Goal: Task Accomplishment & Management: Use online tool/utility

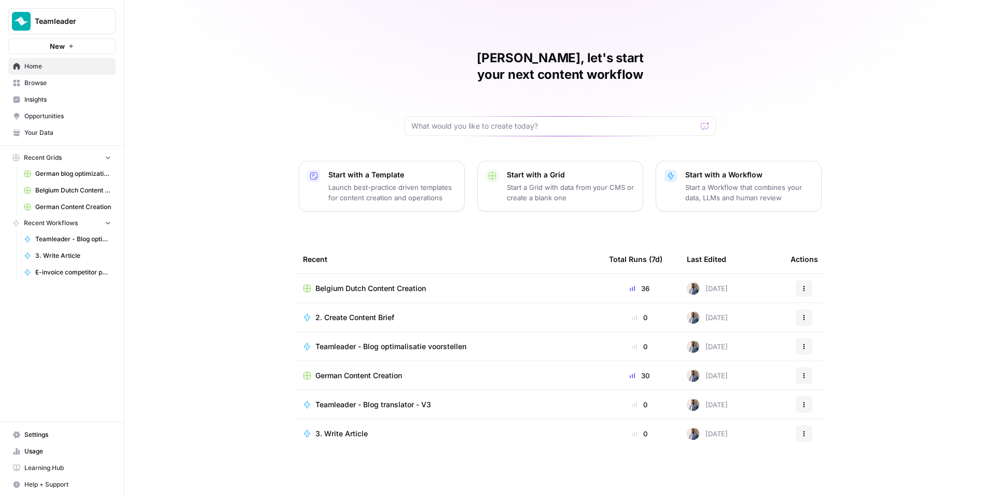
click at [372, 283] on span "Belgium Dutch Content Creation" at bounding box center [370, 288] width 110 height 10
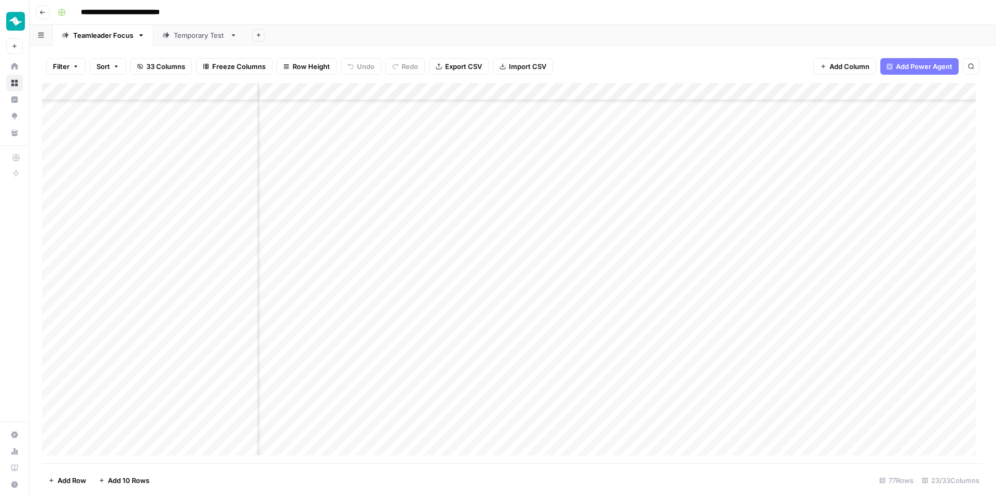
scroll to position [779, 789]
click at [609, 264] on div "Add Column" at bounding box center [512, 273] width 941 height 380
click at [612, 233] on div "Add Column" at bounding box center [512, 273] width 941 height 380
click at [721, 306] on div "Add Column" at bounding box center [512, 273] width 941 height 380
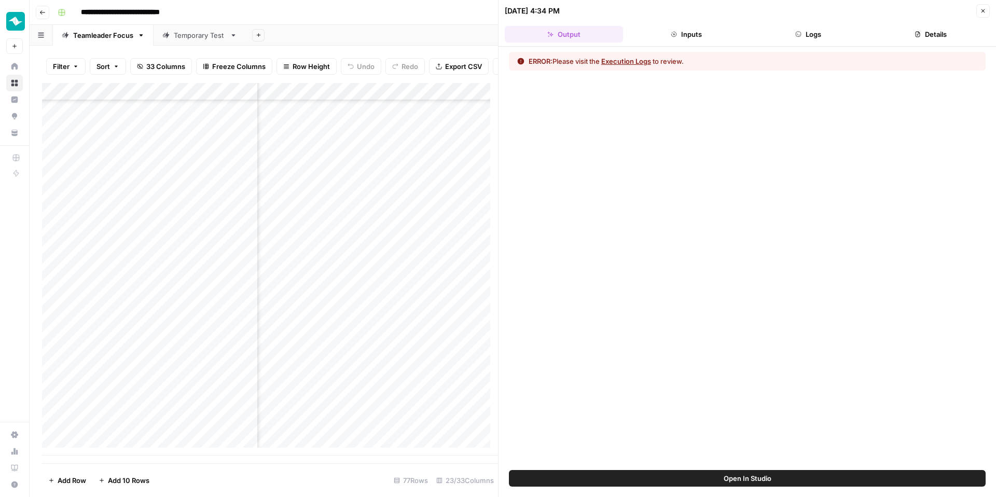
click at [816, 43] on header "[DATE] 4:34 PM Close Output Inputs Logs Details" at bounding box center [746, 23] width 497 height 47
click at [918, 38] on button "Details" at bounding box center [930, 34] width 118 height 17
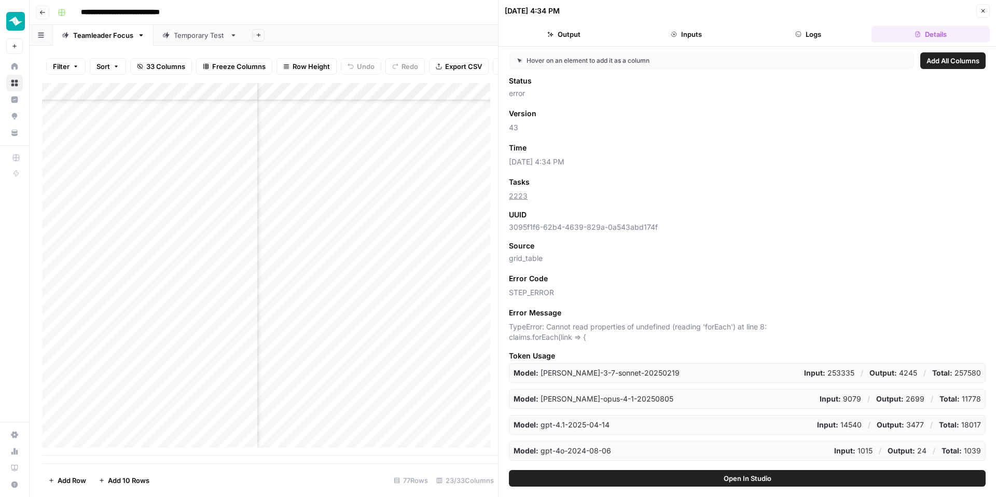
click at [982, 12] on icon "button" at bounding box center [982, 11] width 6 height 6
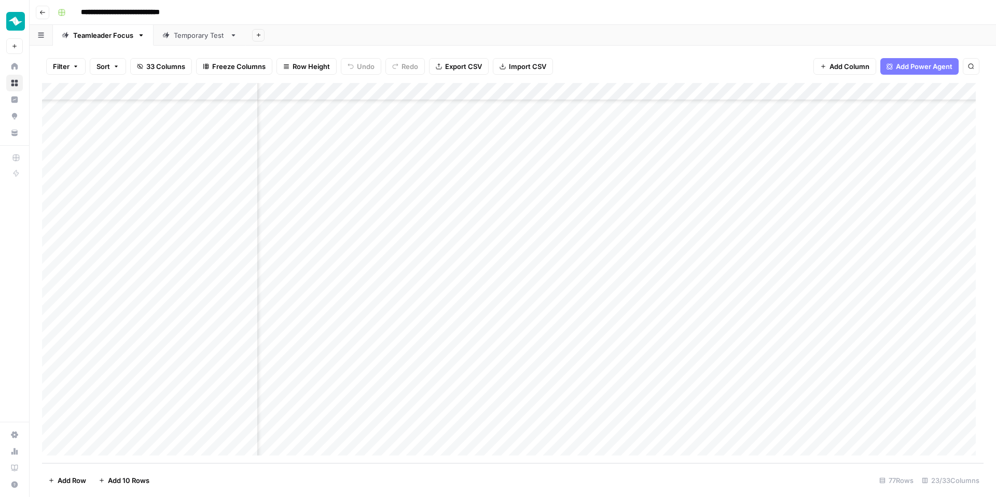
scroll to position [1019, 492]
click at [425, 287] on div "Add Column" at bounding box center [512, 273] width 941 height 380
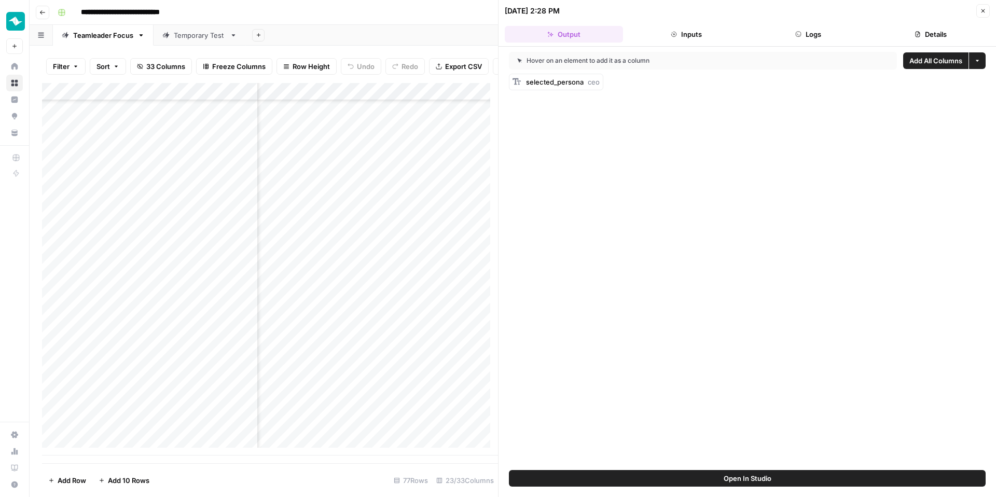
click at [935, 33] on button "Details" at bounding box center [930, 34] width 118 height 17
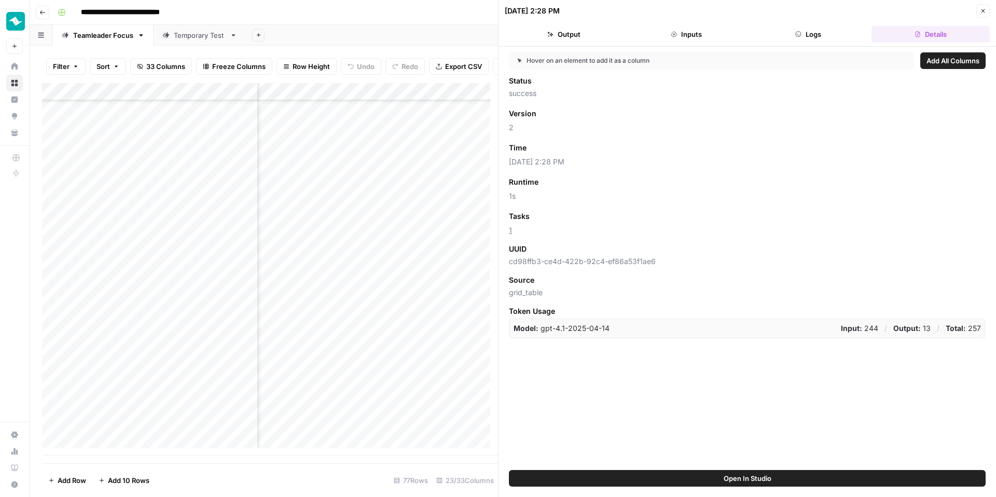
click at [576, 147] on span "Add as Column" at bounding box center [557, 147] width 45 height 9
click at [984, 4] on button "Close" at bounding box center [982, 10] width 13 height 13
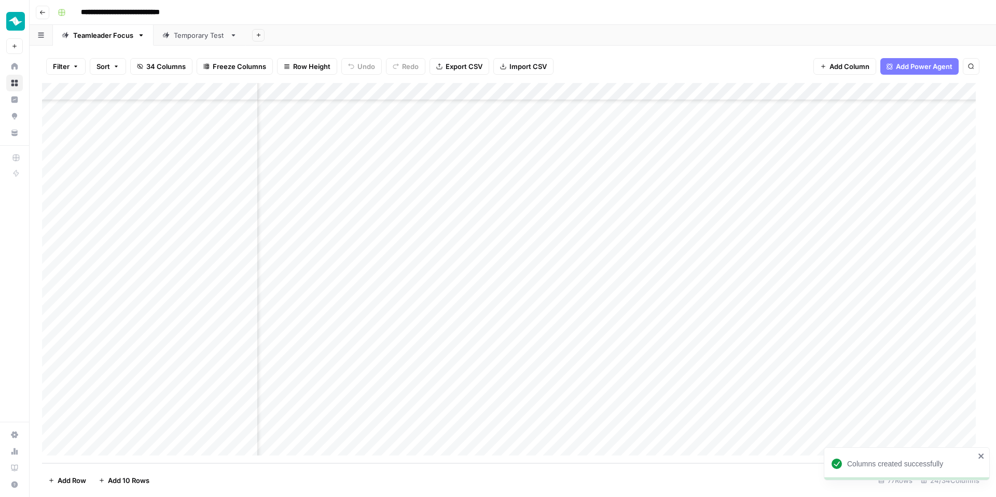
scroll to position [1019, 576]
click at [768, 287] on div "Add Column" at bounding box center [512, 273] width 941 height 380
click at [768, 306] on div "Add Column" at bounding box center [512, 273] width 941 height 380
click at [769, 321] on div "Add Column" at bounding box center [512, 273] width 941 height 380
click at [769, 339] on div "Add Column" at bounding box center [512, 273] width 941 height 380
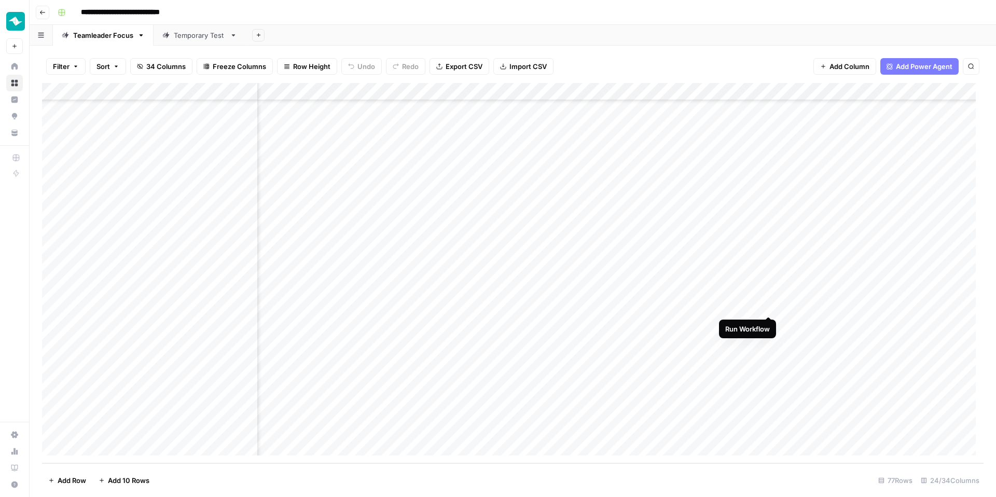
click at [766, 307] on div "Add Column" at bounding box center [512, 273] width 941 height 380
click at [769, 289] on div "Add Column" at bounding box center [512, 273] width 941 height 380
click at [768, 339] on div "Add Column" at bounding box center [512, 273] width 941 height 380
click at [767, 394] on div "Add Column" at bounding box center [512, 273] width 941 height 380
click at [768, 411] on div "Add Column" at bounding box center [512, 273] width 941 height 380
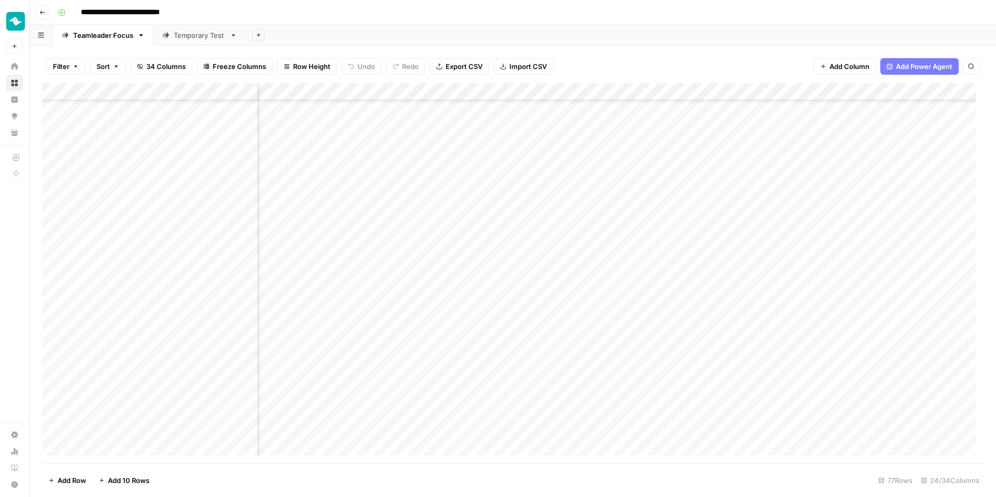
scroll to position [998, 576]
click at [768, 202] on div "Add Column" at bounding box center [512, 273] width 941 height 380
click at [766, 185] on div "Add Column" at bounding box center [512, 273] width 941 height 380
click at [770, 206] on div "Add Column" at bounding box center [512, 273] width 941 height 380
click at [769, 169] on div "Add Column" at bounding box center [512, 273] width 941 height 380
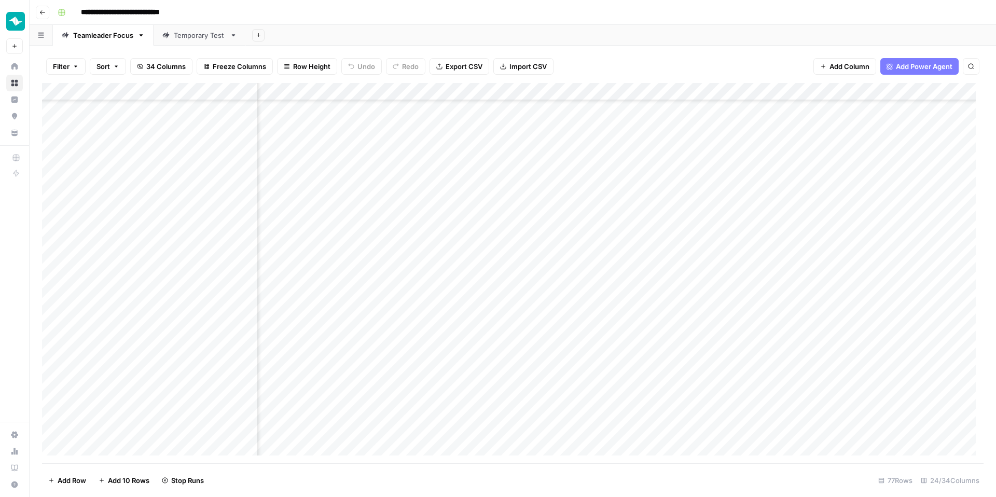
scroll to position [1019, 829]
click at [608, 94] on div "Add Column" at bounding box center [512, 273] width 941 height 380
click at [598, 180] on span "Remove Column" at bounding box center [589, 179] width 91 height 10
click at [466, 109] on span "Delete" at bounding box center [461, 107] width 22 height 10
click at [512, 358] on div "Add Column" at bounding box center [512, 273] width 941 height 380
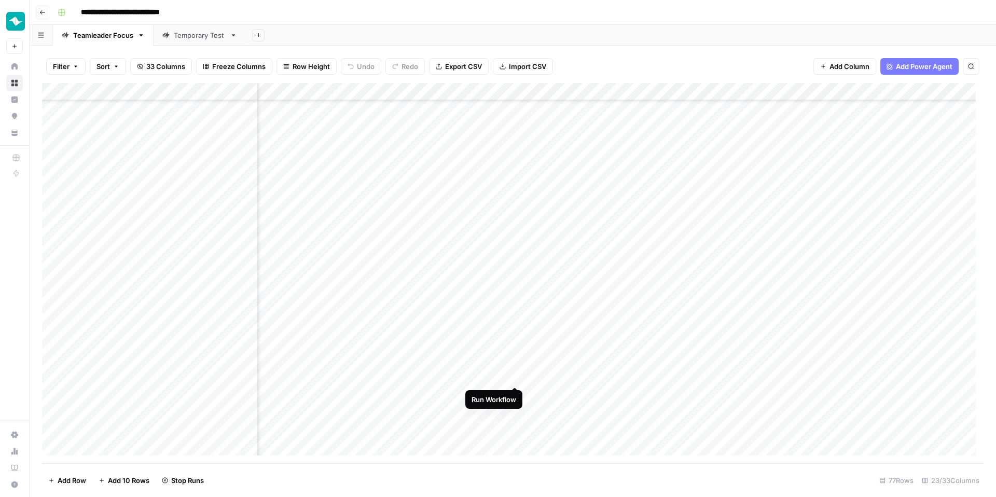
click at [516, 373] on div "Add Column" at bounding box center [512, 273] width 941 height 380
click at [516, 429] on div "Add Column" at bounding box center [512, 273] width 941 height 380
click at [520, 269] on div "Add Column" at bounding box center [512, 273] width 941 height 380
click at [511, 248] on div "Add Column" at bounding box center [512, 273] width 941 height 380
click at [515, 235] on div "Add Column" at bounding box center [512, 273] width 941 height 380
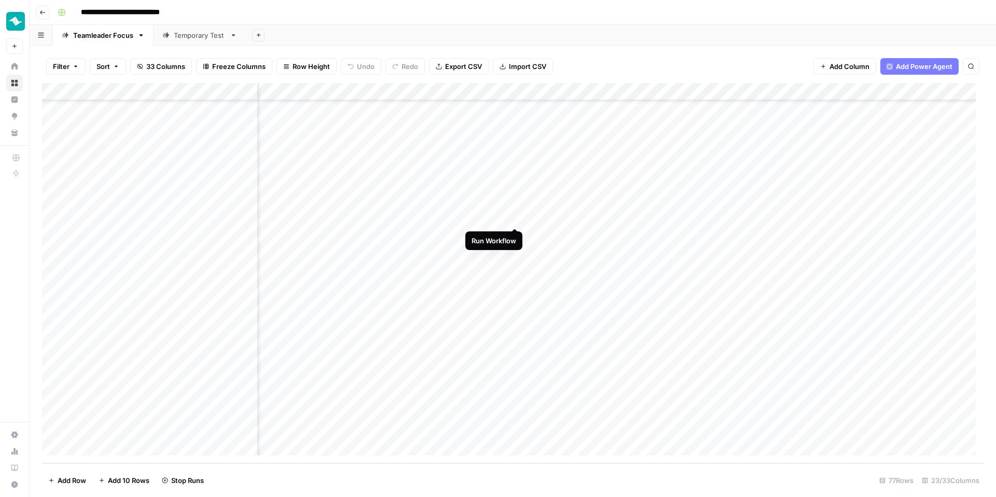
click at [515, 218] on div "Add Column" at bounding box center [512, 273] width 941 height 380
click at [515, 198] on div "Add Column" at bounding box center [512, 273] width 941 height 380
click at [514, 233] on div "Add Column" at bounding box center [512, 273] width 941 height 380
click at [514, 322] on div "Add Column" at bounding box center [512, 273] width 941 height 380
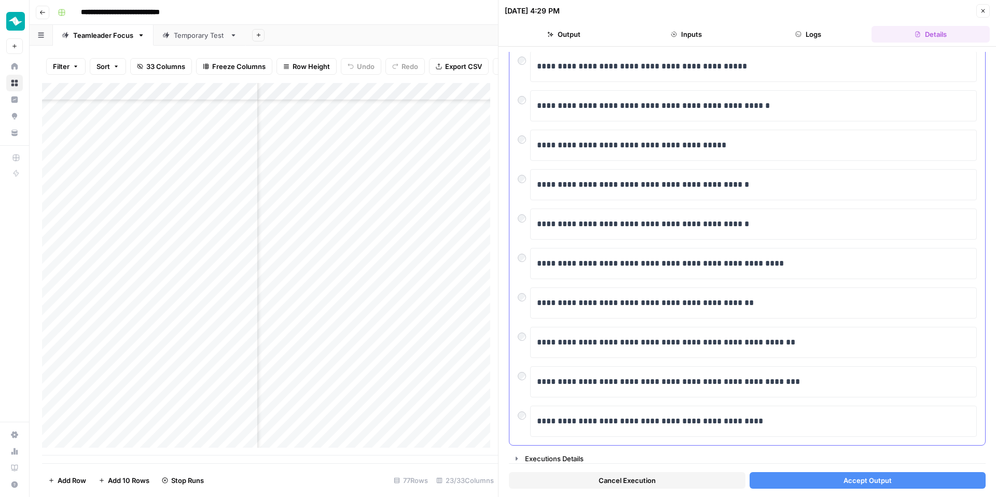
scroll to position [83, 0]
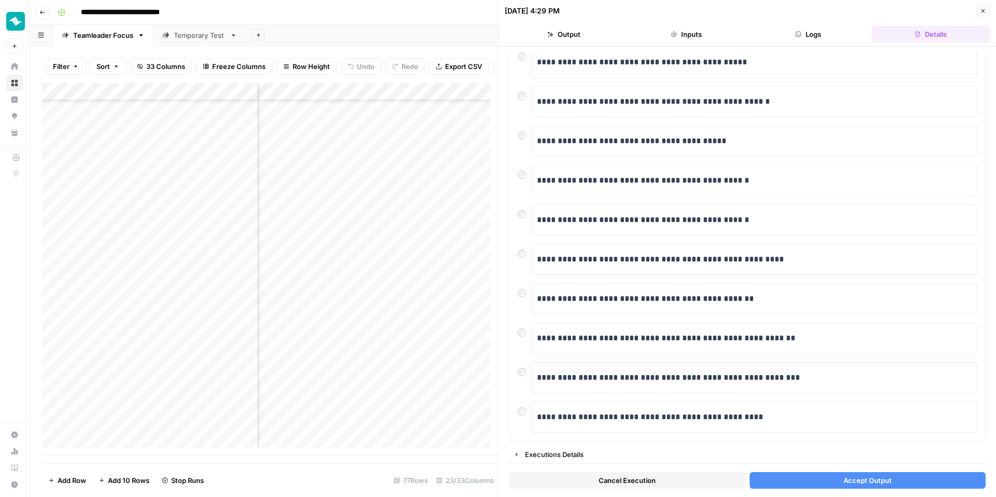
click at [818, 481] on button "Accept Output" at bounding box center [867, 480] width 236 height 17
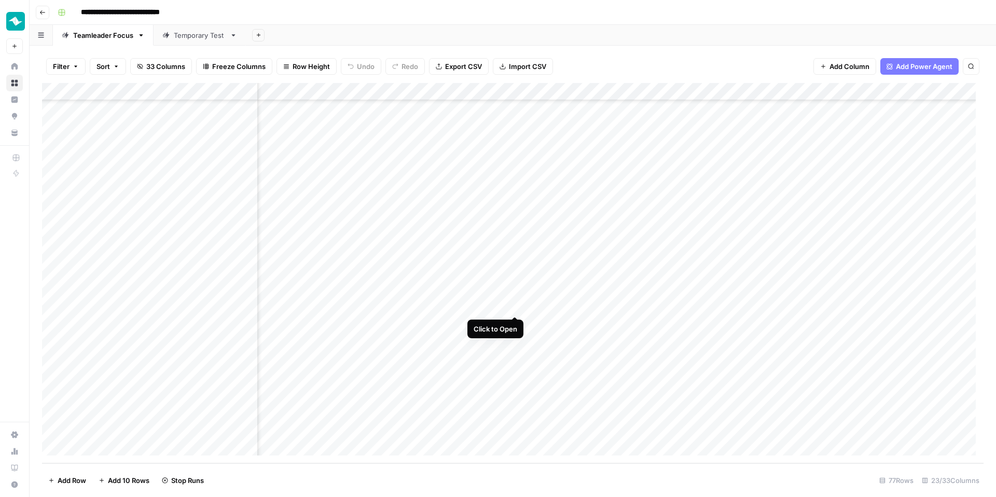
click at [515, 305] on div "Add Column" at bounding box center [512, 273] width 941 height 380
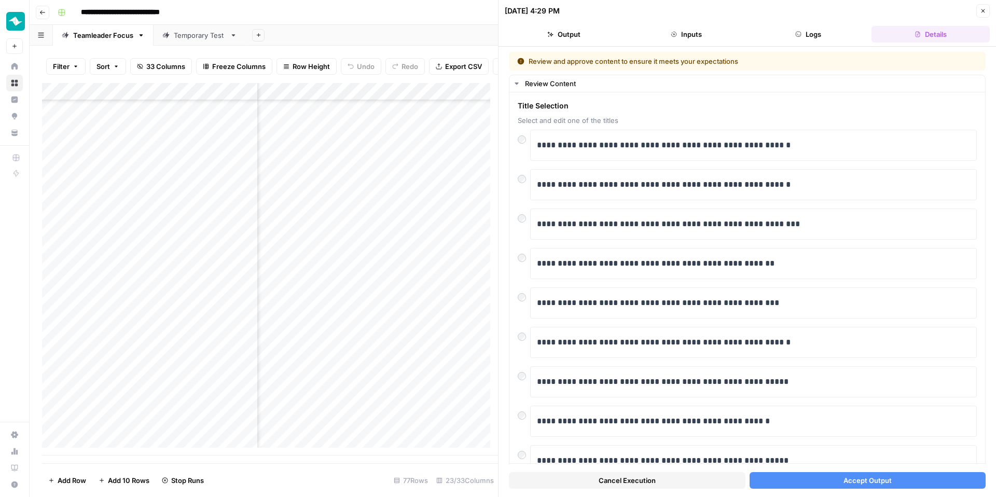
click at [816, 482] on button "Accept Output" at bounding box center [867, 480] width 236 height 17
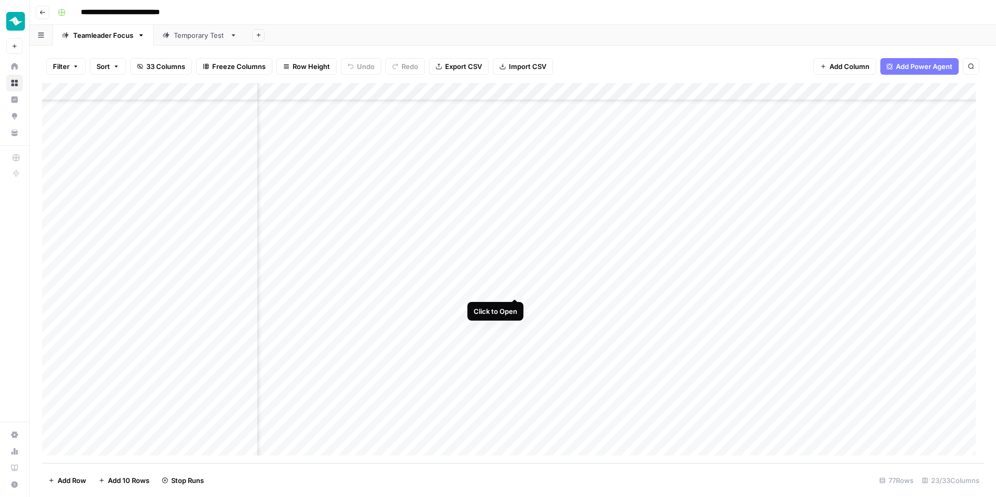
click at [519, 289] on div "Add Column" at bounding box center [512, 273] width 941 height 380
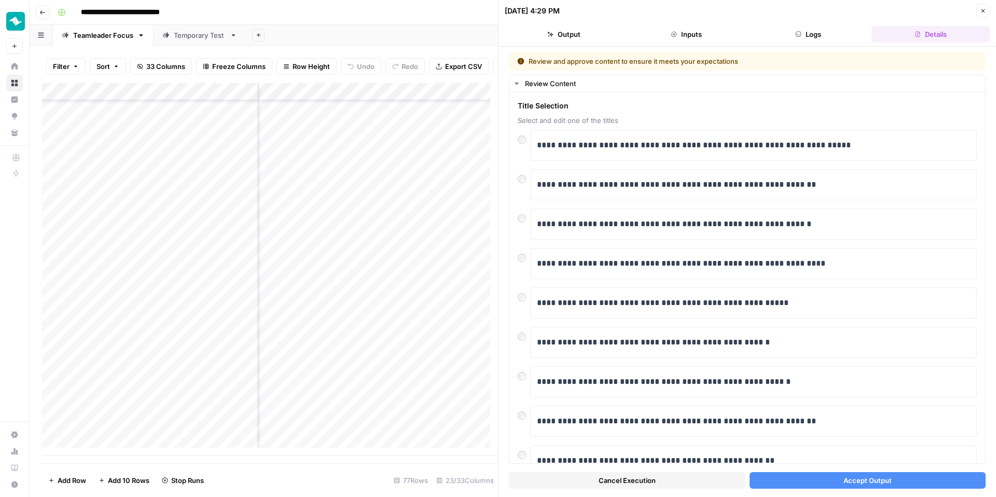
click at [863, 480] on span "Accept Output" at bounding box center [867, 480] width 48 height 10
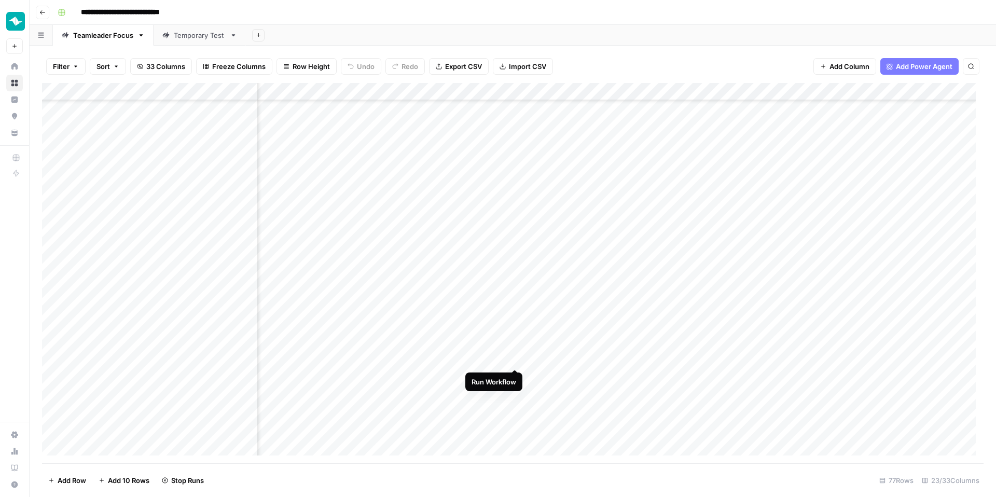
click at [517, 357] on div "Add Column" at bounding box center [512, 273] width 941 height 380
click at [515, 430] on div "Add Column" at bounding box center [512, 273] width 941 height 380
click at [517, 412] on div "Add Column" at bounding box center [512, 273] width 941 height 380
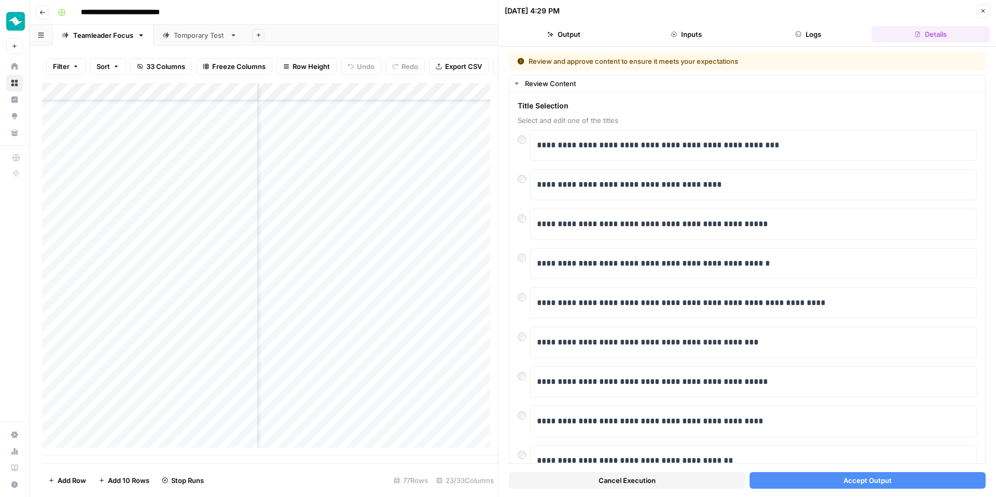
click at [825, 475] on button "Accept Output" at bounding box center [867, 480] width 236 height 17
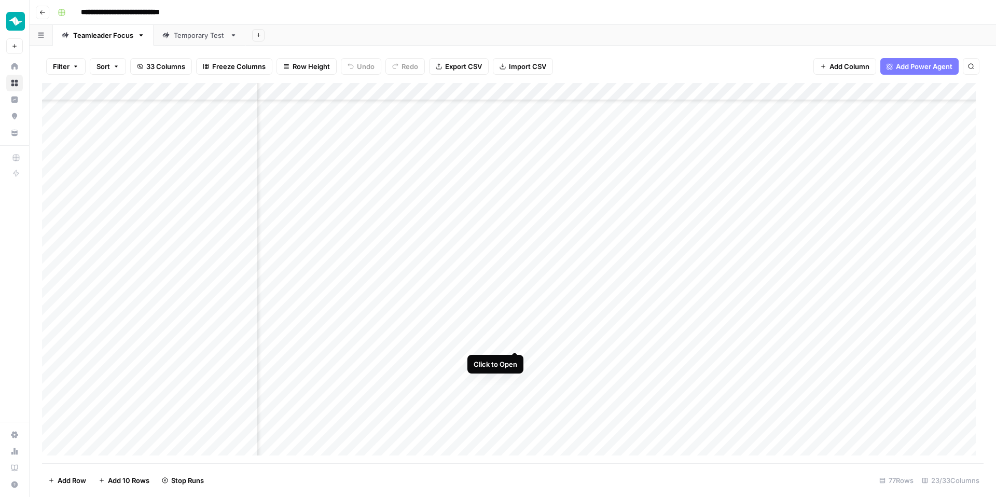
click at [512, 339] on div "Add Column" at bounding box center [512, 273] width 941 height 380
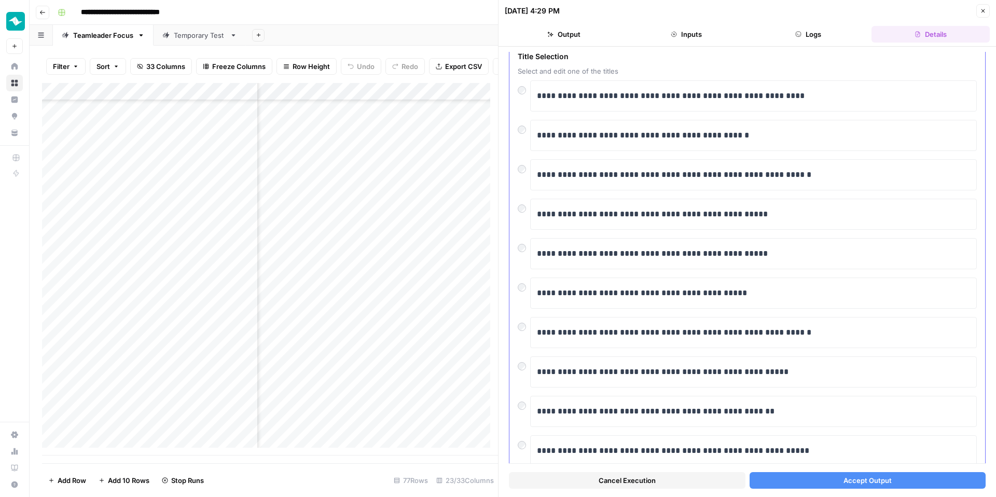
scroll to position [83, 0]
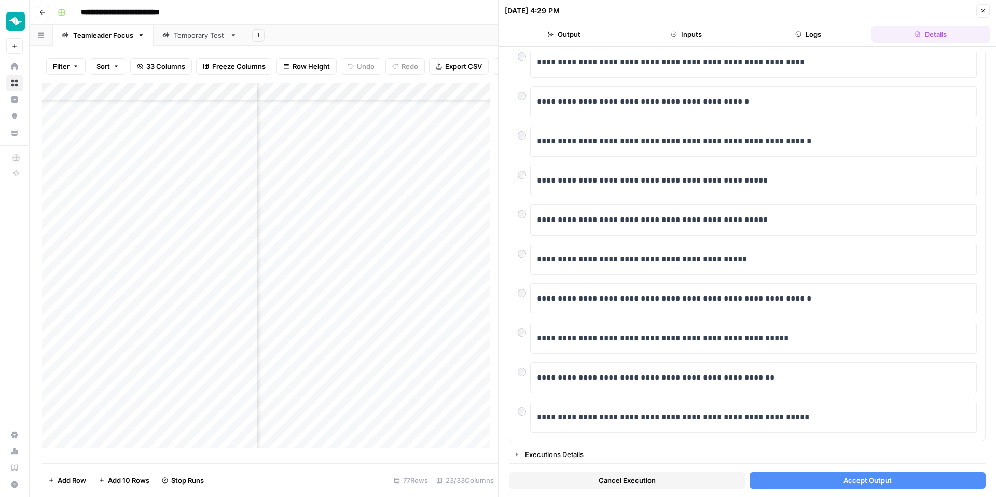
click at [859, 477] on span "Accept Output" at bounding box center [867, 480] width 48 height 10
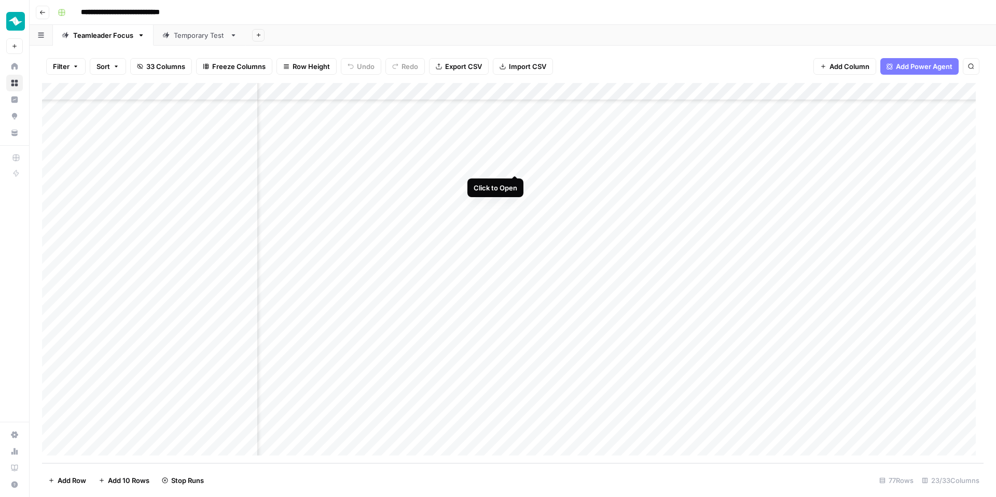
click at [513, 162] on div "Add Column" at bounding box center [512, 273] width 941 height 380
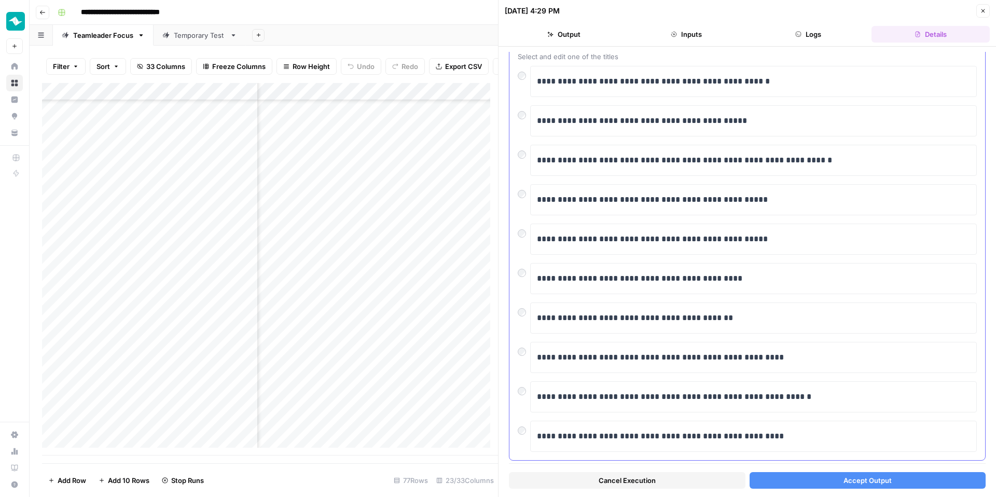
scroll to position [11, 0]
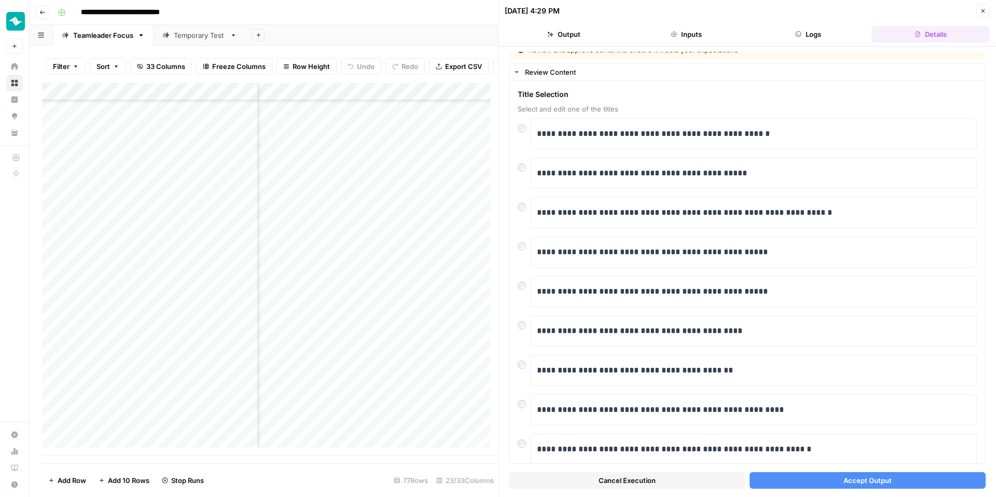
click at [879, 484] on span "Accept Output" at bounding box center [867, 480] width 48 height 10
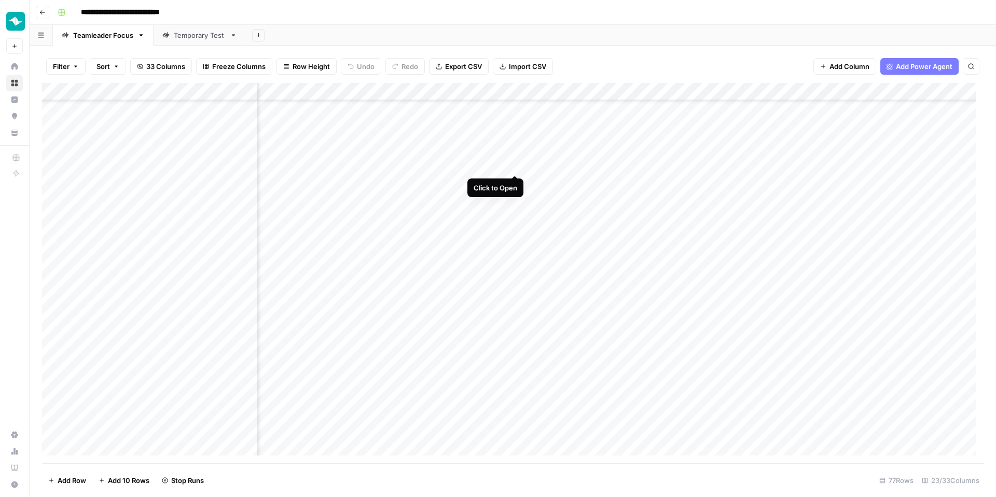
click at [513, 162] on div "Add Column" at bounding box center [512, 273] width 941 height 380
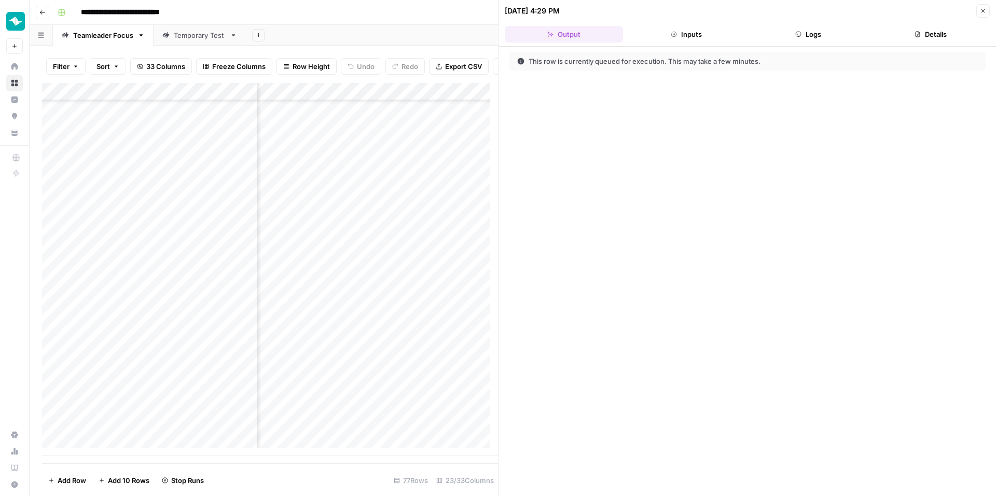
click at [986, 12] on button "Close" at bounding box center [982, 10] width 13 height 13
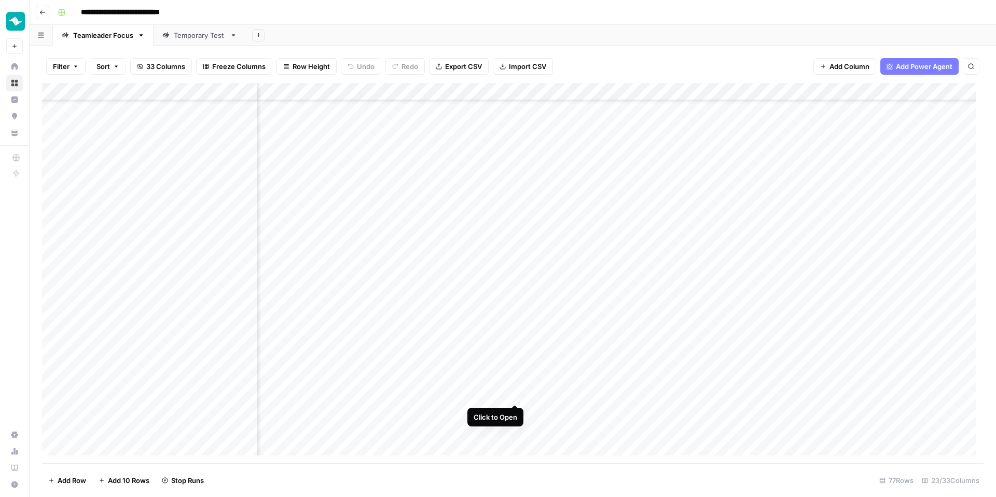
click at [515, 393] on div "Add Column" at bounding box center [512, 273] width 941 height 380
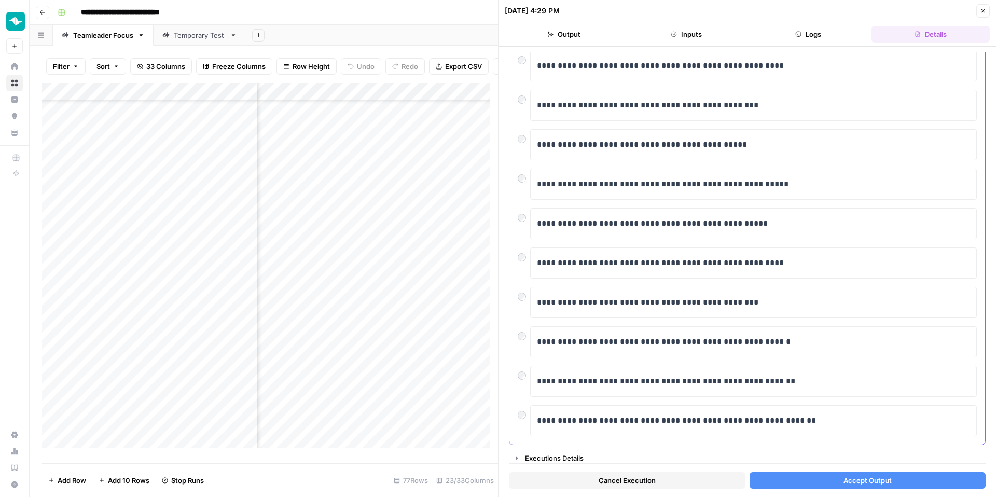
scroll to position [80, 0]
click at [852, 476] on span "Accept Output" at bounding box center [867, 480] width 48 height 10
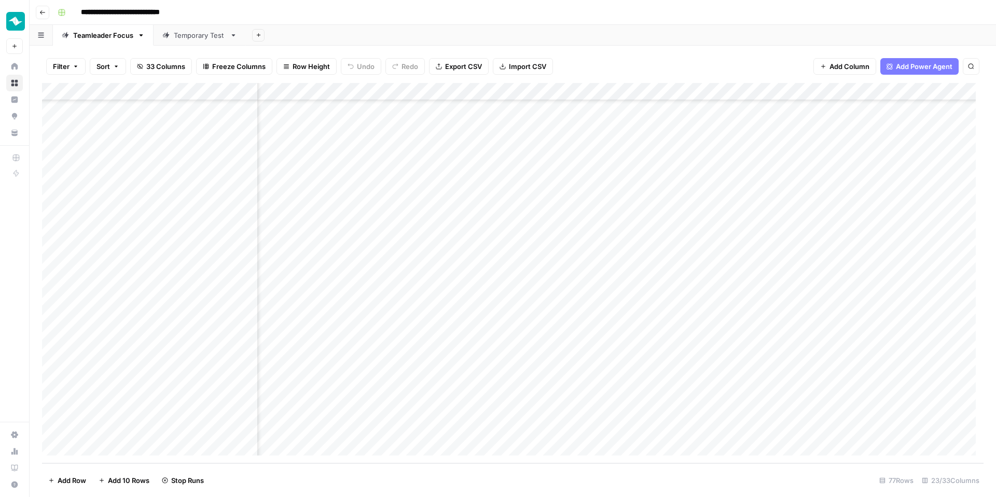
click at [516, 182] on div "Add Column" at bounding box center [512, 273] width 941 height 380
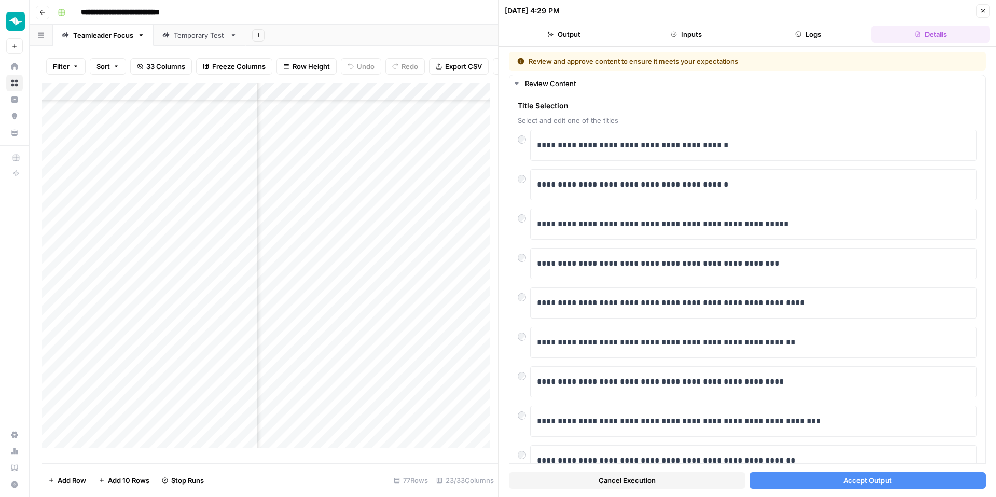
click at [848, 475] on span "Accept Output" at bounding box center [867, 480] width 48 height 10
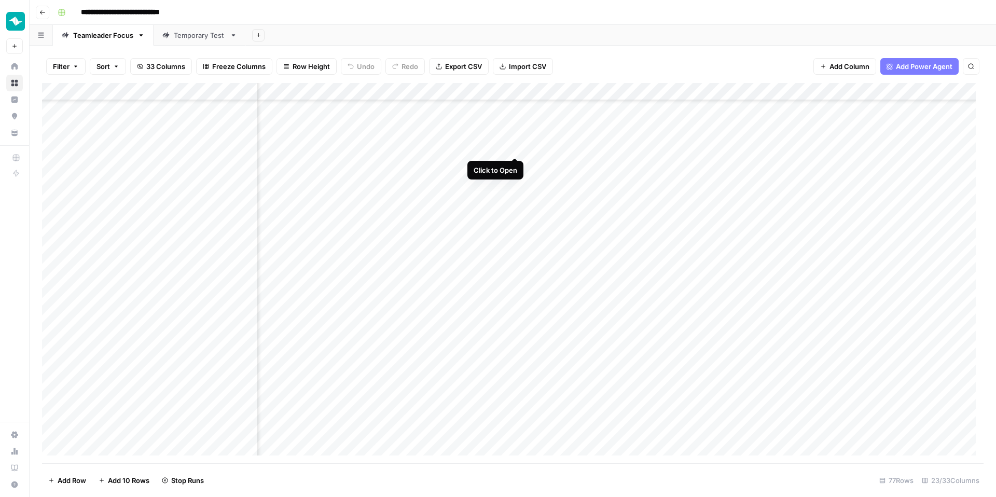
click at [515, 147] on div "Add Column" at bounding box center [512, 273] width 941 height 380
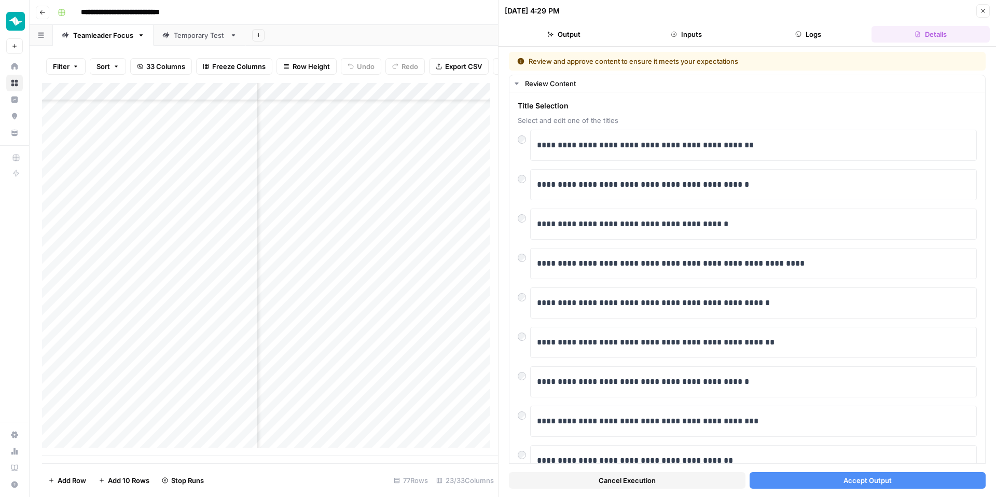
click at [843, 477] on span "Accept Output" at bounding box center [867, 480] width 48 height 10
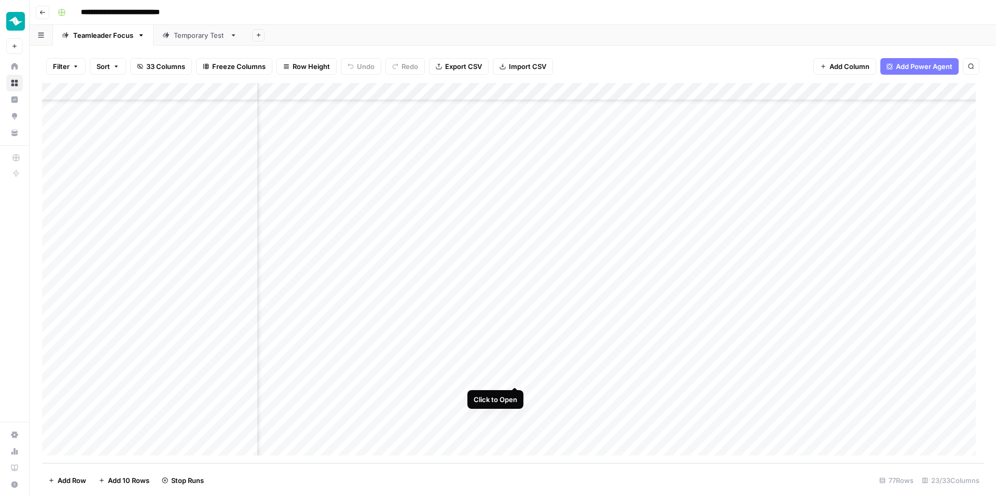
click at [516, 375] on div "Add Column" at bounding box center [512, 273] width 941 height 380
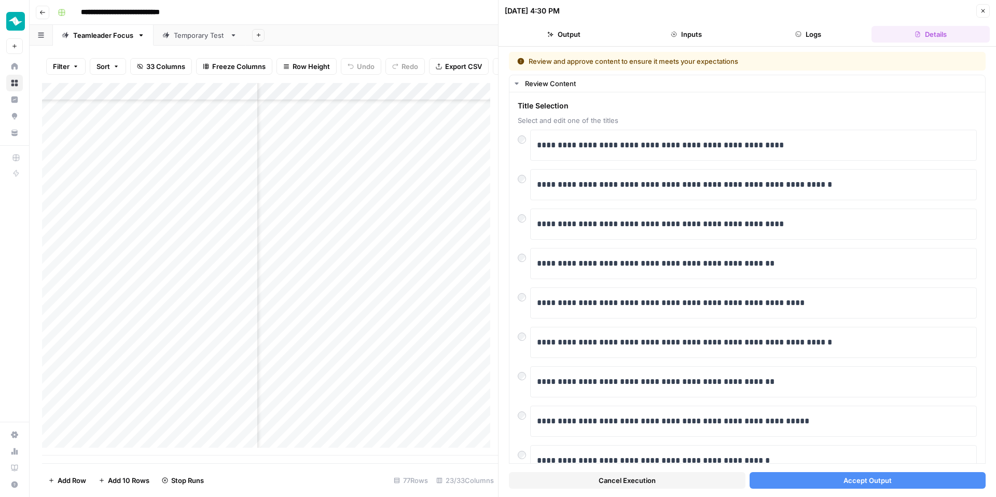
click at [872, 477] on span "Accept Output" at bounding box center [867, 480] width 48 height 10
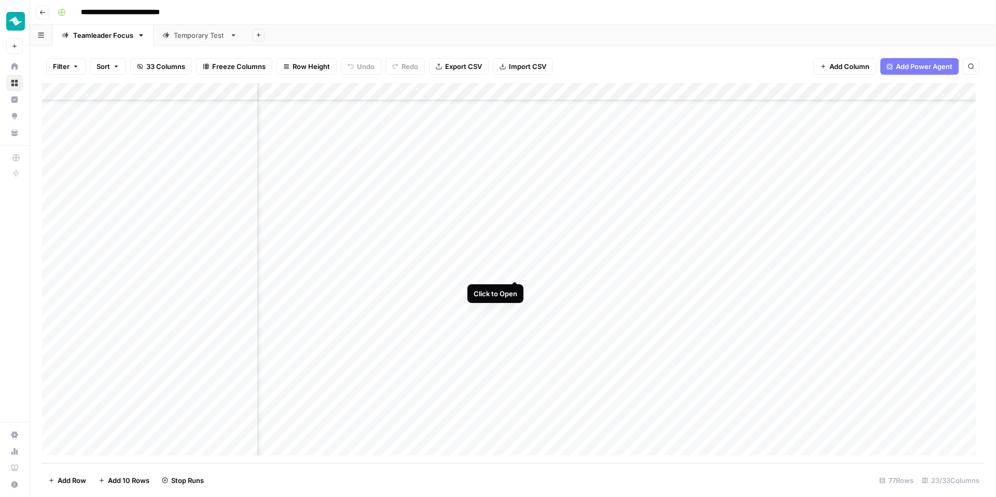
click at [512, 271] on div "Add Column" at bounding box center [512, 273] width 941 height 380
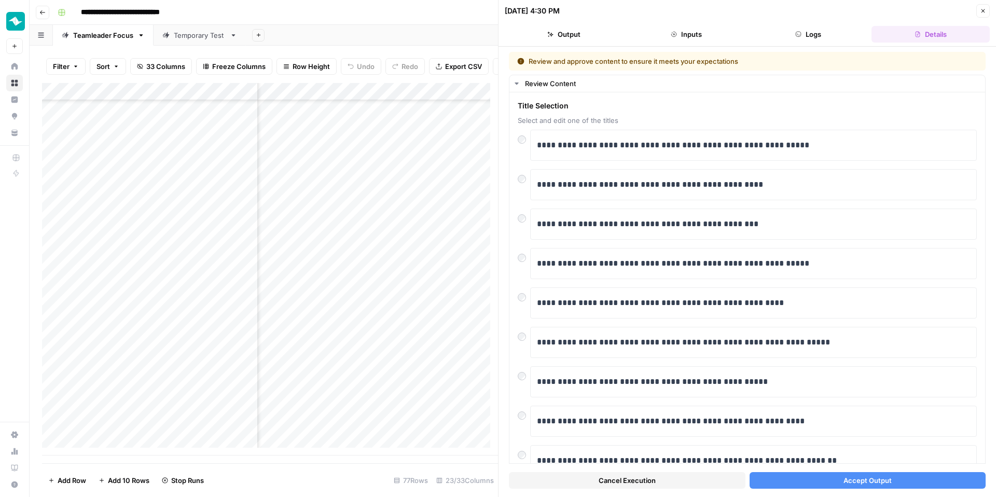
click at [870, 478] on span "Accept Output" at bounding box center [867, 480] width 48 height 10
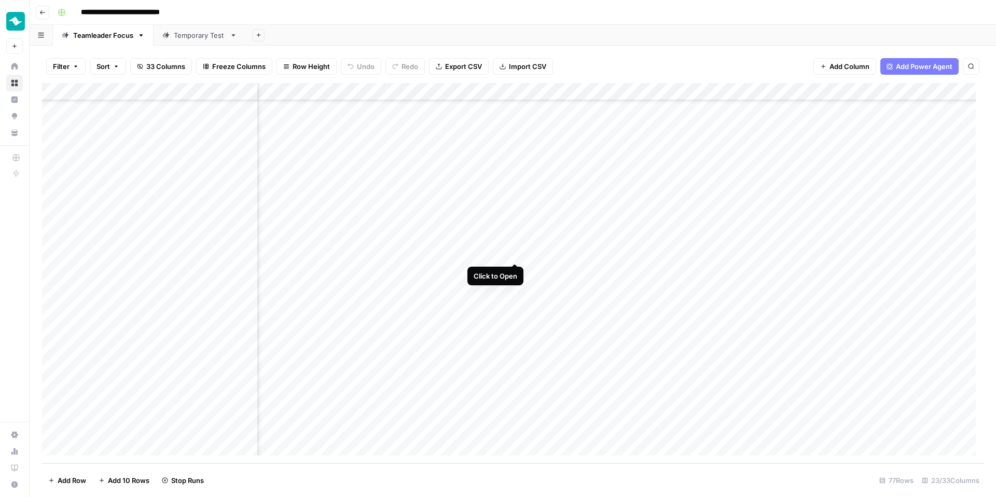
click at [511, 251] on div "Add Column" at bounding box center [512, 273] width 941 height 380
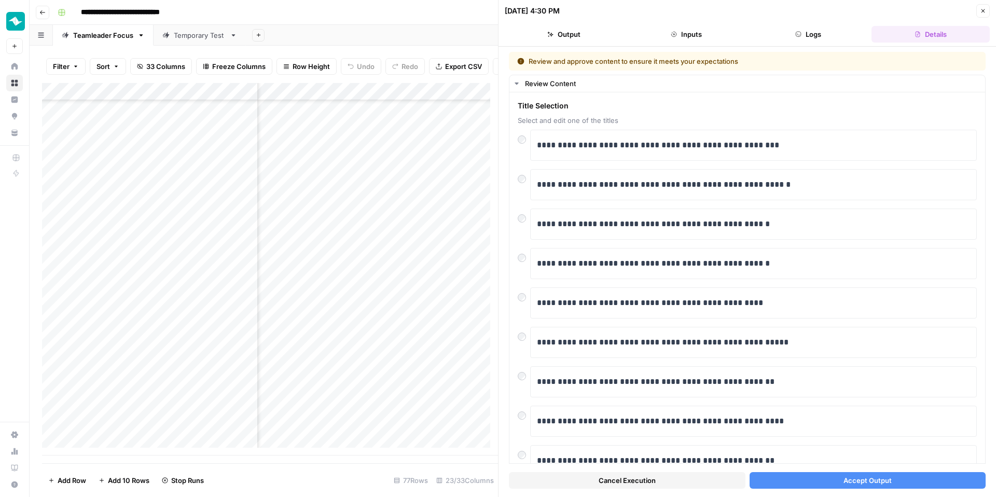
click at [859, 484] on span "Accept Output" at bounding box center [867, 480] width 48 height 10
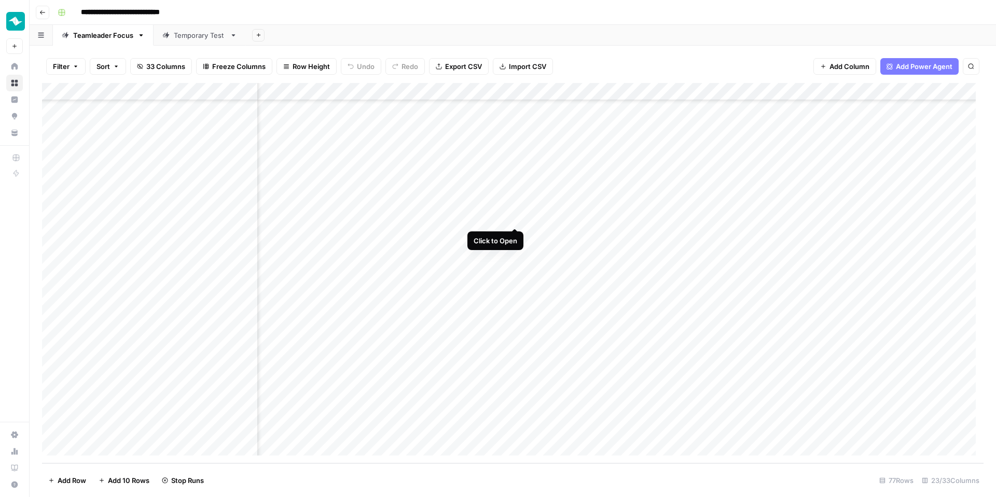
click at [514, 219] on div "Add Column" at bounding box center [512, 273] width 941 height 380
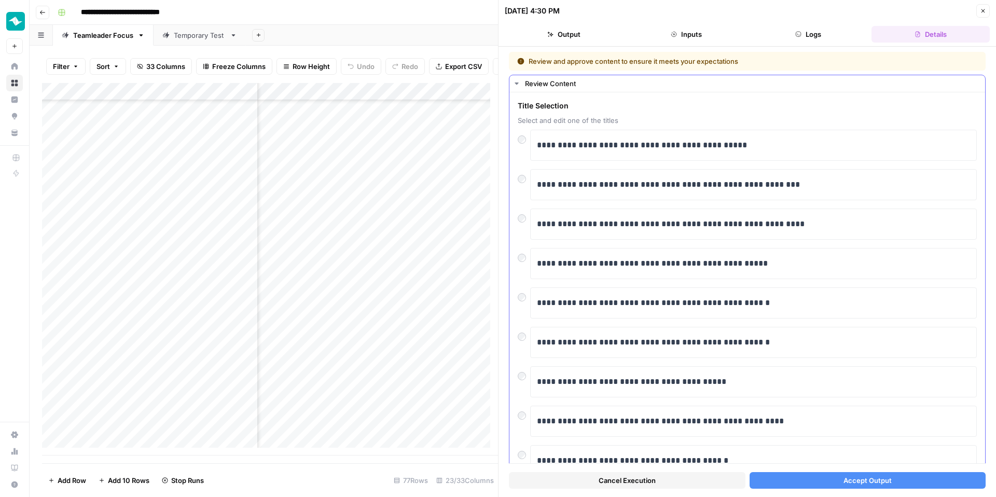
click at [525, 134] on div at bounding box center [523, 137] width 12 height 15
click at [526, 139] on div at bounding box center [523, 137] width 12 height 15
click at [823, 478] on button "Accept Output" at bounding box center [867, 480] width 236 height 17
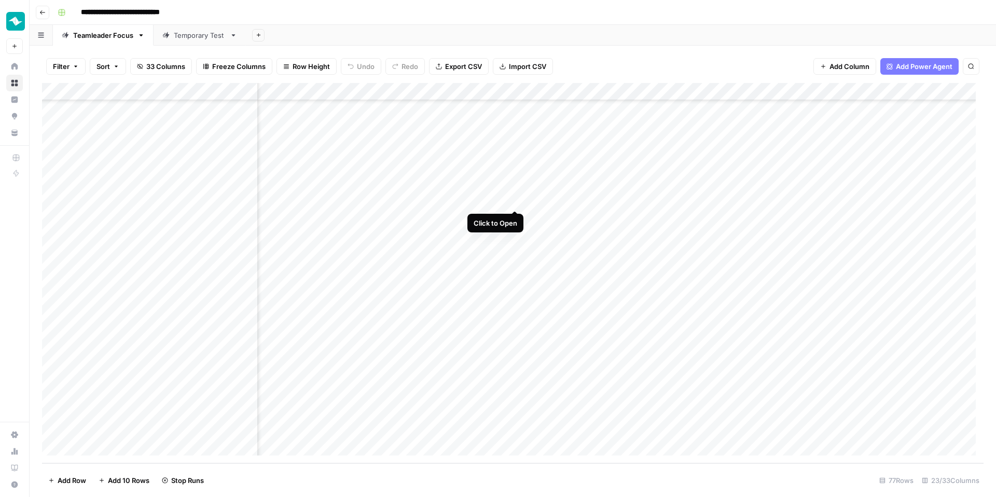
click at [515, 199] on div "Add Column" at bounding box center [512, 273] width 941 height 380
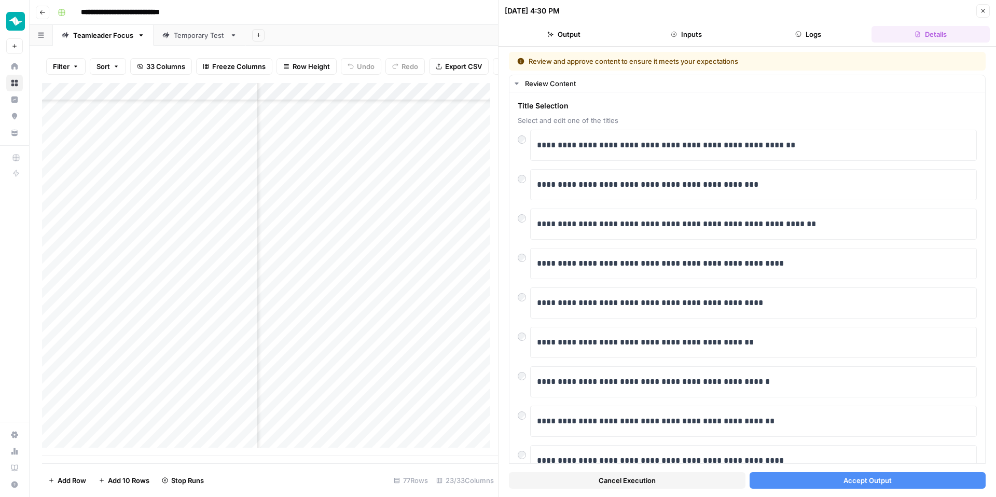
click at [831, 475] on button "Accept Output" at bounding box center [867, 480] width 236 height 17
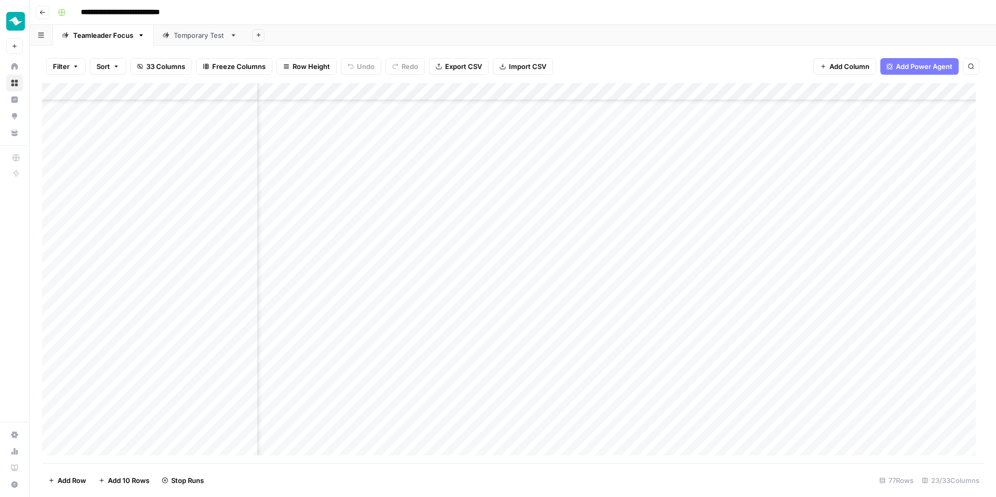
scroll to position [843, 829]
click at [517, 198] on div "Add Column" at bounding box center [512, 273] width 941 height 380
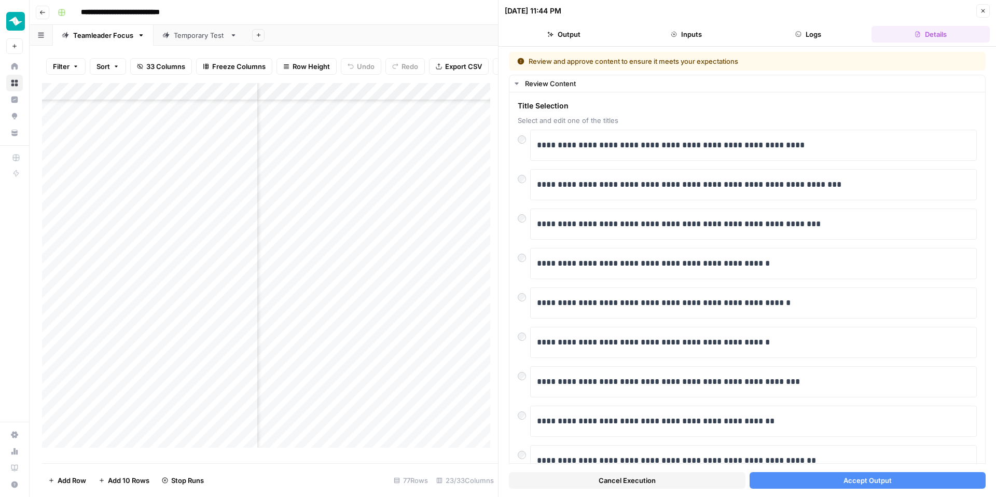
click at [814, 477] on button "Accept Output" at bounding box center [867, 480] width 236 height 17
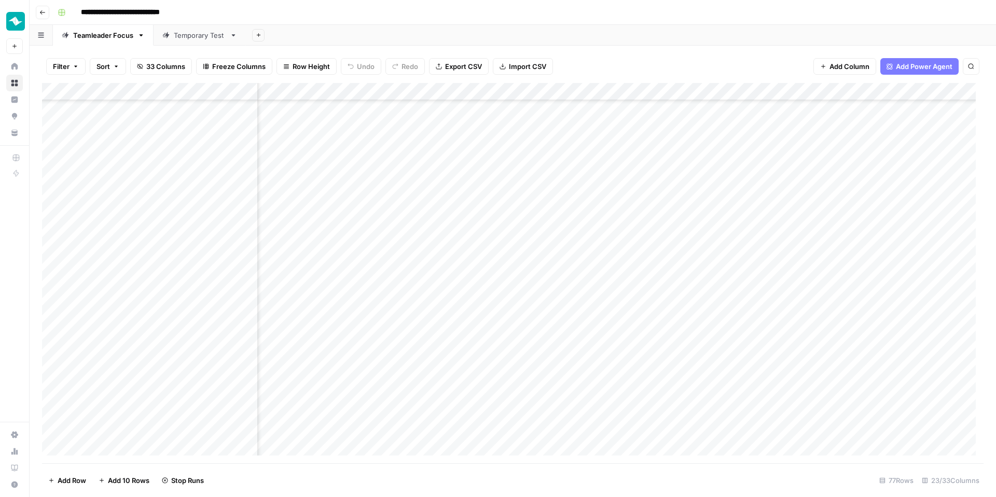
scroll to position [843, 298]
click at [446, 166] on div "Add Column" at bounding box center [512, 273] width 941 height 380
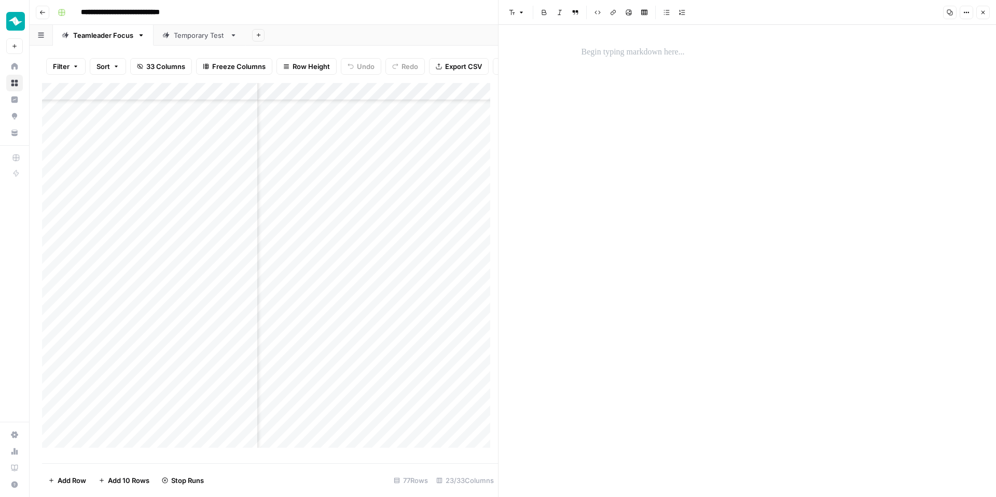
click at [645, 72] on div at bounding box center [747, 261] width 344 height 472
click at [648, 65] on div at bounding box center [747, 261] width 344 height 472
click at [652, 58] on p at bounding box center [747, 52] width 332 height 13
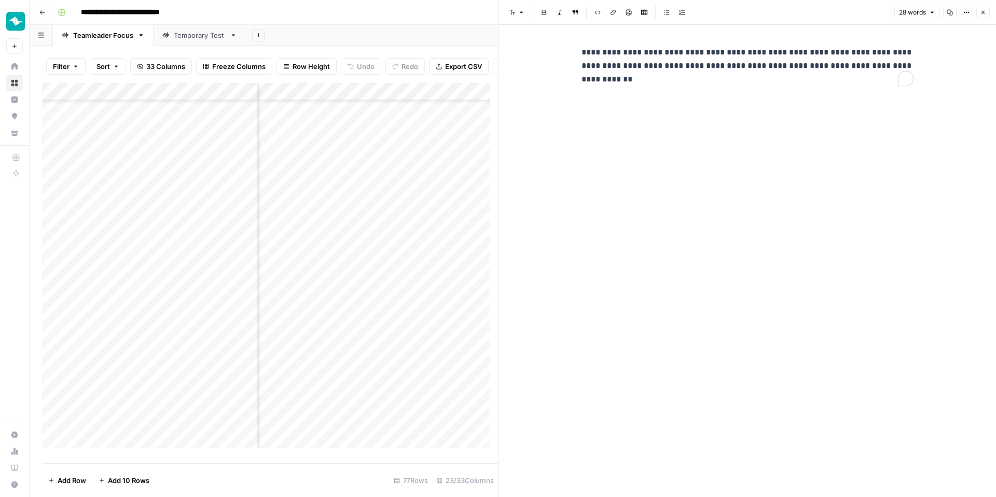
click at [981, 12] on icon "button" at bounding box center [982, 12] width 6 height 6
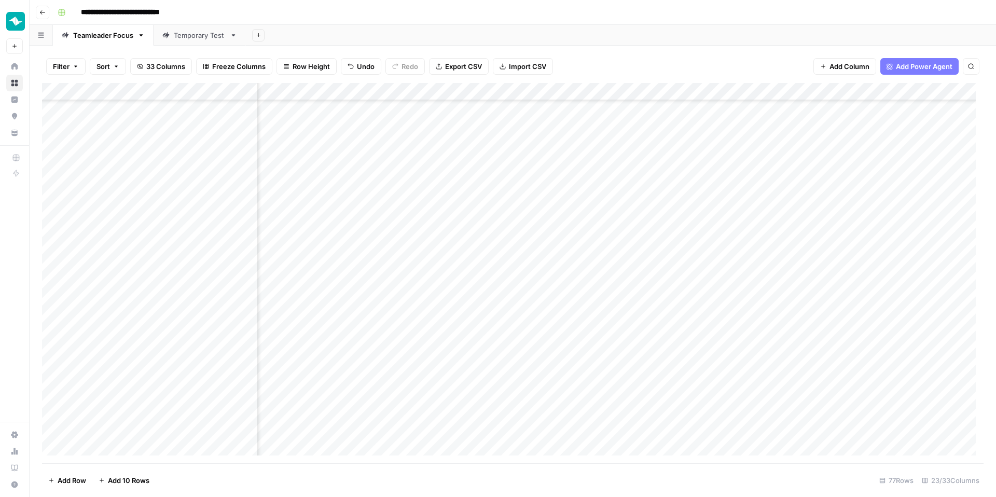
click at [633, 166] on div "Add Column" at bounding box center [512, 273] width 941 height 380
click at [637, 165] on div "Add Column" at bounding box center [512, 273] width 941 height 380
click at [583, 358] on div "Add Column" at bounding box center [512, 273] width 941 height 380
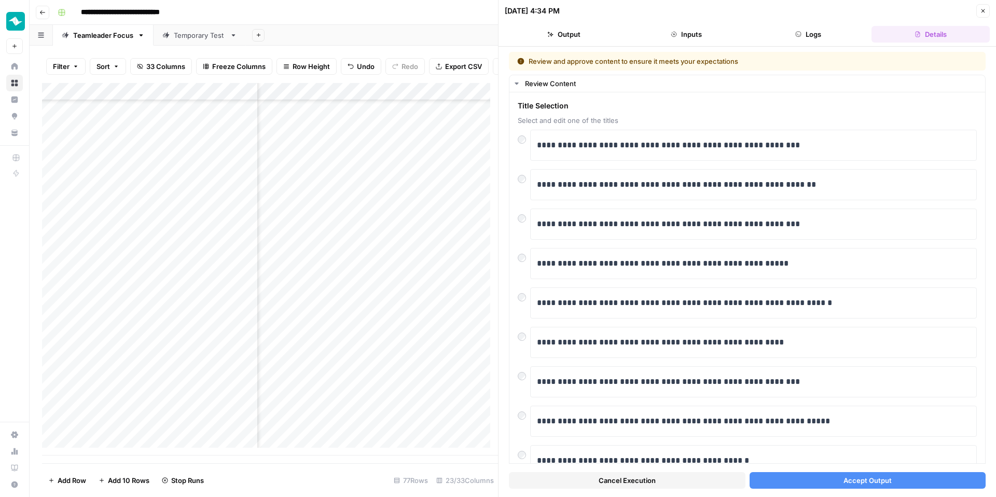
click at [885, 480] on button "Accept Output" at bounding box center [867, 480] width 236 height 17
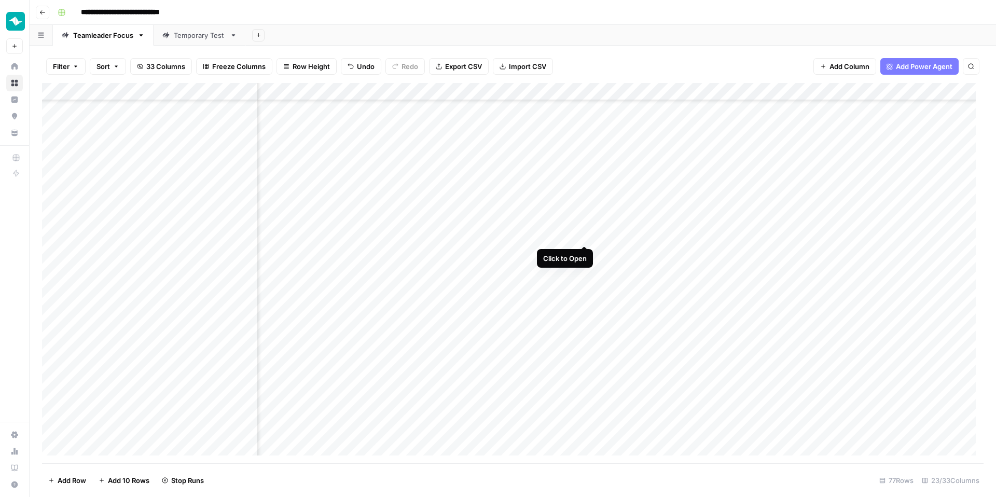
click at [584, 235] on div "Add Column" at bounding box center [512, 273] width 941 height 380
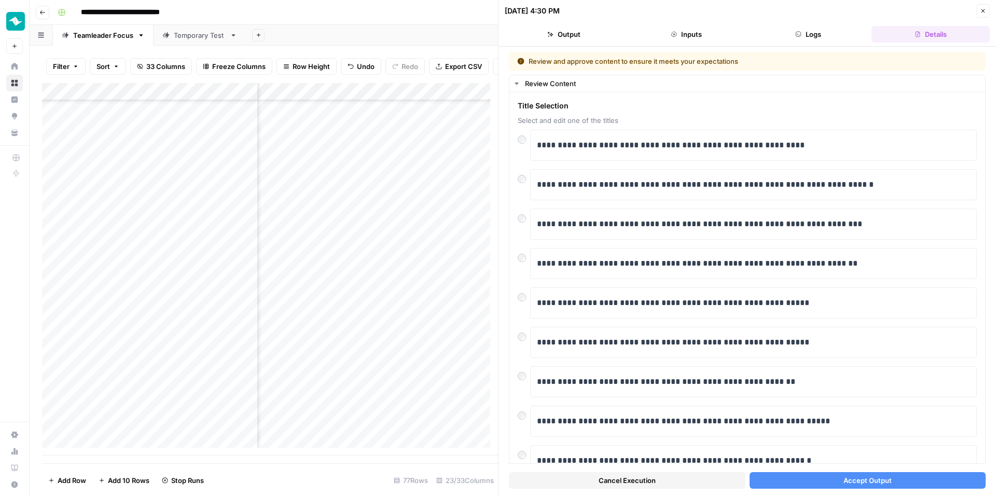
click at [845, 478] on span "Accept Output" at bounding box center [867, 480] width 48 height 10
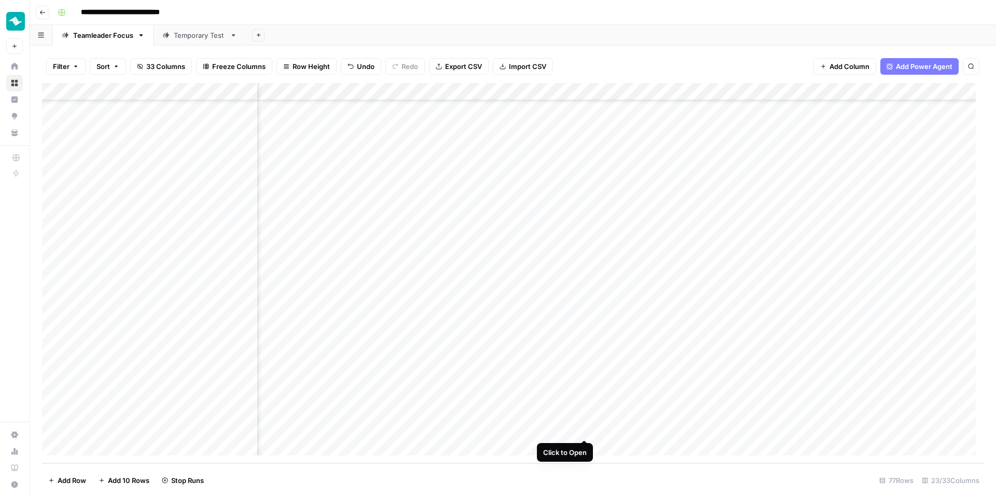
click at [583, 430] on div "Add Column" at bounding box center [512, 273] width 941 height 380
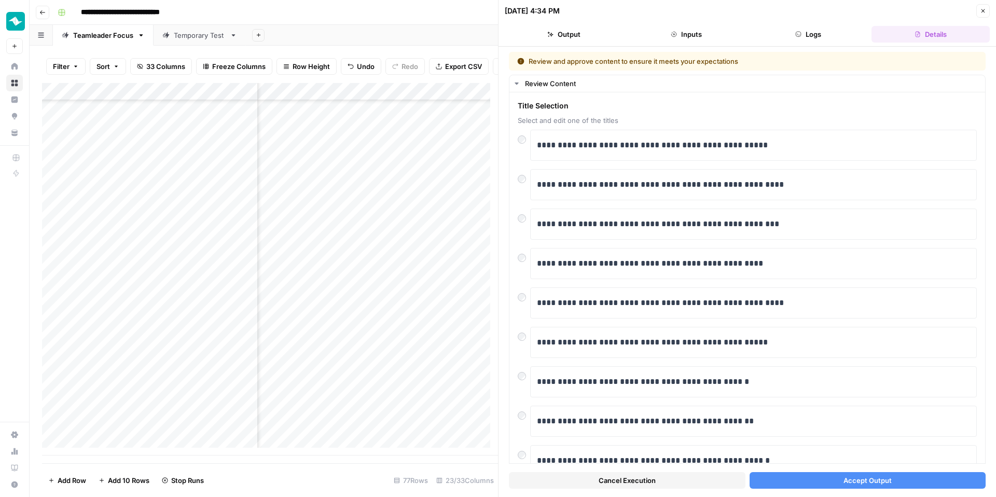
click at [863, 479] on span "Accept Output" at bounding box center [867, 480] width 48 height 10
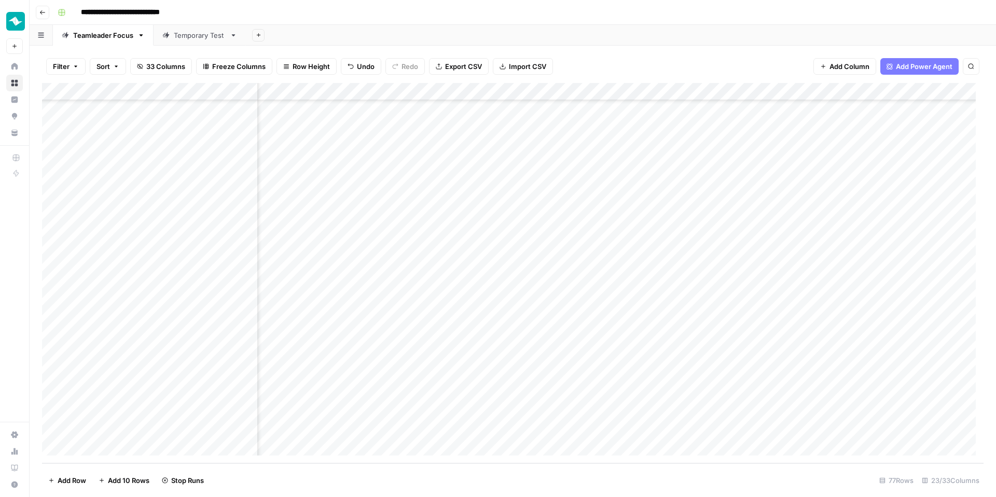
click at [672, 47] on div "Filter Sort 33 Columns Freeze Columns Row Height Undo Redo Export CSV Import CS…" at bounding box center [513, 271] width 966 height 451
click at [864, 289] on div "Add Column" at bounding box center [512, 273] width 941 height 380
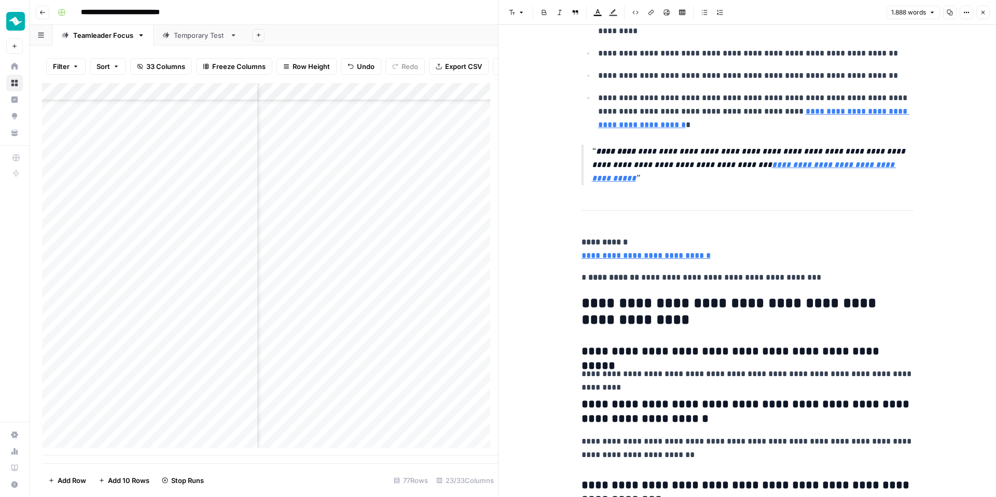
scroll to position [2818, 0]
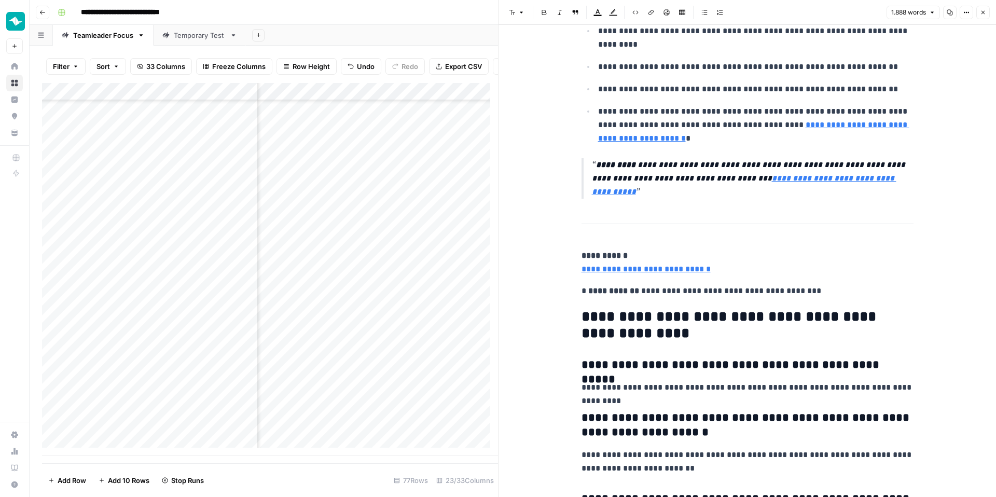
click at [986, 6] on button "Close" at bounding box center [982, 12] width 13 height 13
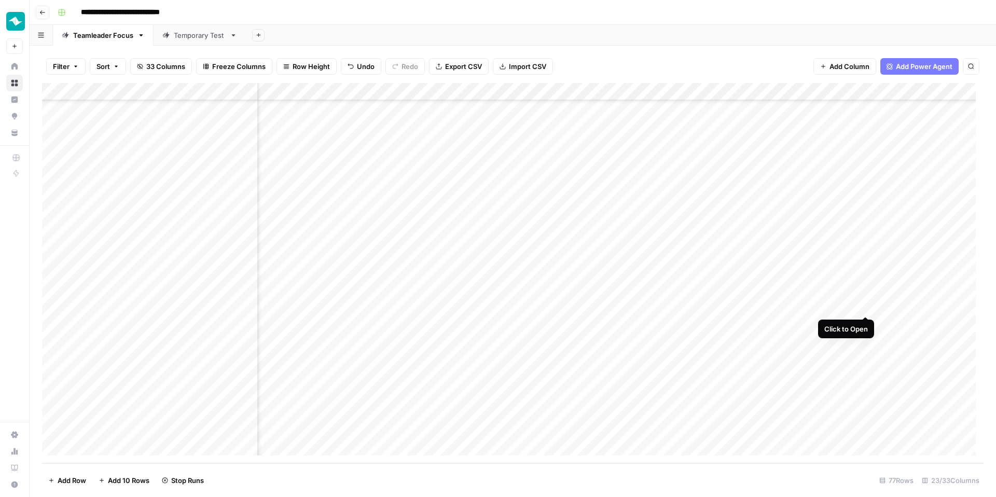
click at [862, 305] on div "Add Column" at bounding box center [512, 273] width 941 height 380
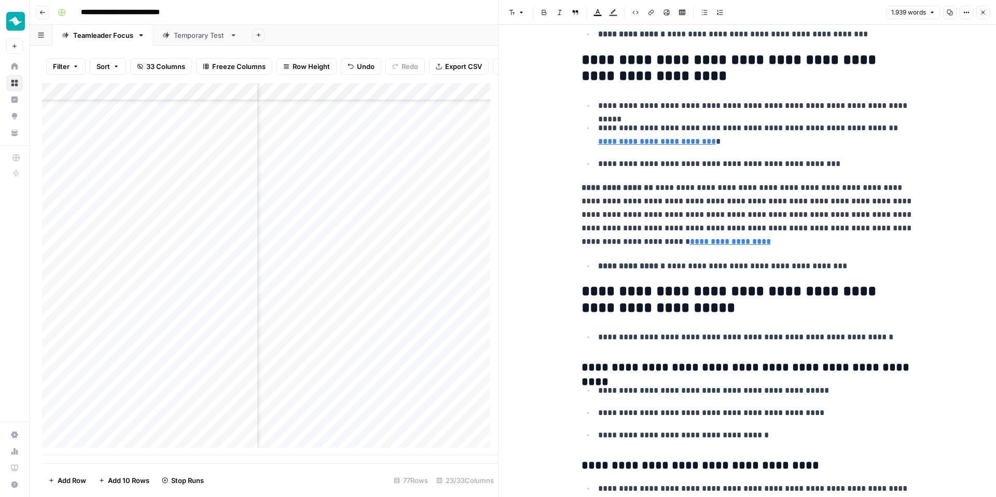
scroll to position [1908, 0]
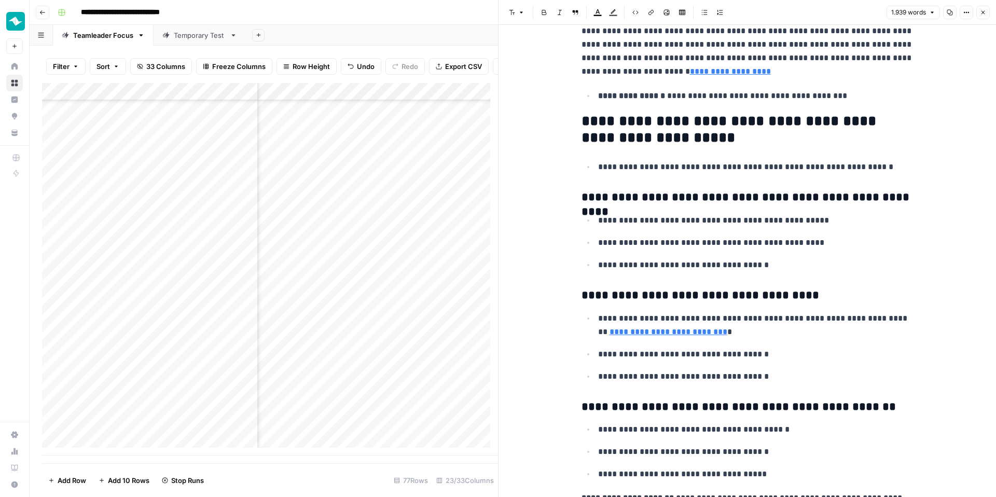
click at [981, 12] on icon "button" at bounding box center [982, 12] width 6 height 6
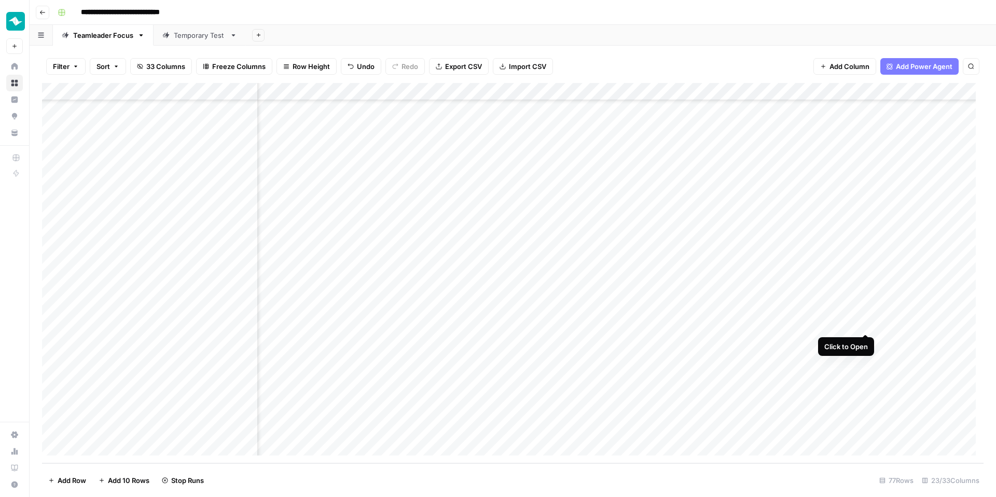
click at [864, 321] on div "Add Column" at bounding box center [512, 273] width 941 height 380
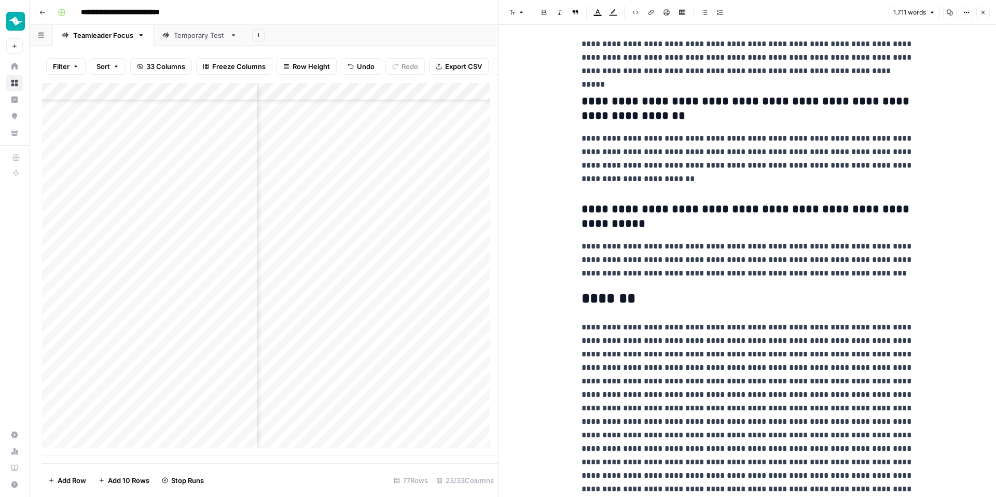
scroll to position [3390, 0]
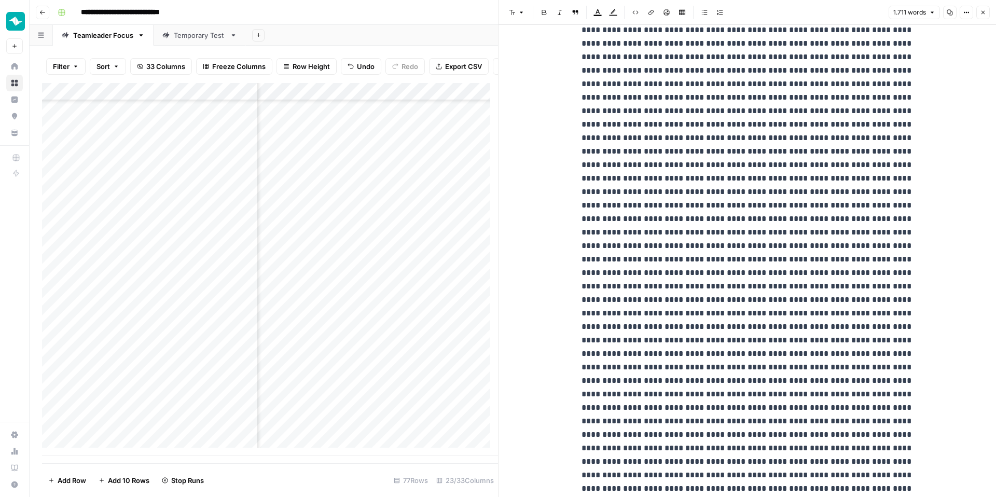
click at [982, 16] on button "Close" at bounding box center [982, 12] width 13 height 13
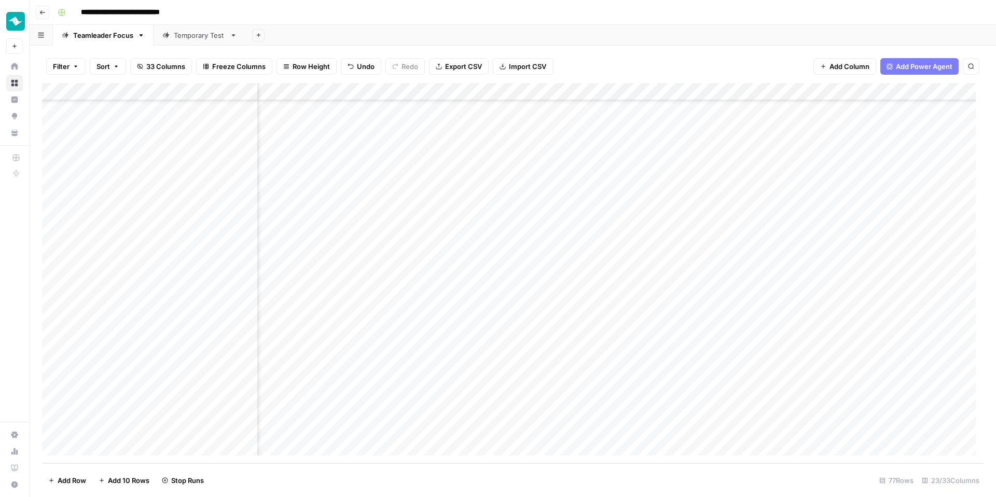
scroll to position [1019, 934]
click at [836, 304] on div "Add Column" at bounding box center [512, 273] width 941 height 380
click at [835, 289] on div "Add Column" at bounding box center [512, 273] width 941 height 380
click at [768, 323] on div "Add Column" at bounding box center [512, 273] width 941 height 380
click at [833, 306] on div "Add Column" at bounding box center [512, 273] width 941 height 380
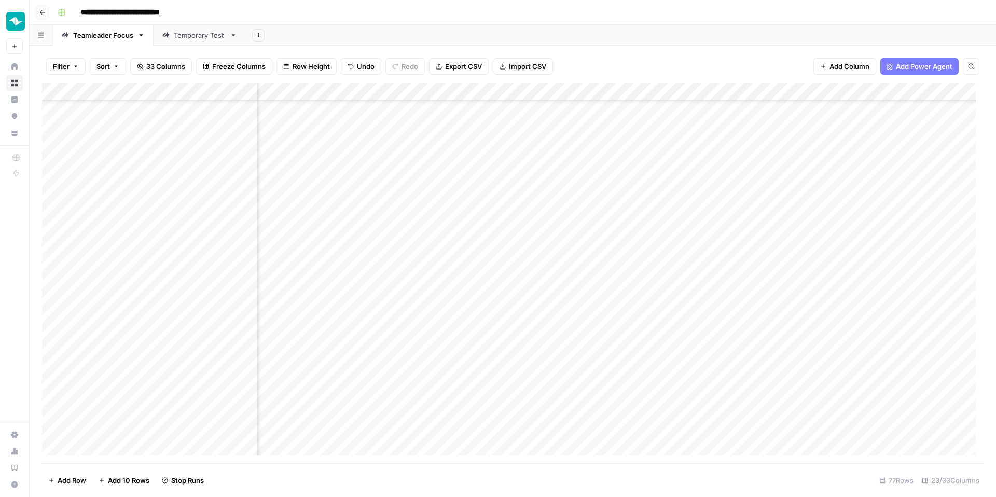
scroll to position [1019, 857]
click at [766, 340] on div "Add Column" at bounding box center [512, 273] width 941 height 380
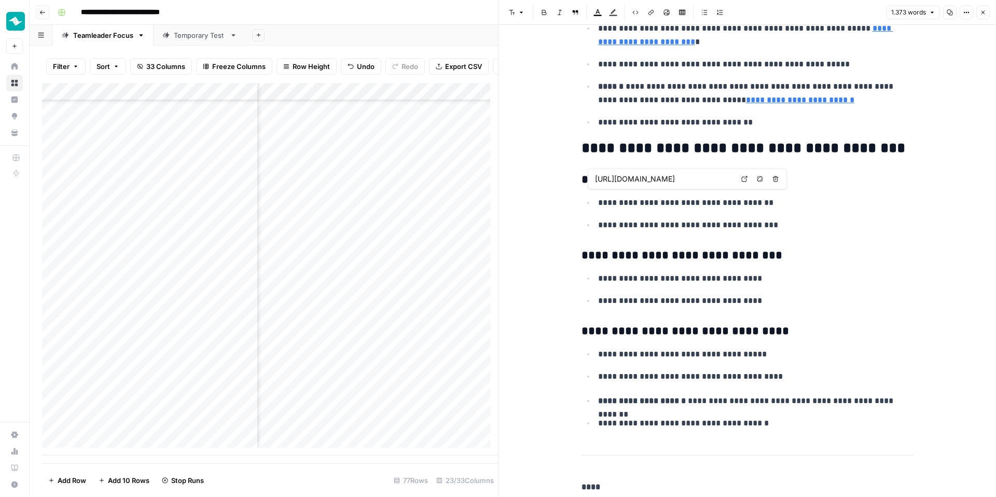
scroll to position [2034, 0]
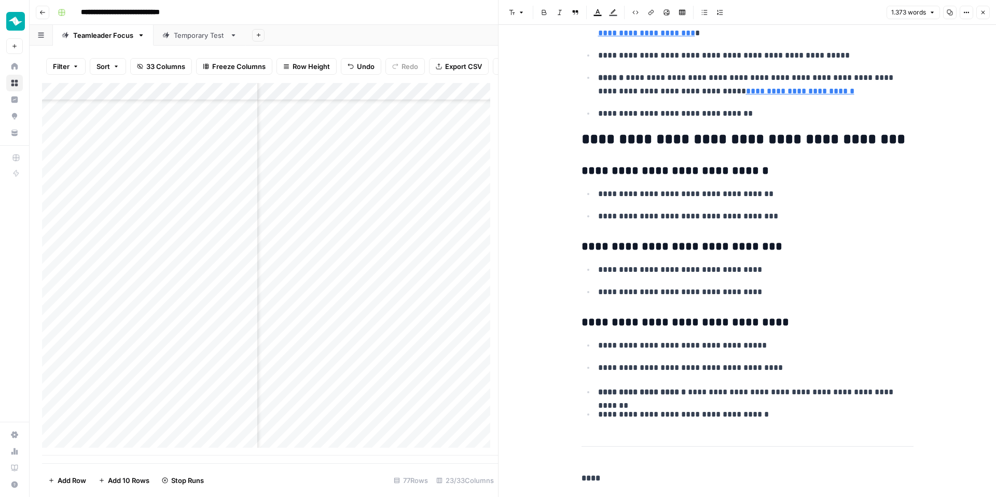
click at [800, 94] on link "**********" at bounding box center [800, 91] width 108 height 8
click at [762, 93] on link "**********" at bounding box center [800, 91] width 108 height 8
click at [900, 76] on link "Open in a new tab" at bounding box center [895, 75] width 13 height 13
click at [645, 89] on p "**********" at bounding box center [755, 84] width 315 height 27
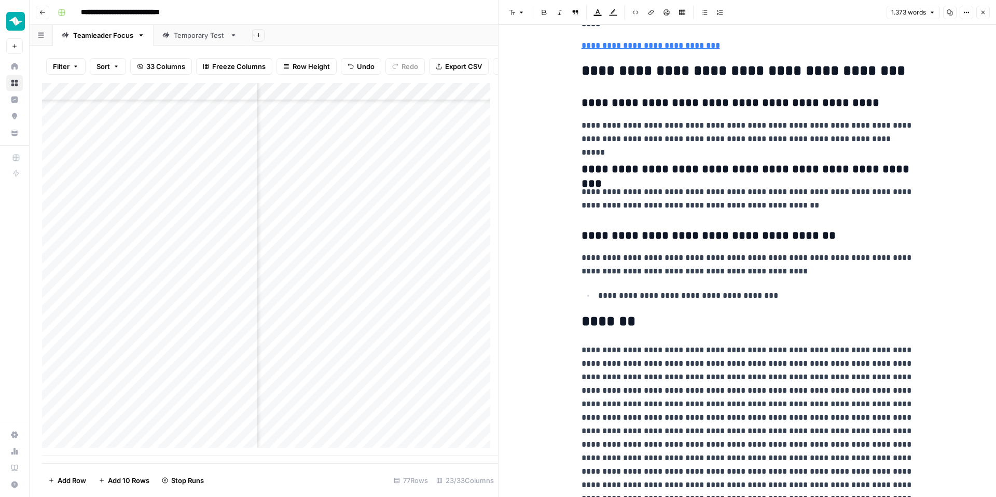
scroll to position [2493, 0]
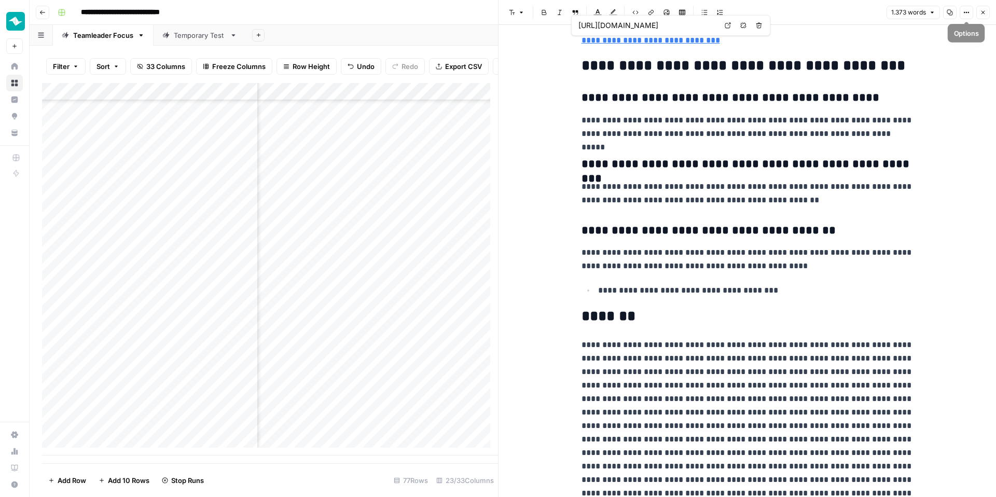
click at [977, 13] on button "Close" at bounding box center [982, 12] width 13 height 13
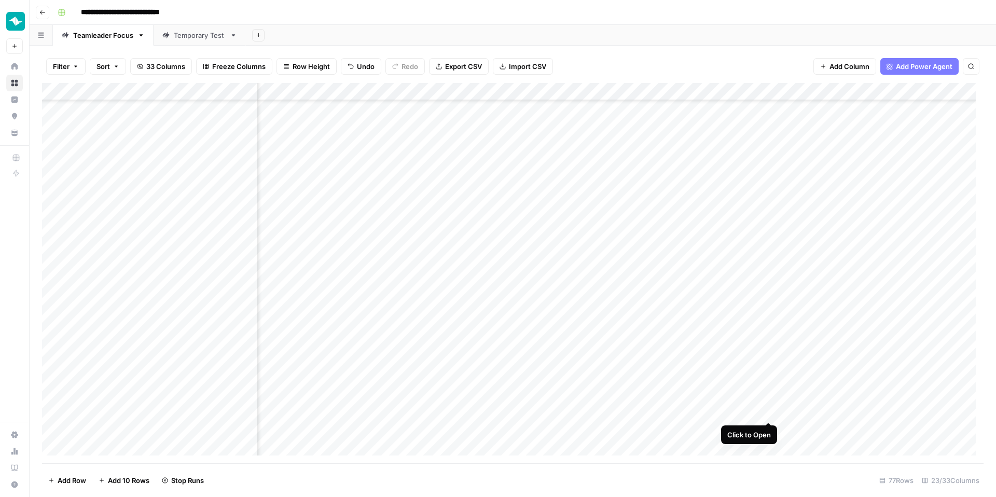
click at [769, 413] on div "Add Column" at bounding box center [512, 273] width 941 height 380
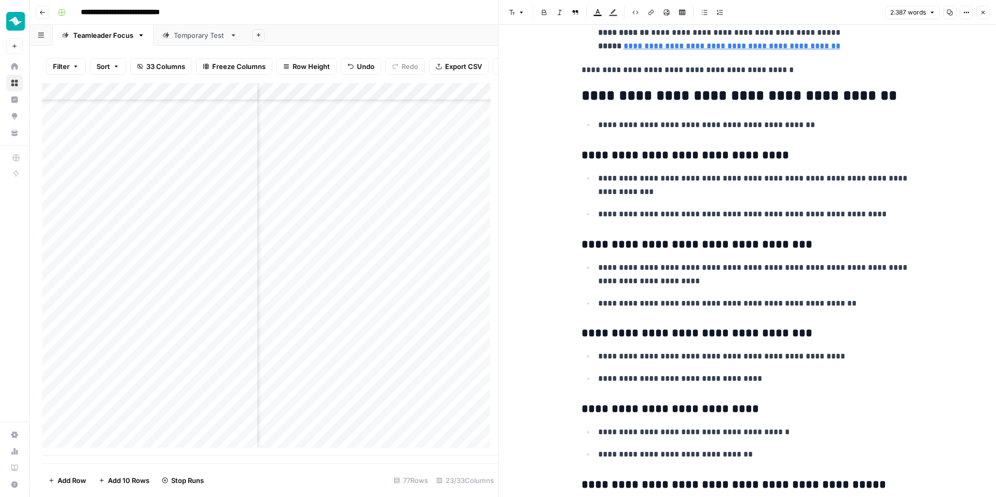
scroll to position [2131, 0]
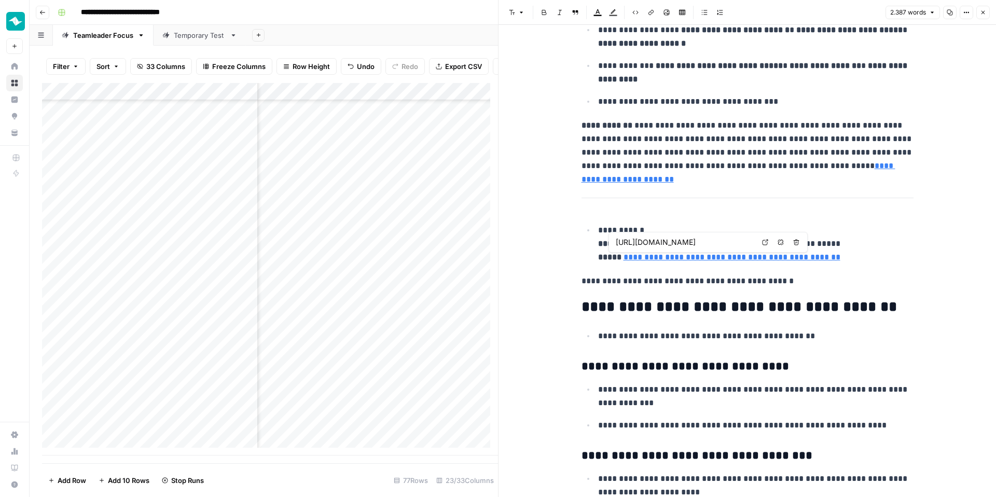
type input "https://www.teamleader.eu/nl/blog/vochtstop-testimonial"
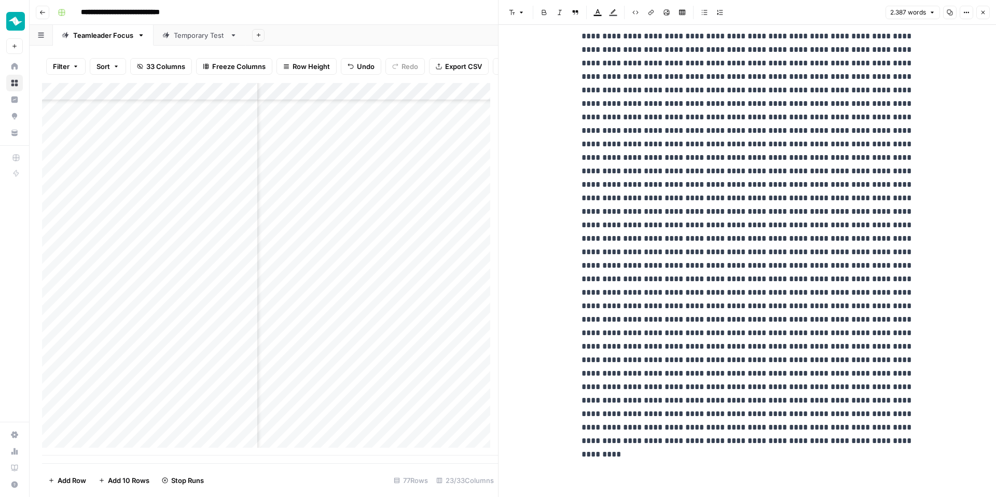
scroll to position [4913, 0]
click at [981, 11] on icon "button" at bounding box center [982, 12] width 6 height 6
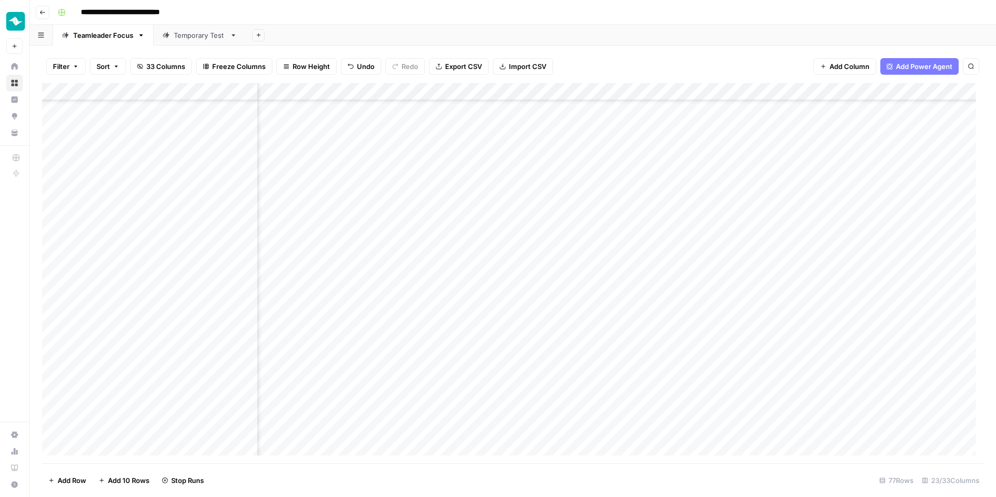
scroll to position [1019, 857]
click at [768, 394] on div "Add Column" at bounding box center [512, 273] width 941 height 380
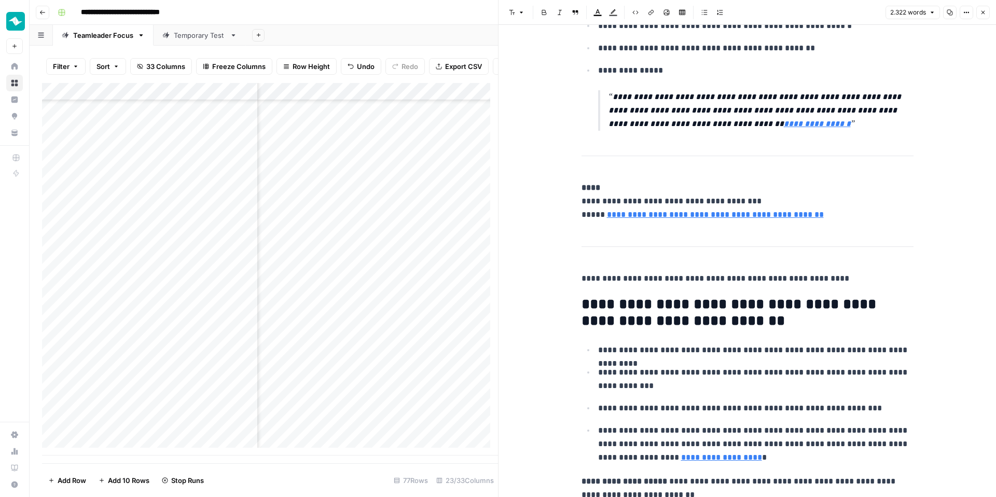
scroll to position [2346, 0]
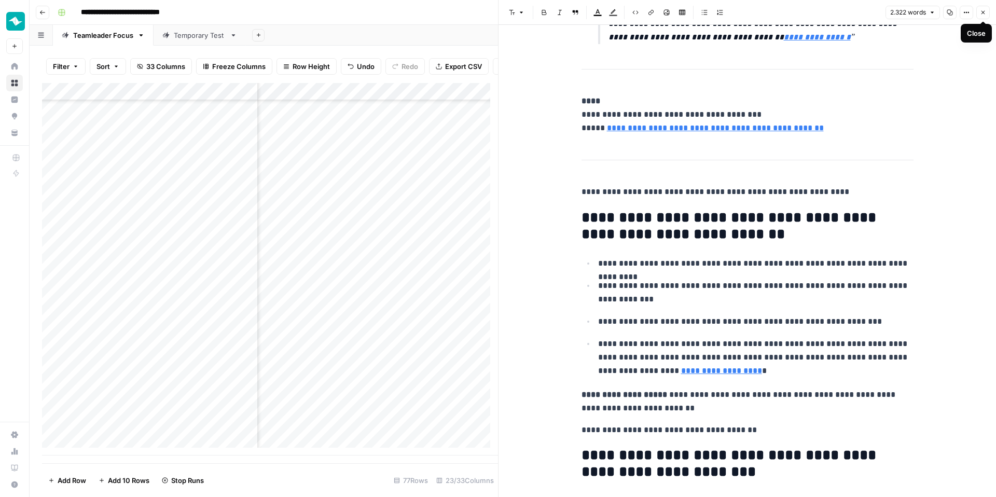
click at [978, 12] on button "Close" at bounding box center [982, 12] width 13 height 13
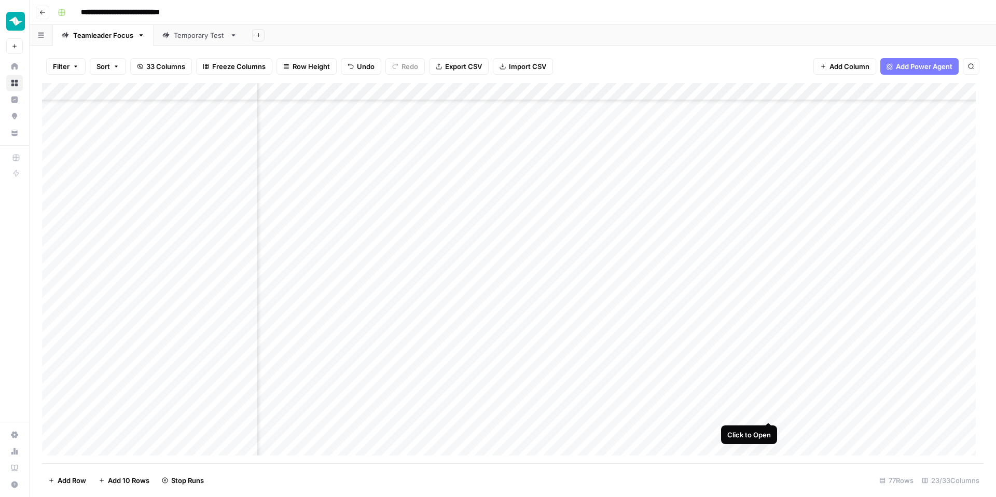
click at [770, 411] on div "Add Column" at bounding box center [512, 273] width 941 height 380
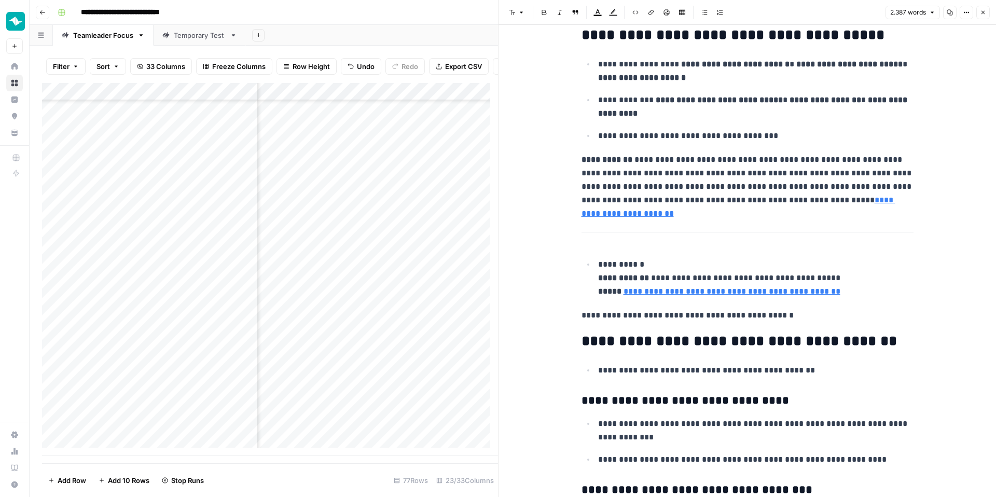
scroll to position [2123, 0]
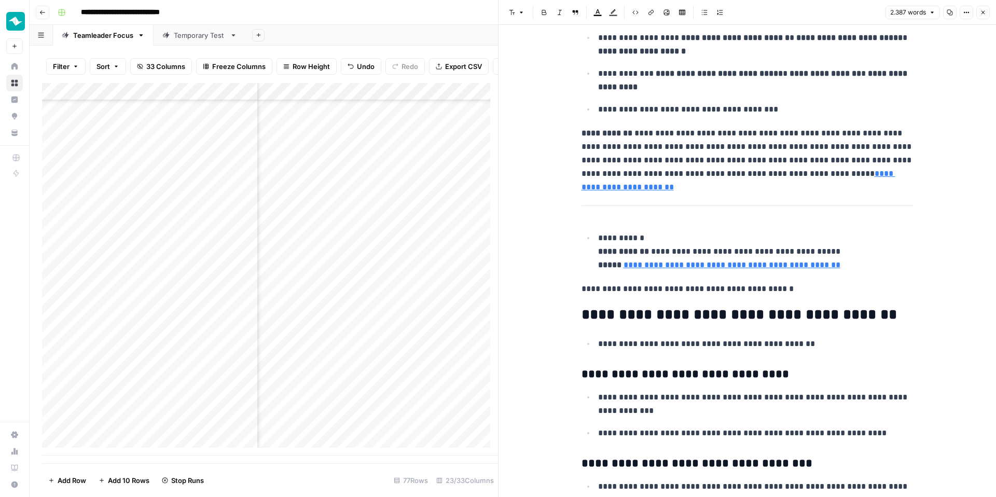
click at [985, 3] on header "Font style Bold Italic Block quote Text color Highlight color Code block Link I…" at bounding box center [746, 12] width 497 height 25
click at [982, 6] on button "Close" at bounding box center [982, 12] width 13 height 13
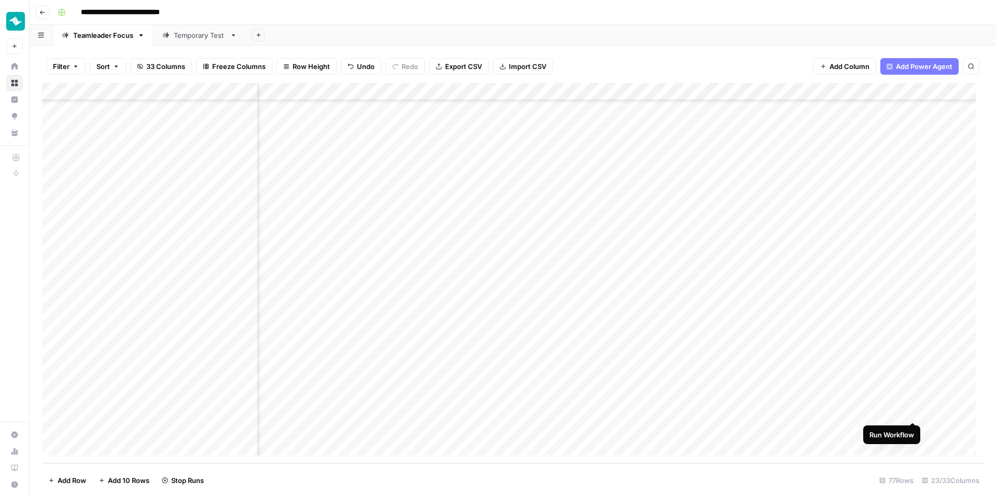
click at [912, 411] on div "Add Column" at bounding box center [512, 273] width 941 height 380
click at [852, 338] on div "Add Column" at bounding box center [512, 273] width 941 height 380
click at [911, 410] on div "Add Column" at bounding box center [512, 273] width 941 height 380
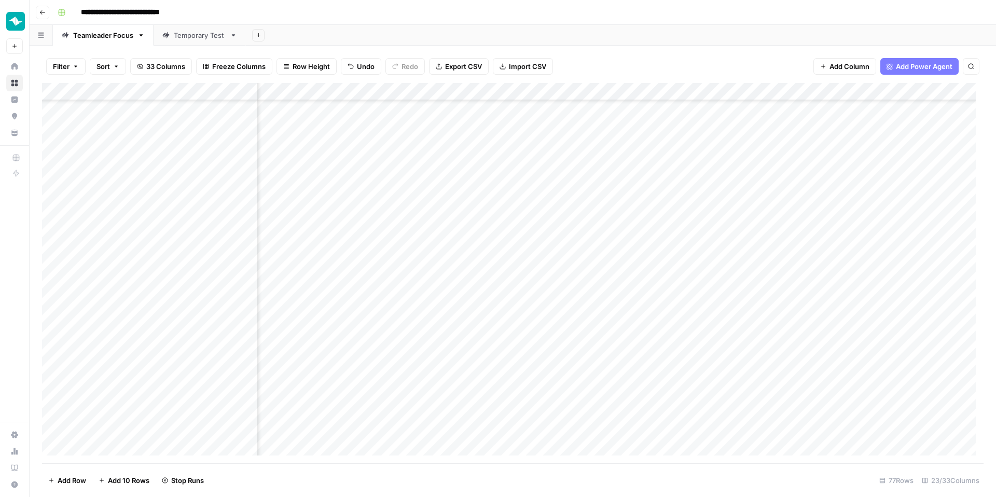
click at [850, 393] on div "Add Column" at bounding box center [512, 273] width 941 height 380
click at [848, 379] on div "Add Column" at bounding box center [512, 273] width 941 height 380
click at [852, 270] on div "Add Column" at bounding box center [512, 273] width 941 height 380
click at [847, 253] on div "Add Column" at bounding box center [512, 273] width 941 height 380
click at [850, 272] on div "Add Column" at bounding box center [512, 273] width 941 height 380
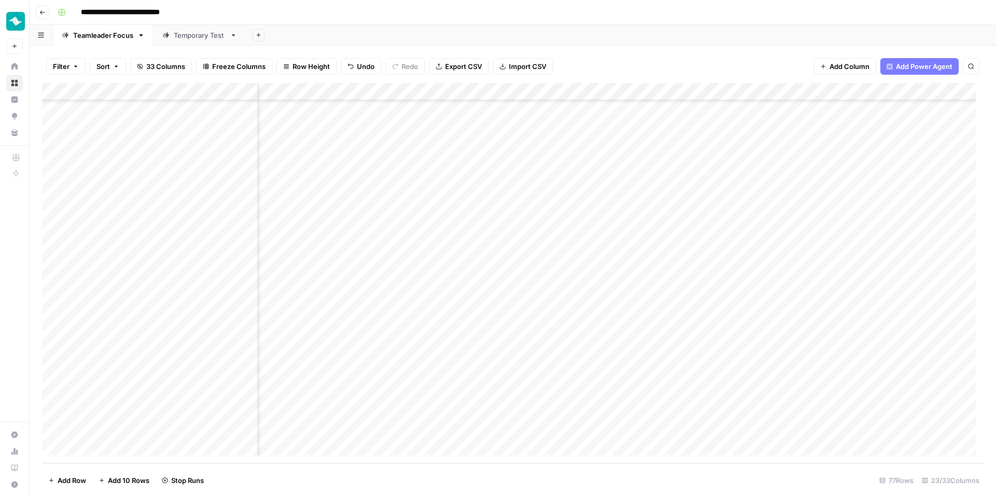
click at [851, 251] on div "Add Column" at bounding box center [512, 273] width 941 height 380
click at [659, 215] on div "Add Column" at bounding box center [512, 273] width 941 height 380
click at [579, 411] on div "Add Column" at bounding box center [512, 273] width 941 height 380
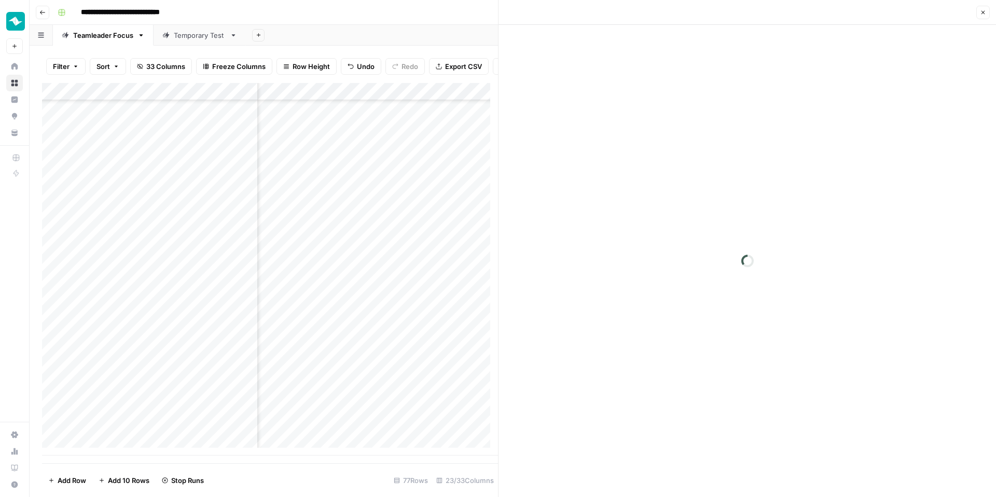
click at [976, 11] on button "Close" at bounding box center [982, 12] width 13 height 13
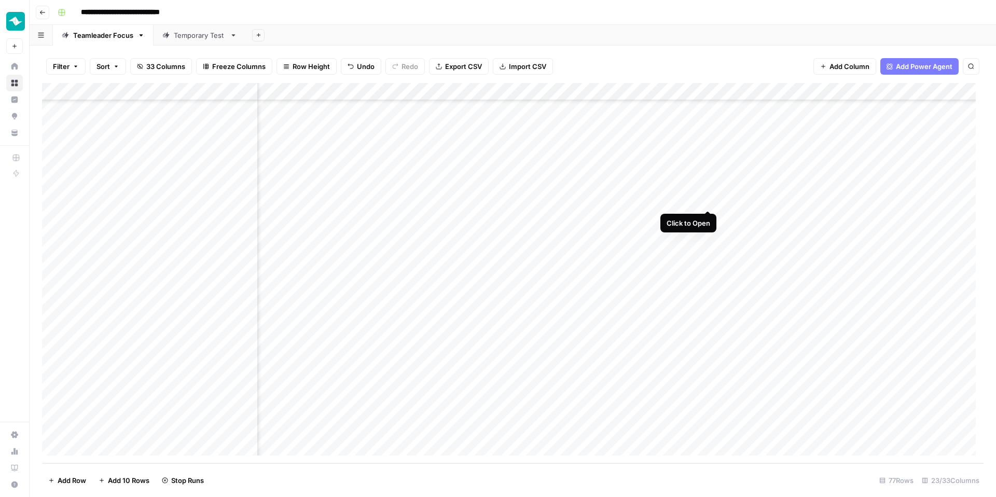
click at [711, 201] on div "Add Column" at bounding box center [512, 273] width 941 height 380
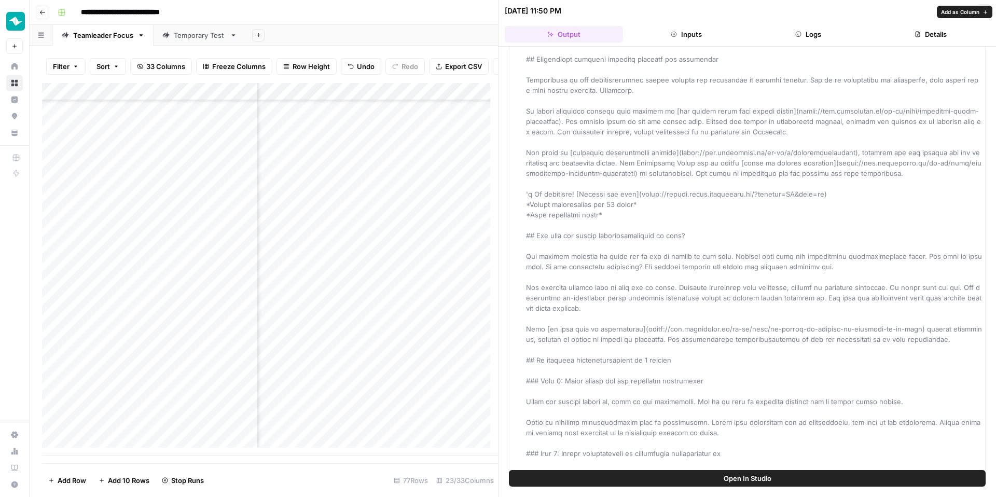
scroll to position [99, 0]
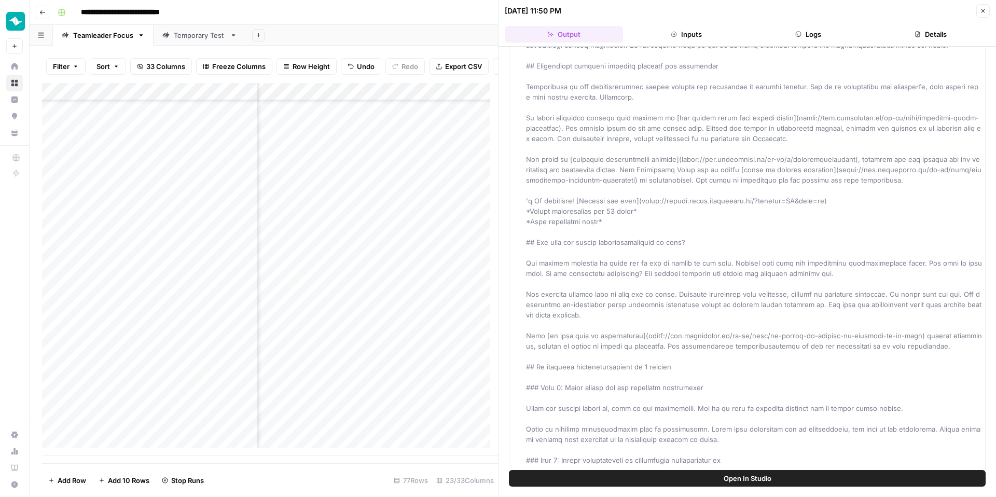
click at [977, 11] on button "Close" at bounding box center [982, 10] width 13 height 13
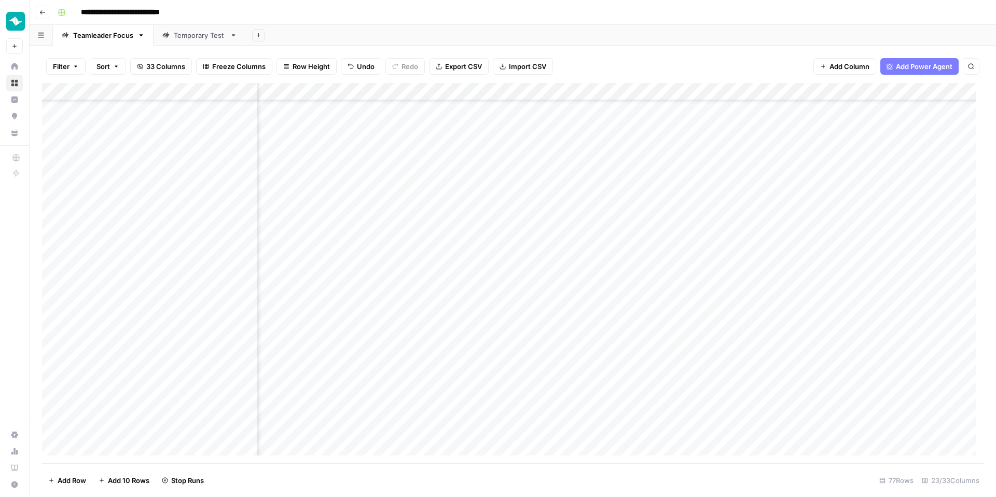
scroll to position [1019, 1230]
click at [724, 201] on div "Add Column" at bounding box center [512, 273] width 941 height 380
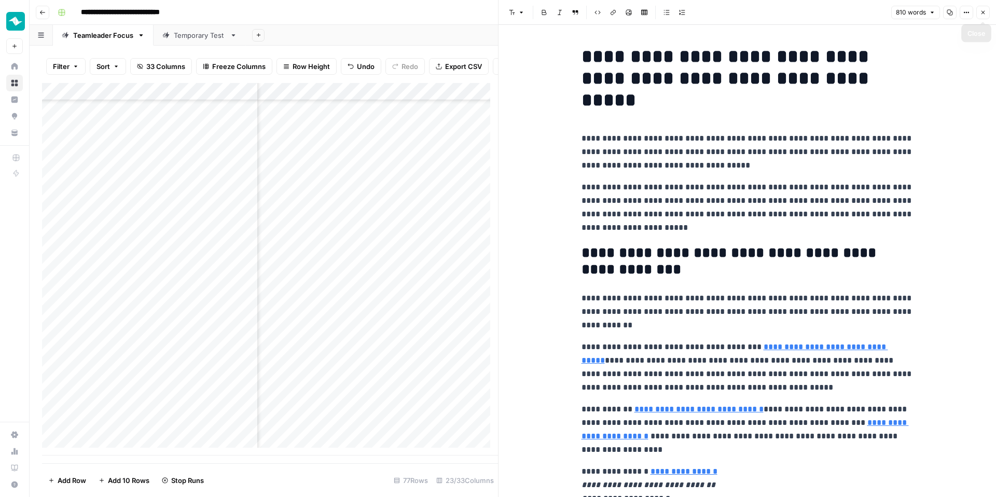
click at [986, 12] on button "Close" at bounding box center [982, 12] width 13 height 13
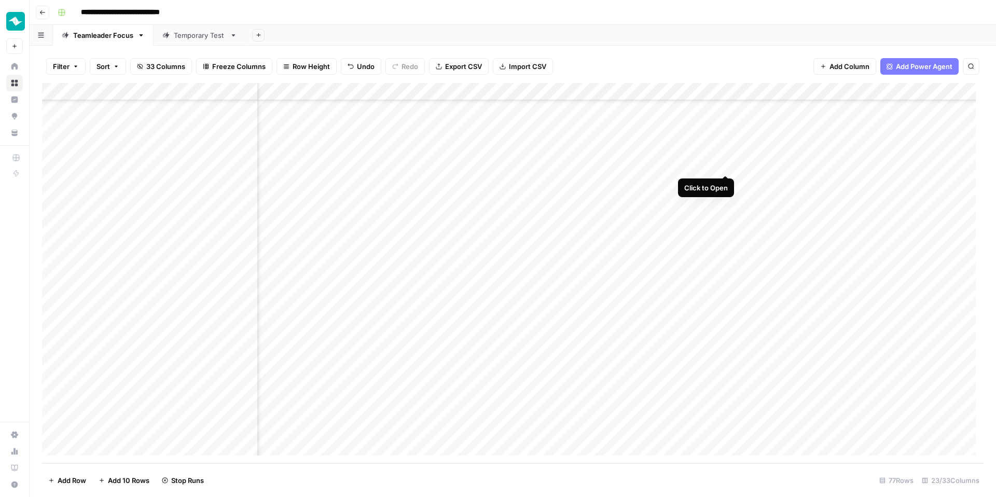
click at [724, 163] on div "Add Column" at bounding box center [512, 273] width 941 height 380
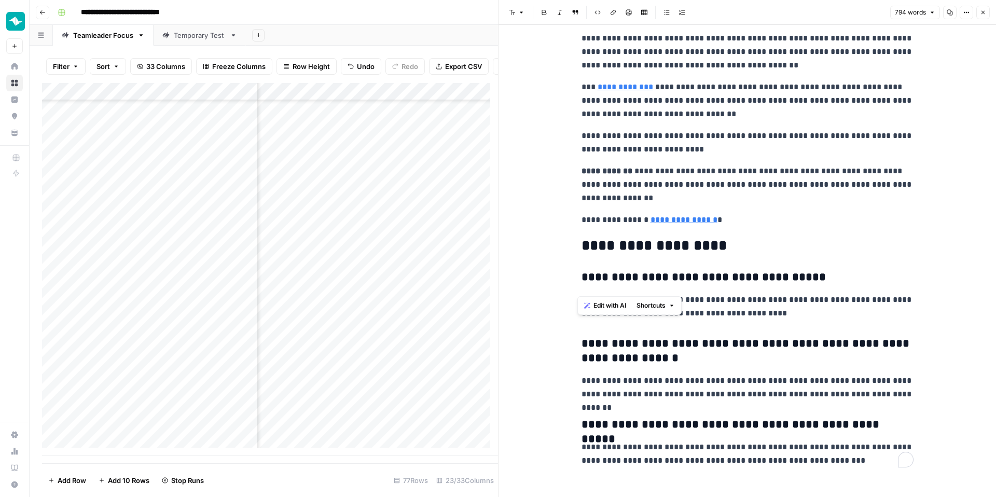
scroll to position [1158, 0]
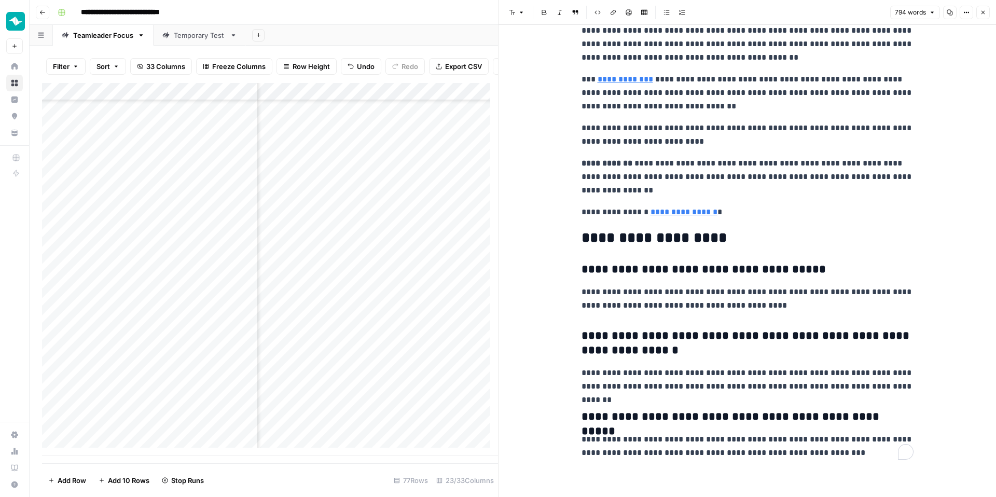
click at [822, 272] on h3 "**********" at bounding box center [747, 269] width 332 height 15
click at [987, 10] on button "Close" at bounding box center [982, 12] width 13 height 13
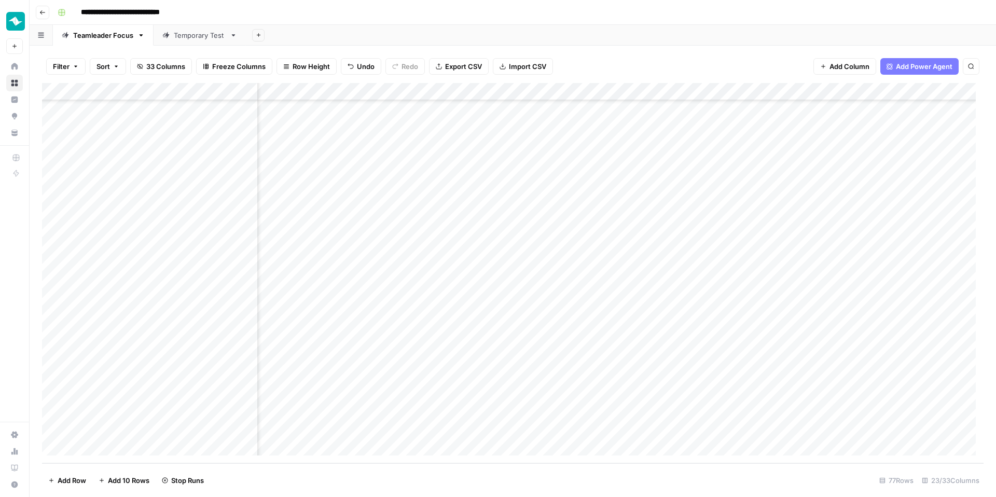
scroll to position [1019, 695]
click at [637, 86] on div "Add Column" at bounding box center [512, 273] width 941 height 380
click at [573, 189] on span "Edit Workflow" at bounding box center [593, 193] width 91 height 10
click at [676, 288] on div "Add Column" at bounding box center [512, 273] width 941 height 380
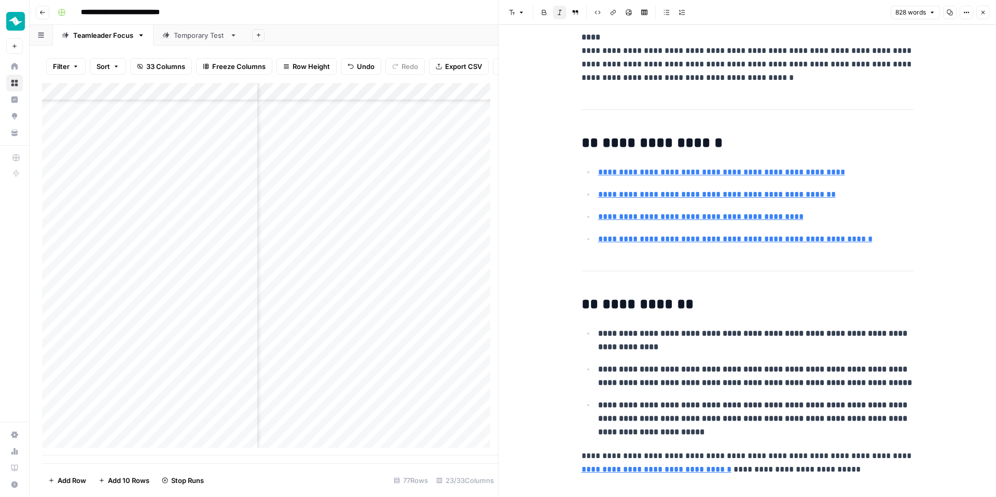
scroll to position [1633, 0]
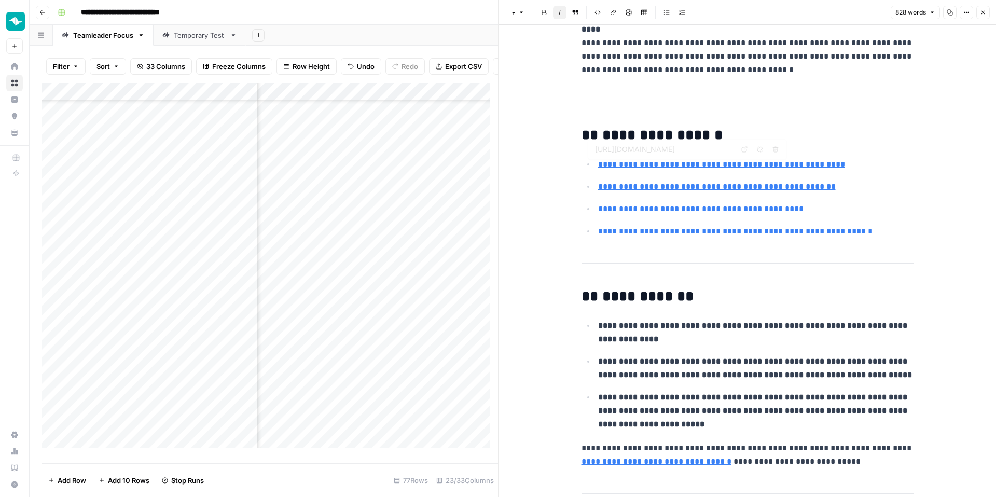
type input "https://support.focus.teamleader.eu/hc/en-150/articles/25692900017169-Teamleade…"
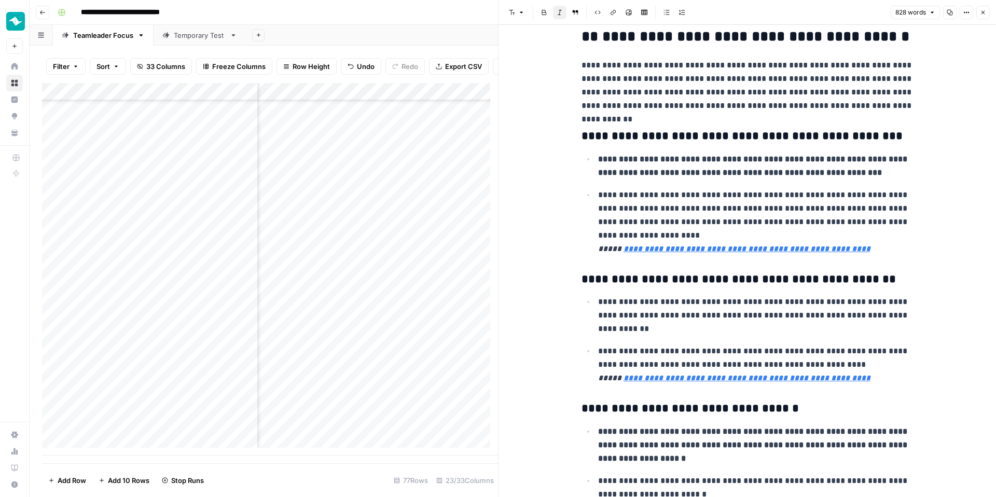
scroll to position [0, 0]
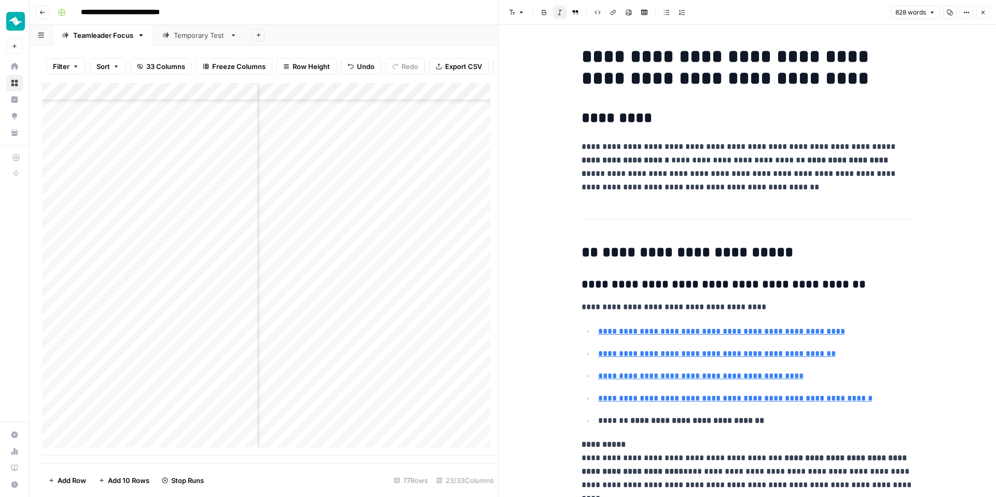
click at [978, 11] on button "Close" at bounding box center [982, 12] width 13 height 13
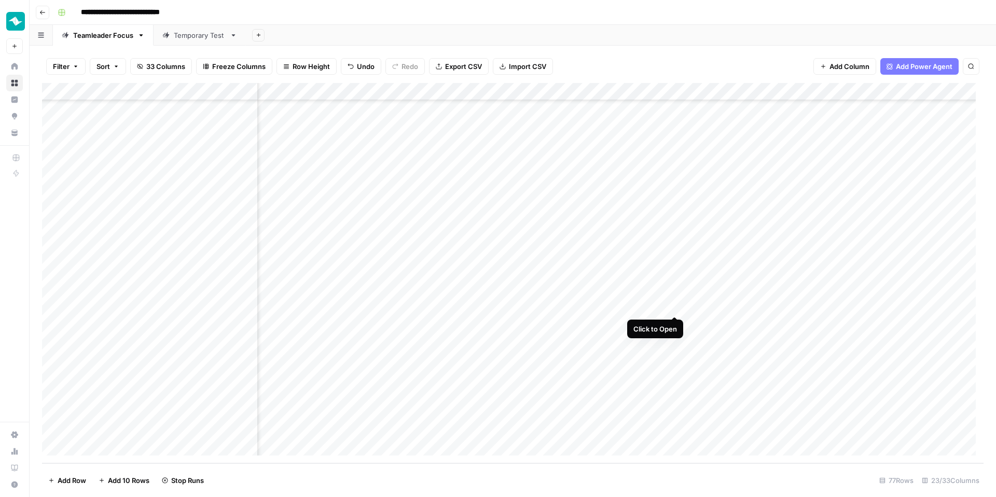
click at [676, 305] on div "Add Column" at bounding box center [512, 273] width 941 height 380
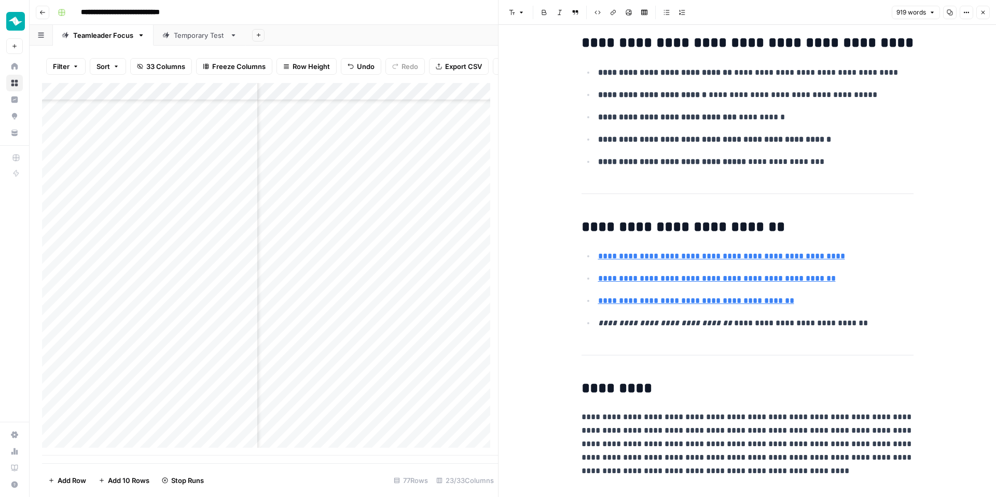
scroll to position [2444, 0]
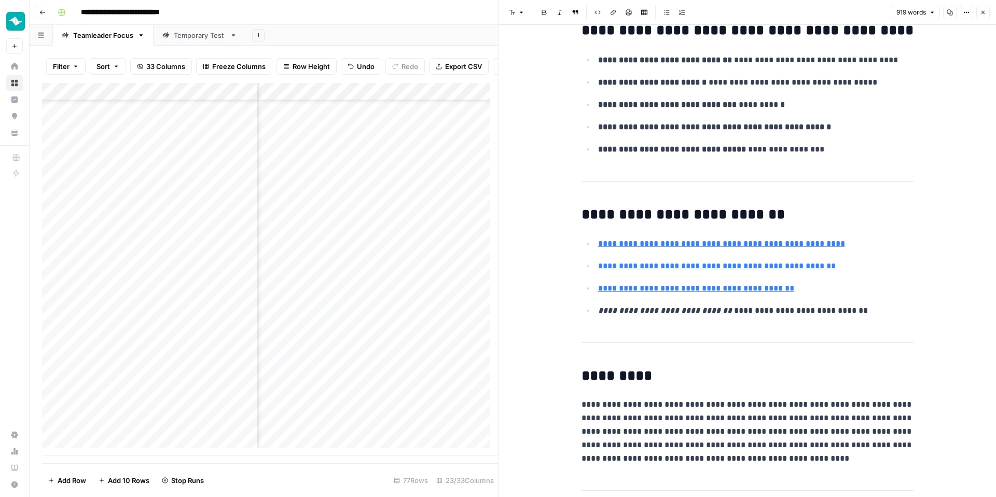
click at [982, 18] on button "Close" at bounding box center [982, 12] width 13 height 13
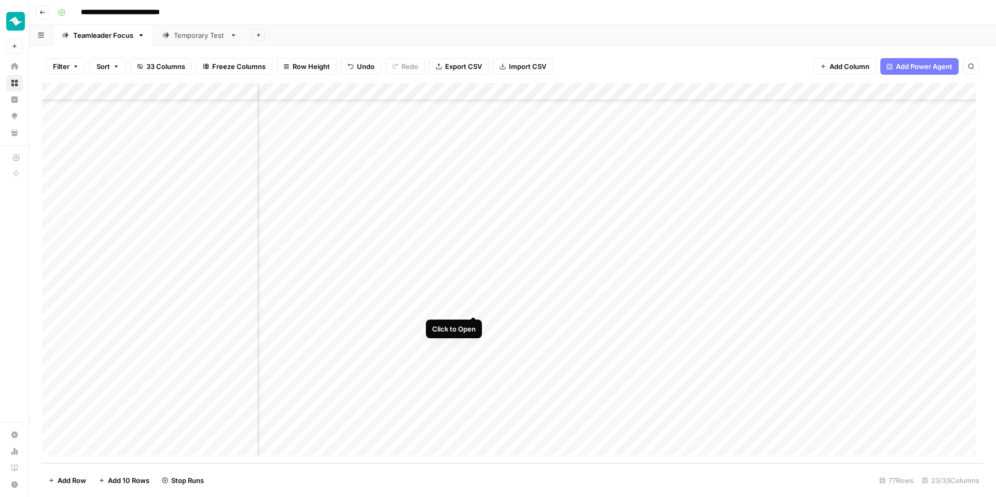
click at [473, 305] on div "Add Column" at bounding box center [512, 273] width 941 height 380
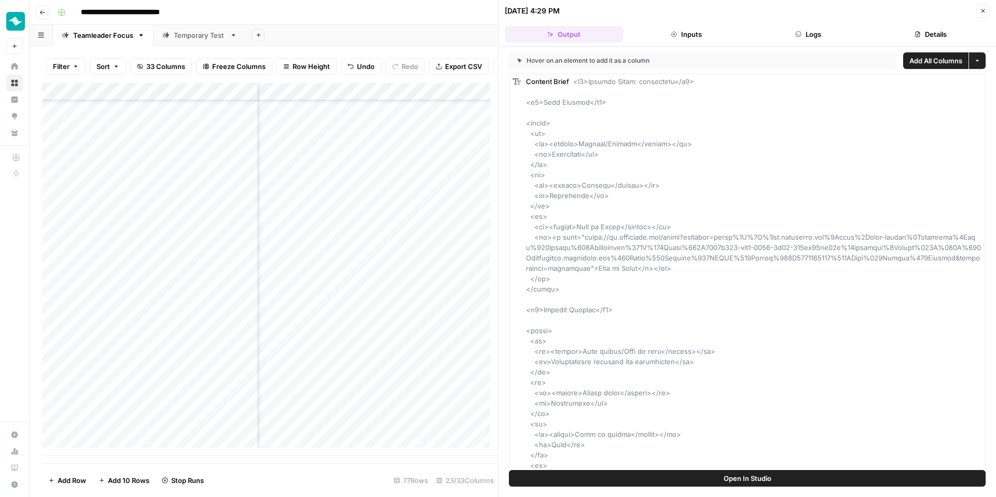
click at [804, 36] on button "Logs" at bounding box center [808, 34] width 118 height 17
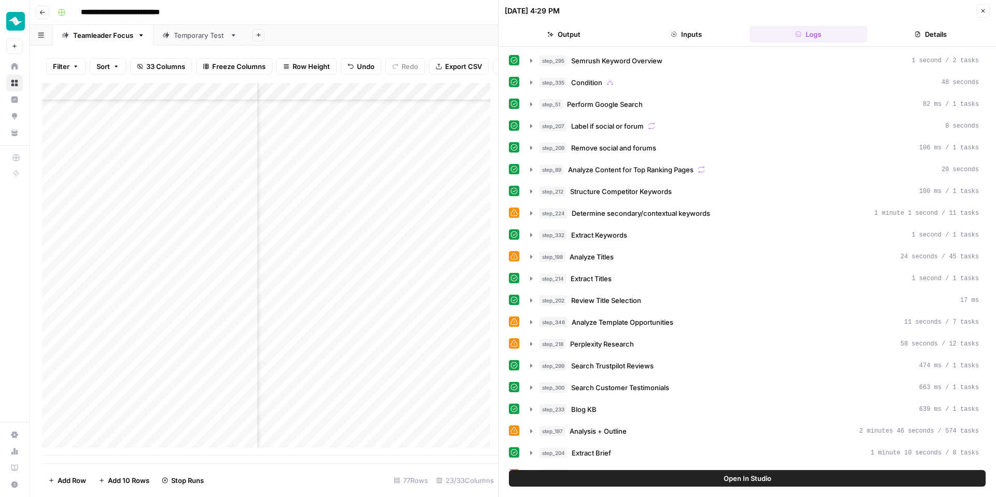
click at [606, 34] on button "Output" at bounding box center [564, 34] width 118 height 17
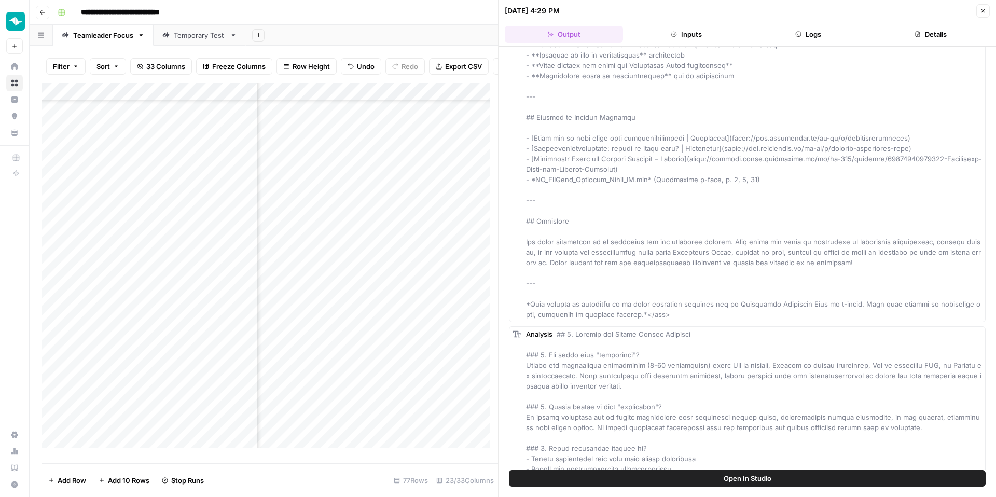
scroll to position [4333, 0]
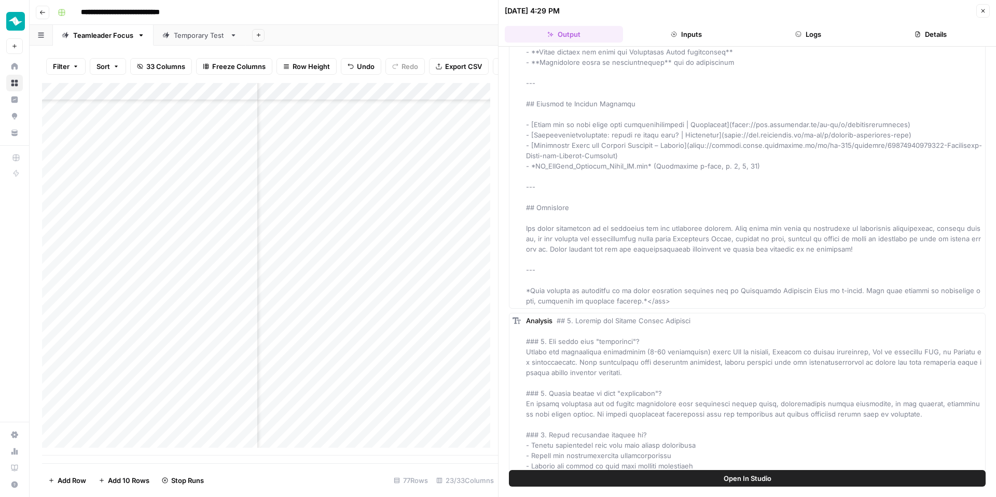
click at [986, 11] on button "Close" at bounding box center [982, 10] width 13 height 13
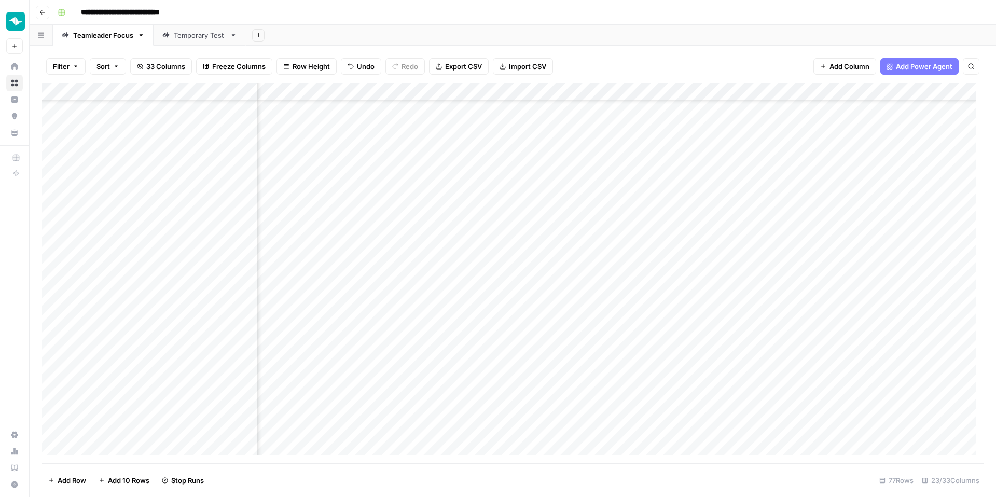
scroll to position [1019, 781]
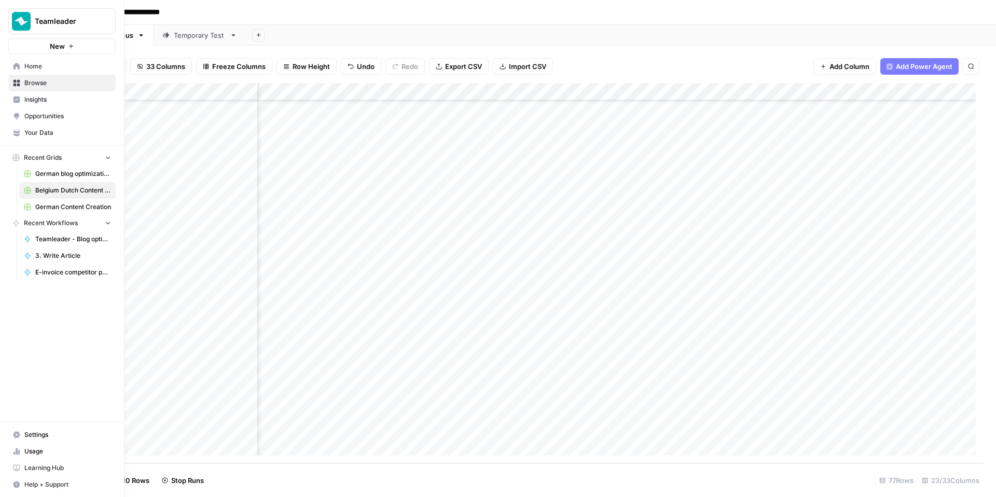
click at [16, 65] on icon at bounding box center [16, 66] width 7 height 7
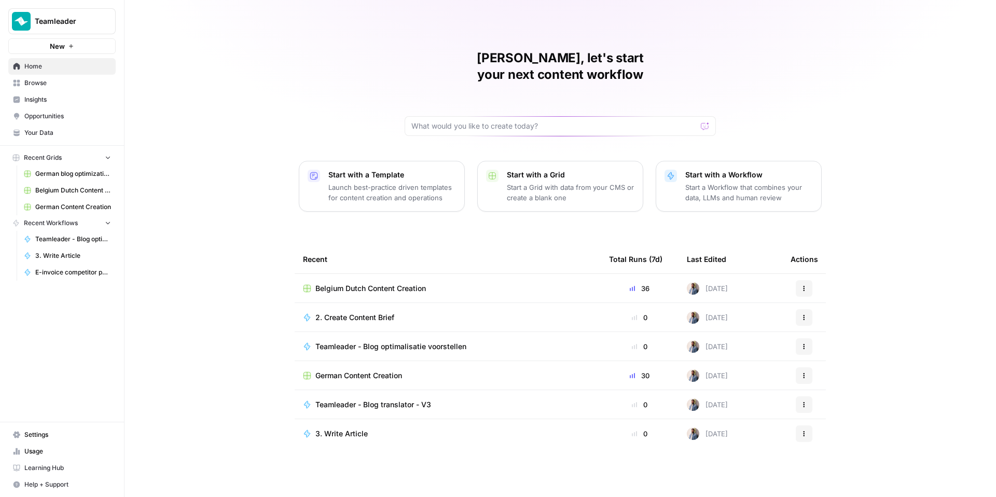
click at [80, 212] on link "German Content Creation" at bounding box center [67, 207] width 96 height 17
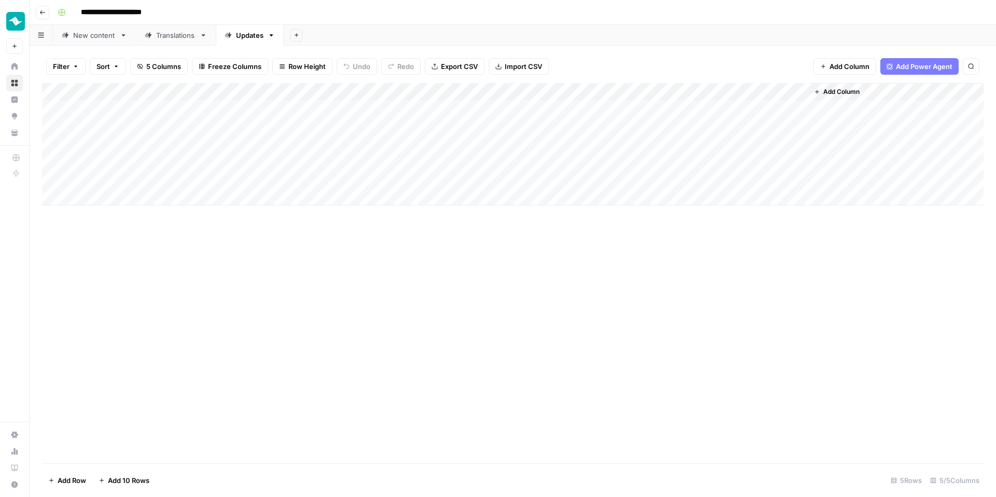
click at [108, 39] on div "New content" at bounding box center [94, 35] width 43 height 10
click at [729, 408] on div "Add Column" at bounding box center [512, 250] width 941 height 334
click at [796, 197] on div "Add Column" at bounding box center [512, 250] width 941 height 334
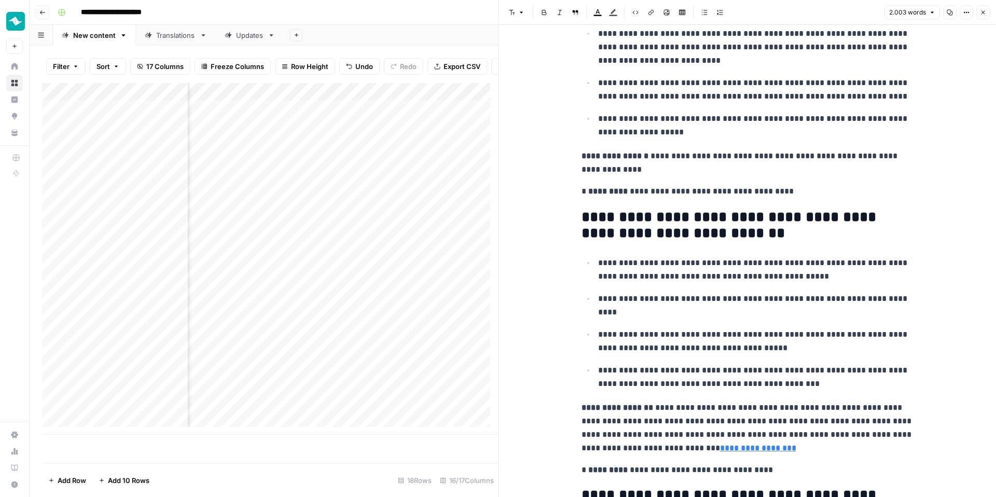
scroll to position [1548, 0]
click at [976, 11] on button "Close" at bounding box center [982, 12] width 13 height 13
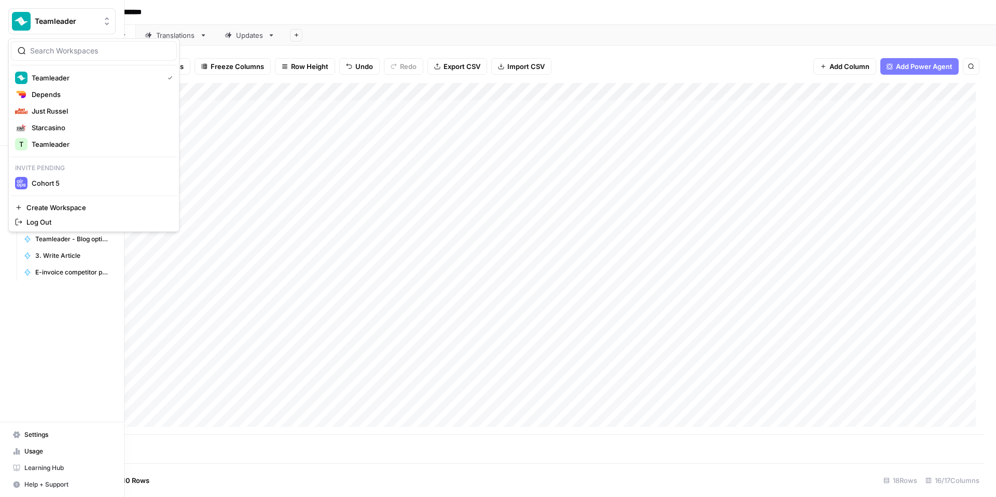
click at [37, 16] on span "Teamleader" at bounding box center [66, 21] width 63 height 10
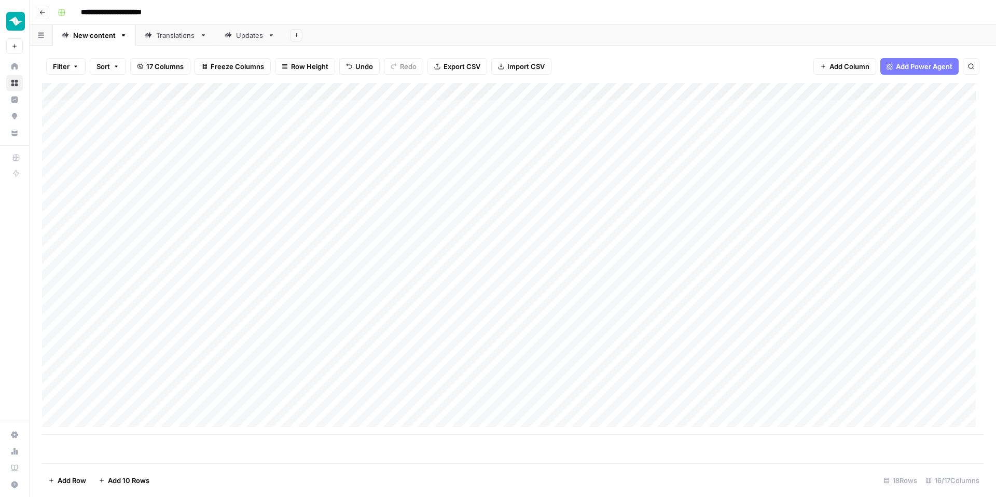
click at [49, 10] on button "Go back" at bounding box center [42, 12] width 13 height 13
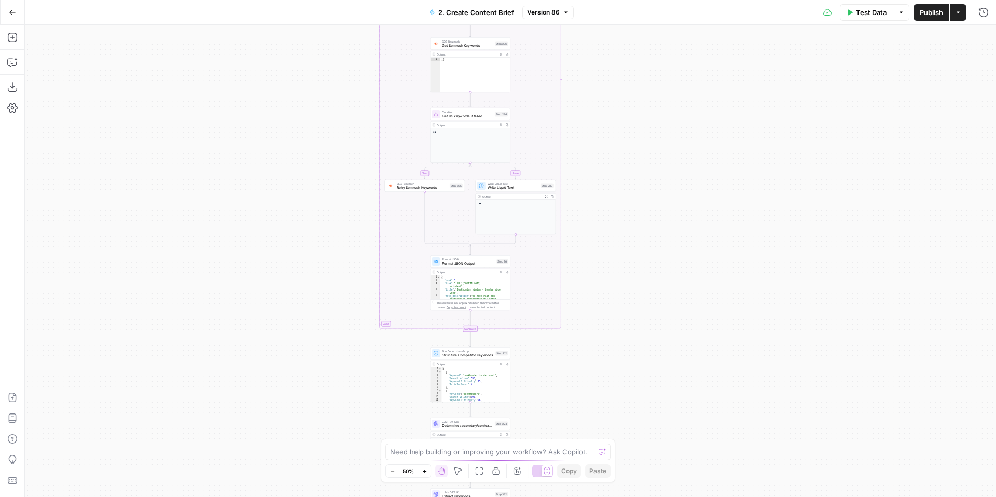
drag, startPoint x: 329, startPoint y: 355, endPoint x: 322, endPoint y: 356, distance: 6.8
click at [331, 366] on div "**********" at bounding box center [510, 261] width 971 height 472
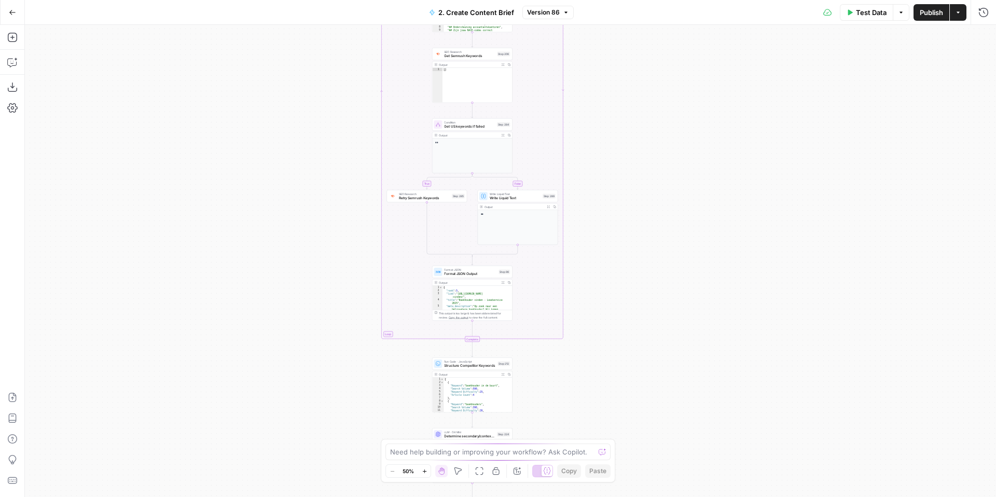
click at [264, 273] on div "**********" at bounding box center [510, 261] width 971 height 472
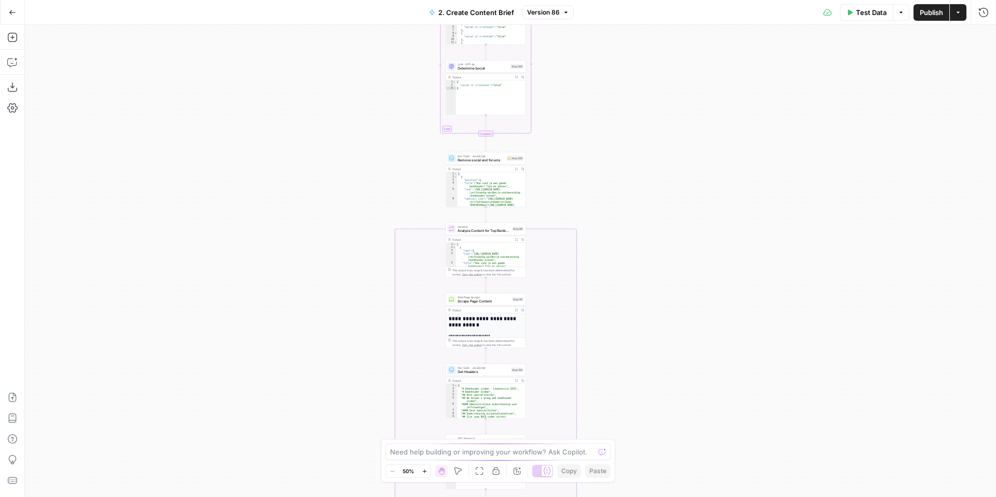
drag, startPoint x: 289, startPoint y: 286, endPoint x: 277, endPoint y: 158, distance: 129.1
click at [290, 289] on div "**********" at bounding box center [510, 261] width 971 height 472
click at [258, 317] on div "**********" at bounding box center [510, 261] width 971 height 472
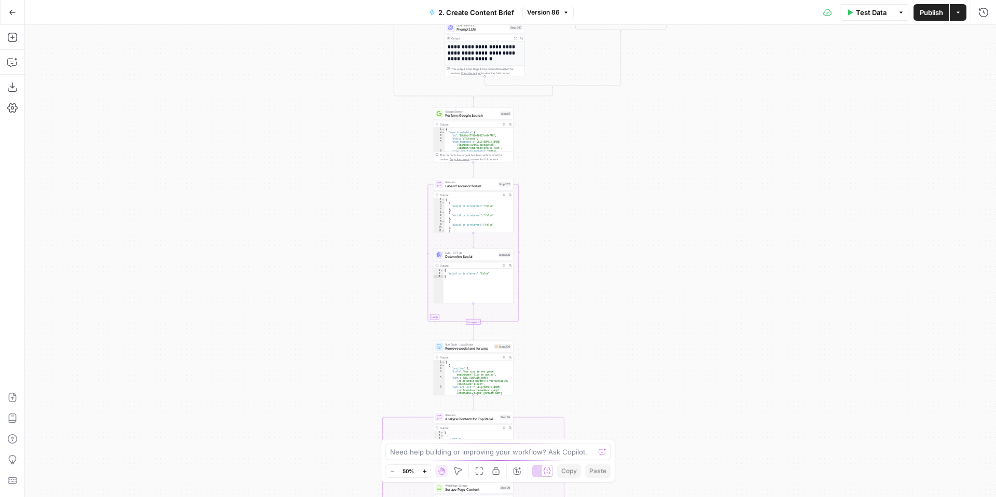
click at [274, 313] on div "**********" at bounding box center [510, 261] width 971 height 472
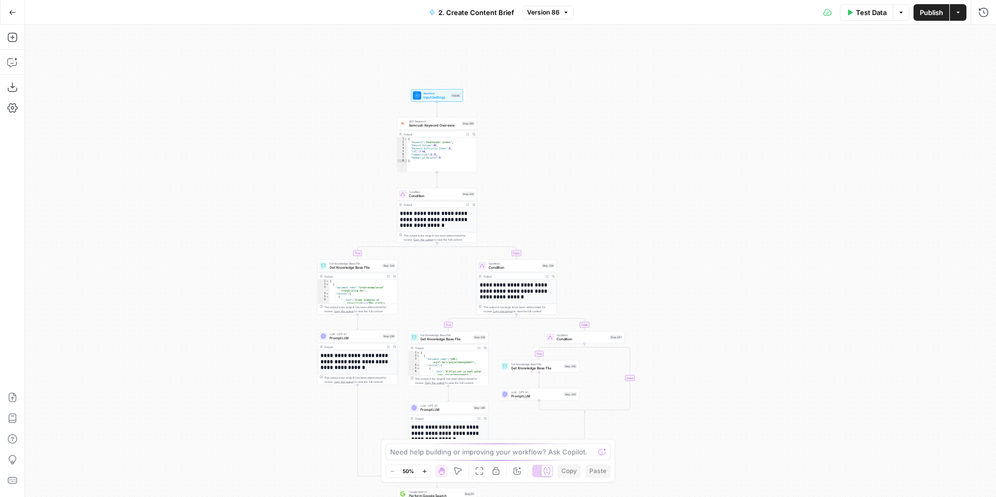
drag, startPoint x: 294, startPoint y: 162, endPoint x: 248, endPoint y: 228, distance: 79.7
click at [261, 330] on div "**********" at bounding box center [510, 261] width 971 height 472
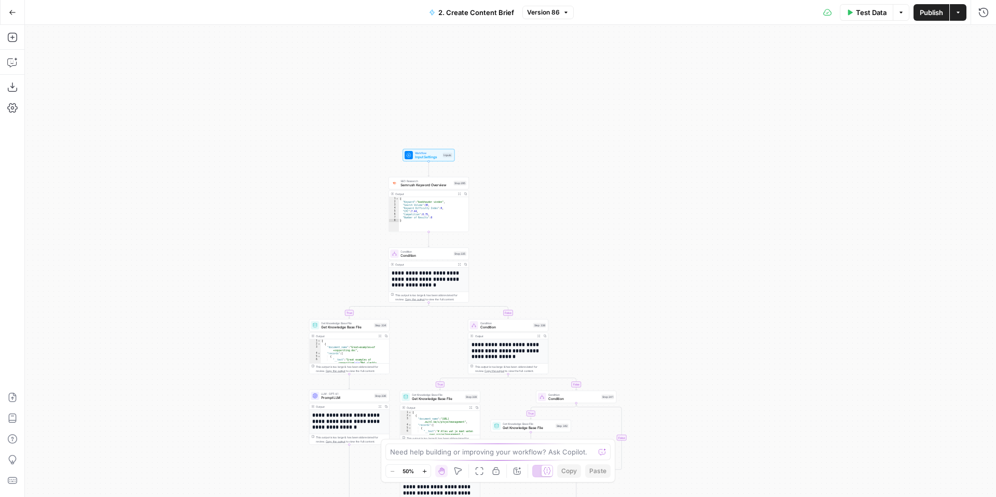
drag, startPoint x: 236, startPoint y: 255, endPoint x: 245, endPoint y: -43, distance: 297.8
click at [245, 0] on html "**********" at bounding box center [498, 248] width 996 height 497
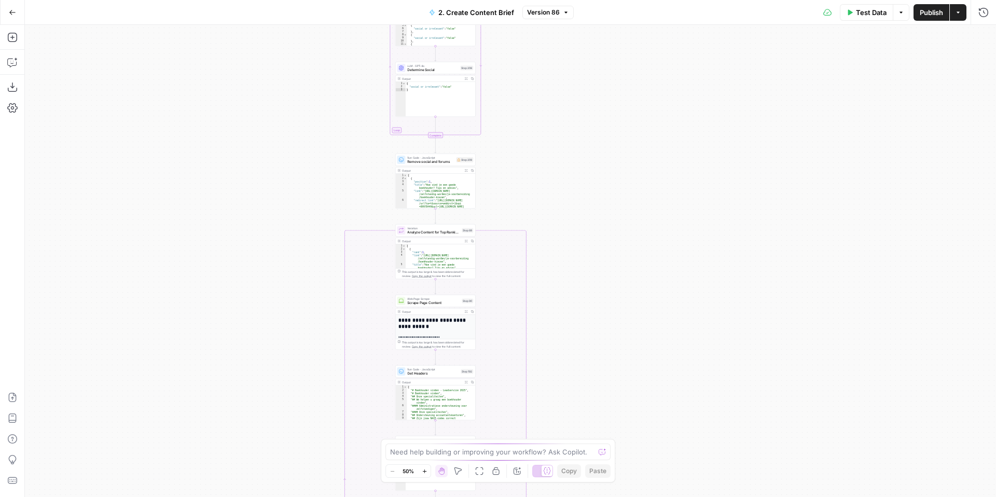
drag, startPoint x: 244, startPoint y: -44, endPoint x: 248, endPoint y: 85, distance: 128.7
click at [245, 0] on html "**********" at bounding box center [498, 248] width 996 height 497
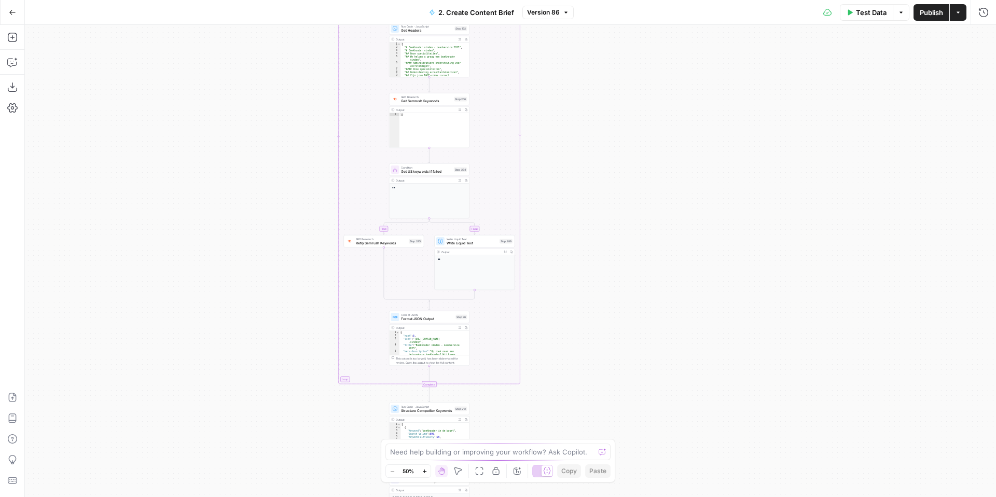
drag, startPoint x: 259, startPoint y: 345, endPoint x: 266, endPoint y: 138, distance: 207.5
click at [252, 3] on div "**********" at bounding box center [498, 248] width 996 height 497
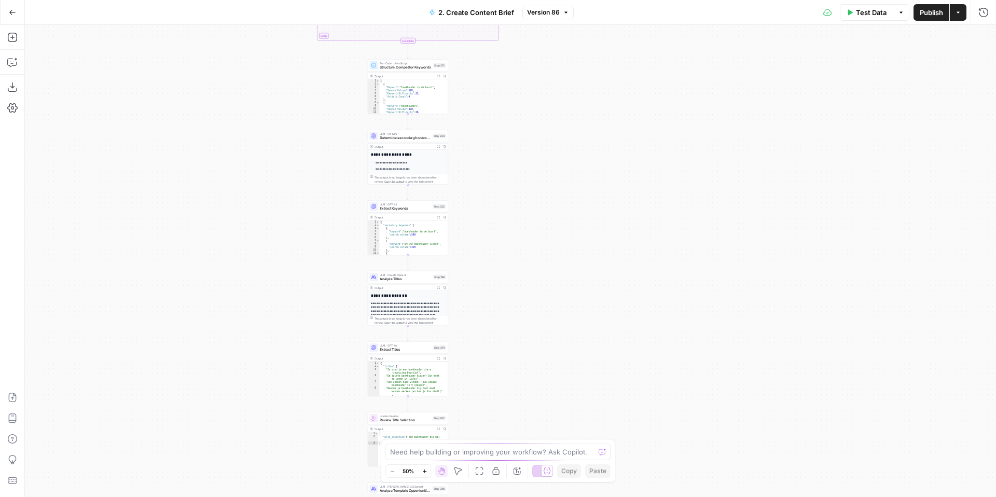
drag, startPoint x: 302, startPoint y: 381, endPoint x: 287, endPoint y: 60, distance: 320.8
click at [282, 33] on div "**********" at bounding box center [510, 261] width 971 height 472
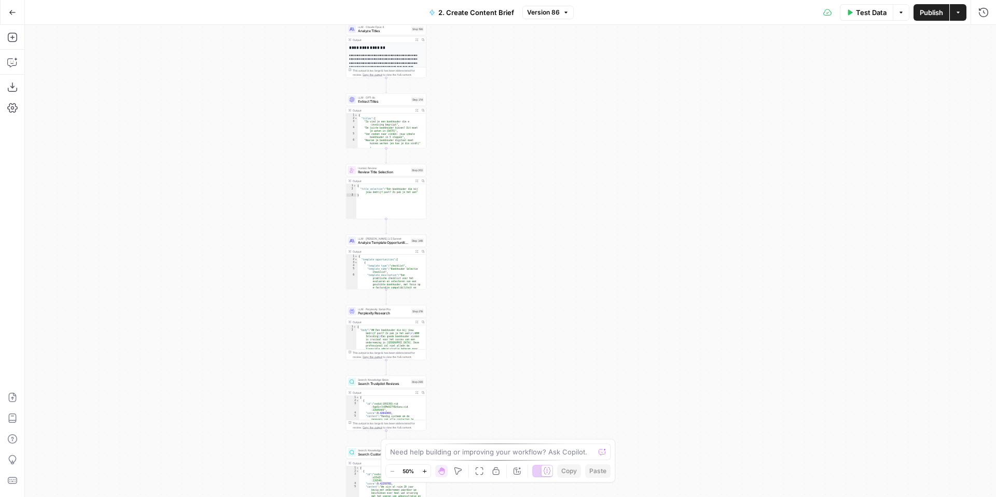
drag, startPoint x: 278, startPoint y: 142, endPoint x: 275, endPoint y: 113, distance: 29.2
click at [274, 104] on div "**********" at bounding box center [510, 261] width 971 height 472
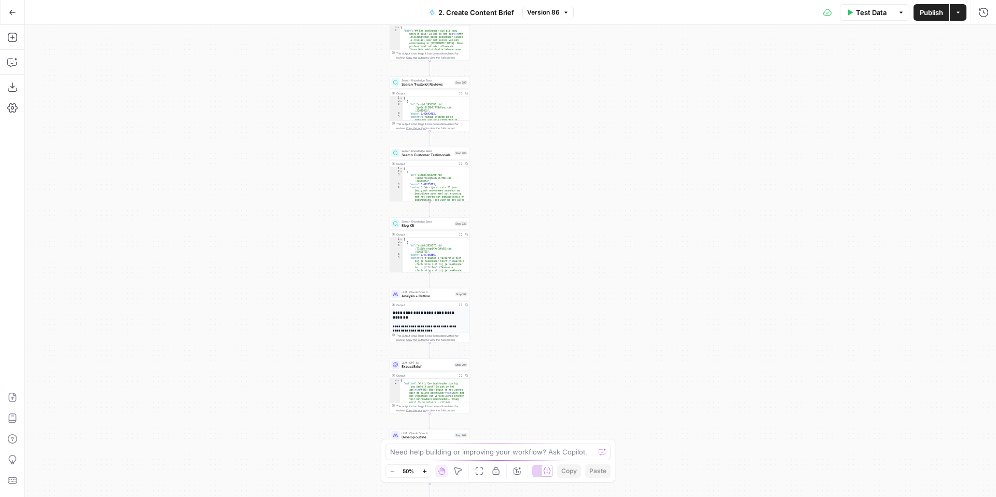
drag, startPoint x: 295, startPoint y: 392, endPoint x: 342, endPoint y: 128, distance: 268.7
click at [342, 128] on div "**********" at bounding box center [510, 261] width 971 height 472
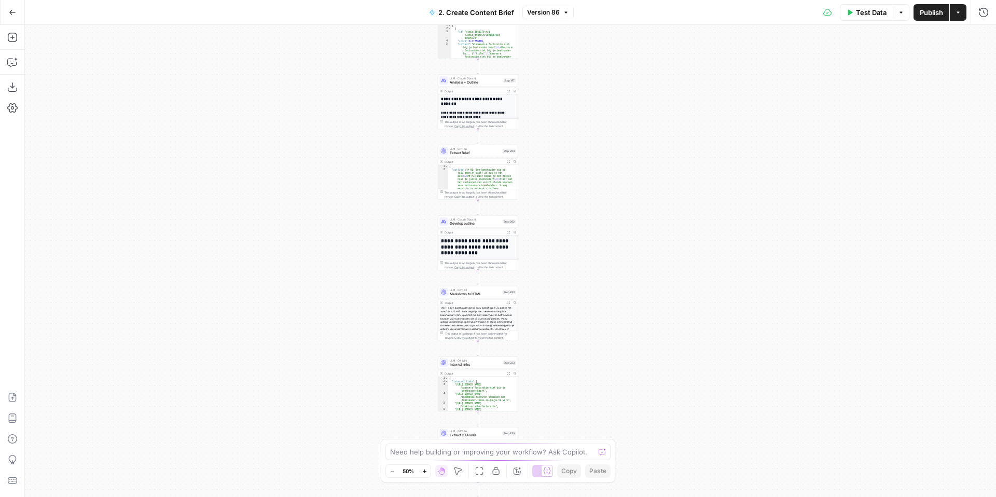
click at [346, 156] on div "**********" at bounding box center [510, 261] width 971 height 472
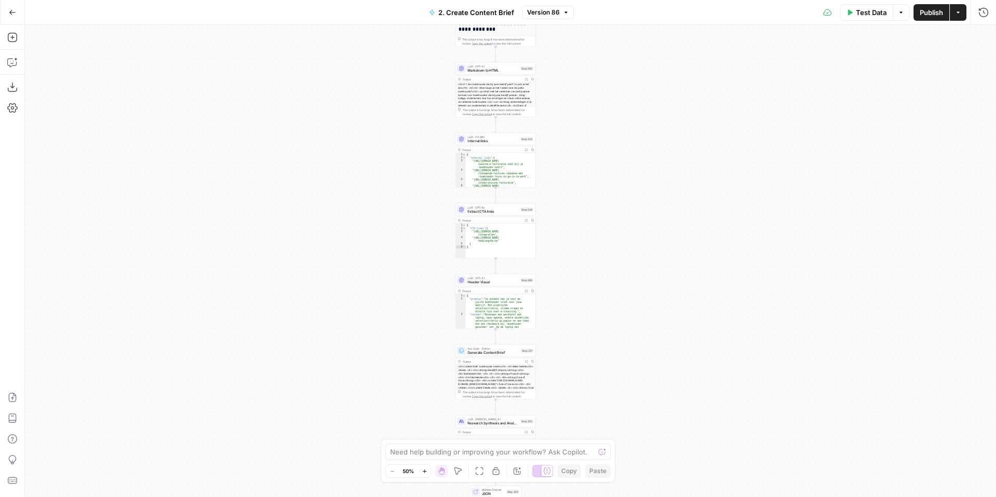
drag, startPoint x: 340, startPoint y: 191, endPoint x: 343, endPoint y: 156, distance: 36.0
click at [343, 156] on div "**********" at bounding box center [510, 261] width 971 height 472
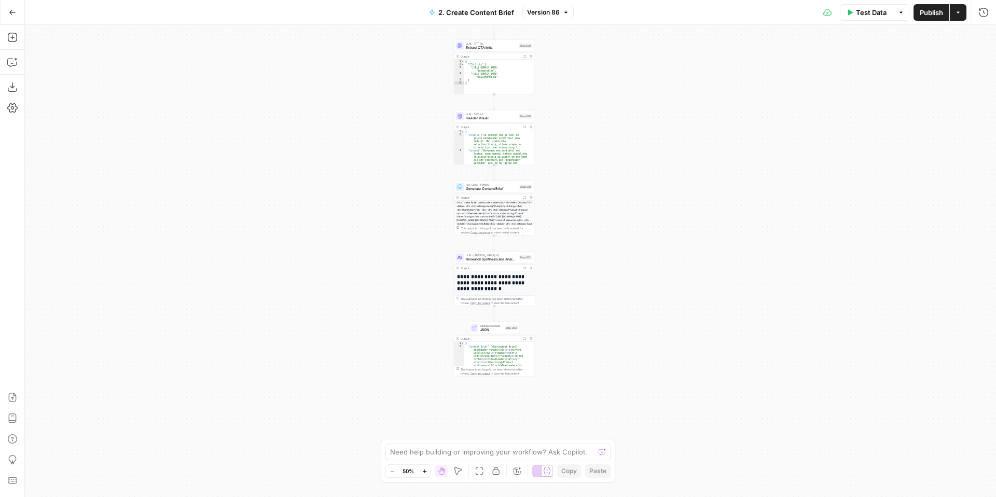
drag, startPoint x: 351, startPoint y: 362, endPoint x: 347, endPoint y: 215, distance: 147.3
click at [348, 166] on div "**********" at bounding box center [510, 261] width 971 height 472
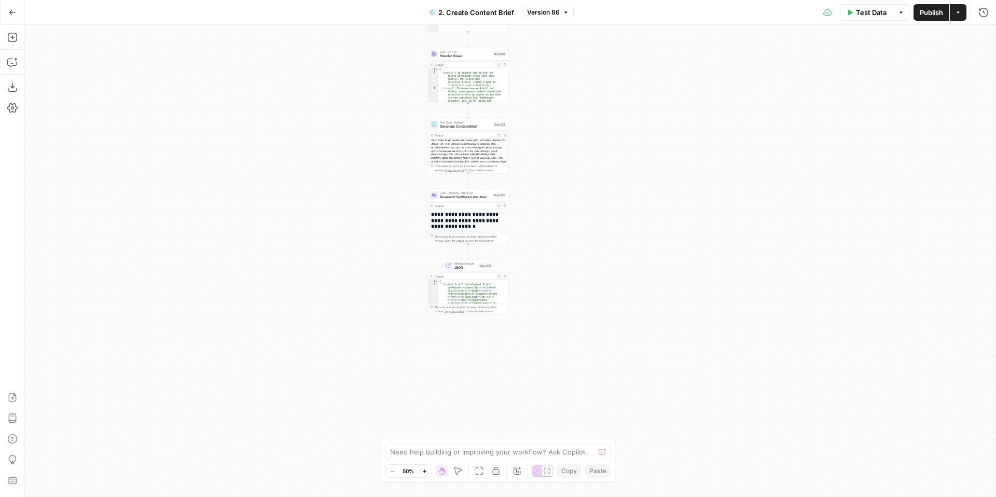
drag, startPoint x: 339, startPoint y: 340, endPoint x: 314, endPoint y: 321, distance: 31.4
click at [314, 321] on div "**********" at bounding box center [510, 261] width 971 height 472
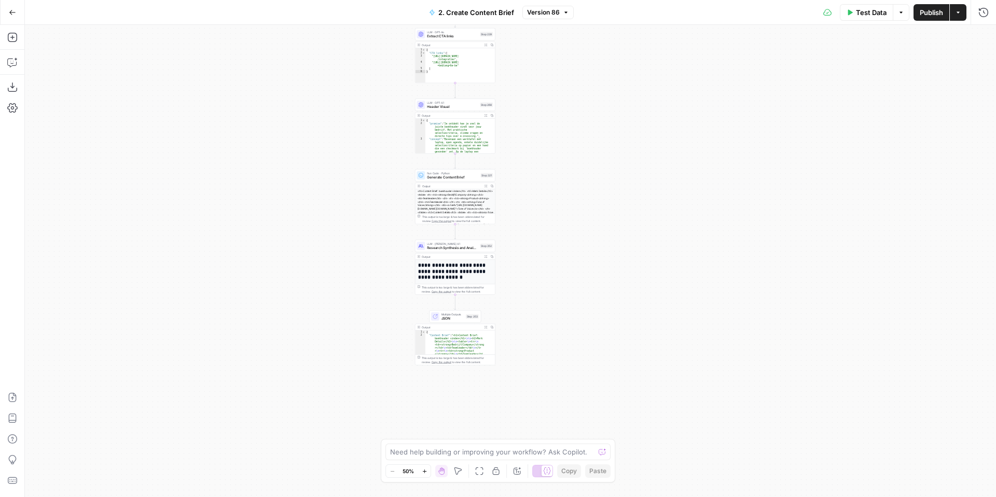
drag, startPoint x: 298, startPoint y: 161, endPoint x: 286, endPoint y: 211, distance: 51.1
click at [286, 211] on div "**********" at bounding box center [510, 261] width 971 height 472
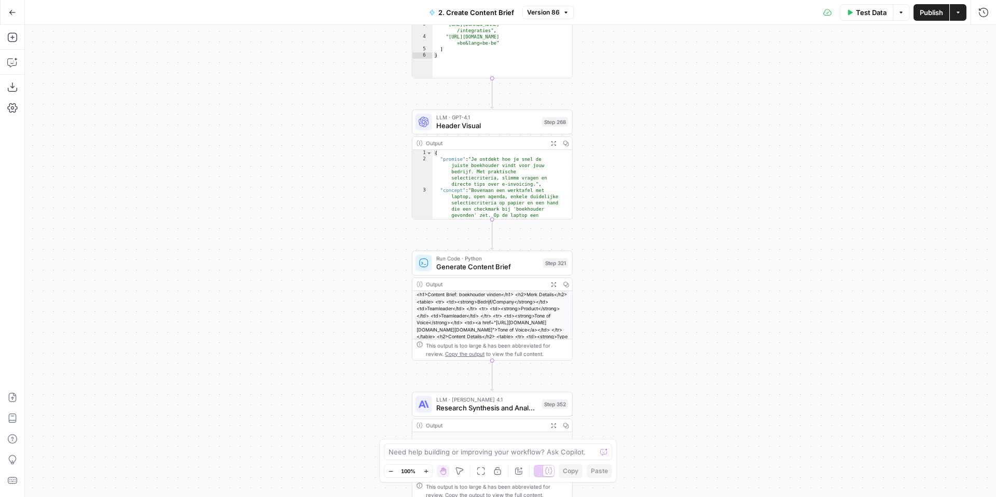
drag, startPoint x: 289, startPoint y: 198, endPoint x: 202, endPoint y: 284, distance: 122.5
click at [202, 284] on div "**********" at bounding box center [510, 261] width 971 height 472
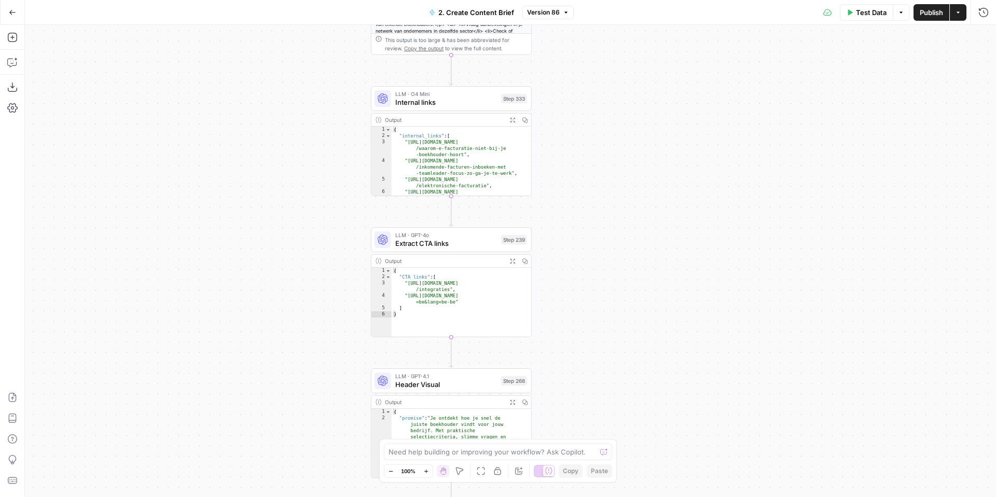
drag, startPoint x: 232, startPoint y: 377, endPoint x: 232, endPoint y: 363, distance: 14.0
click at [232, 377] on div "**********" at bounding box center [510, 261] width 971 height 472
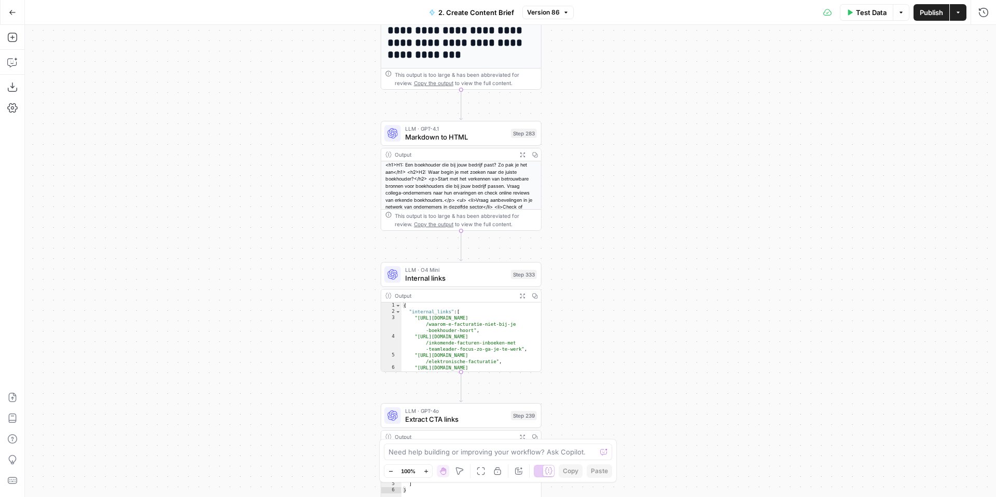
drag, startPoint x: 273, startPoint y: 312, endPoint x: 282, endPoint y: 373, distance: 61.8
click at [282, 372] on div "**********" at bounding box center [510, 261] width 971 height 472
